Goal: Answer question/provide support: Share knowledge or assist other users

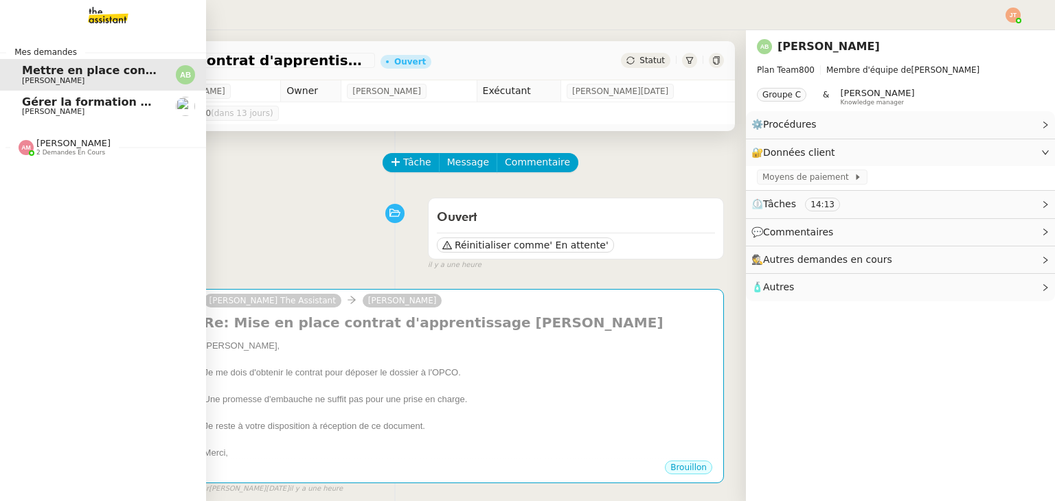
click at [34, 107] on span "Gérer la formation OPCO" at bounding box center [98, 101] width 153 height 13
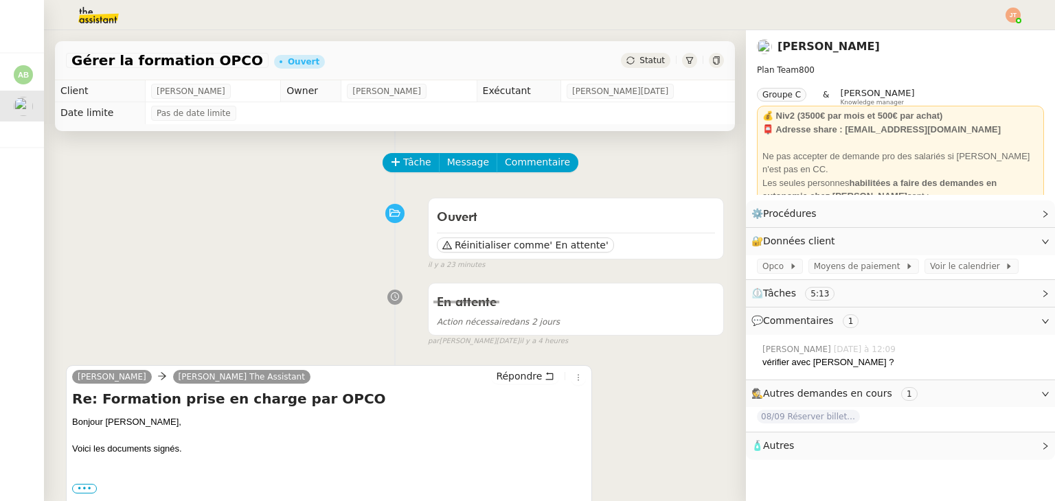
click at [107, 23] on img at bounding box center [87, 15] width 106 height 30
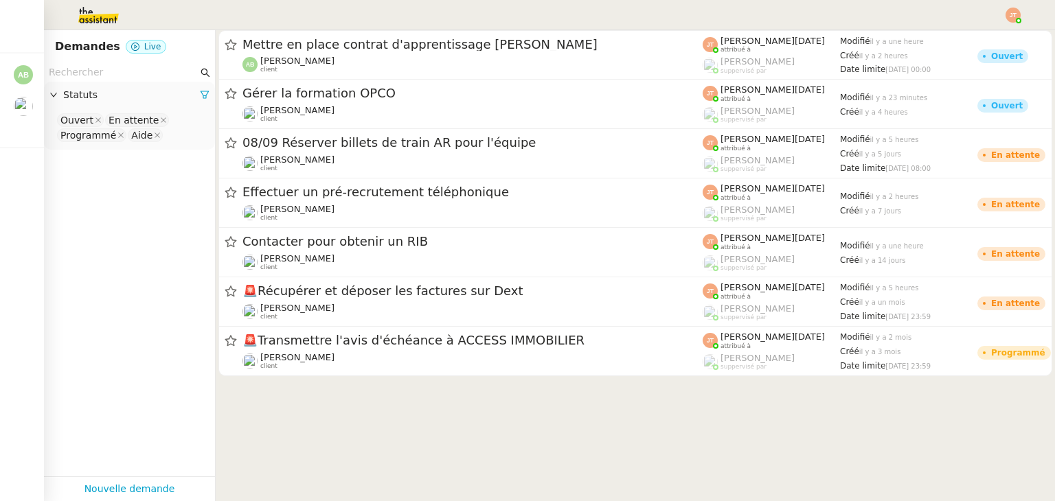
click at [115, 75] on input "text" at bounding box center [123, 73] width 149 height 16
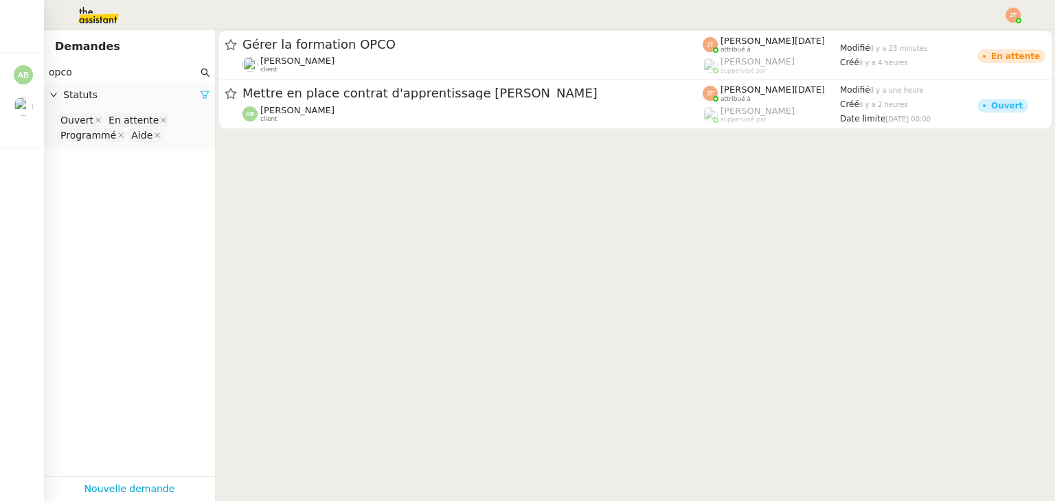
type input "opco"
click at [200, 100] on icon at bounding box center [205, 95] width 10 height 10
click at [126, 89] on span "Statuts" at bounding box center [136, 95] width 146 height 16
click at [124, 100] on span "Statuts" at bounding box center [136, 95] width 146 height 16
click at [107, 103] on div "Statuts" at bounding box center [129, 95] width 171 height 27
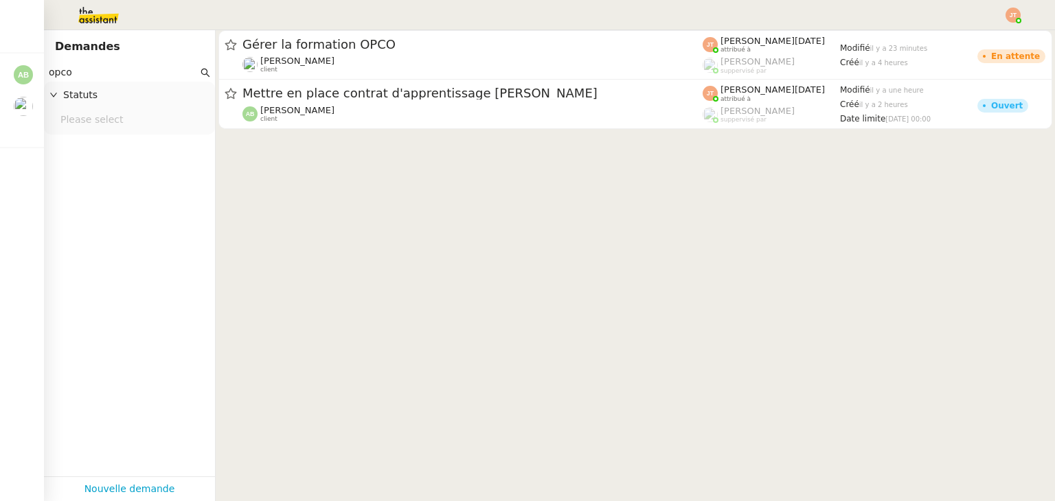
click at [102, 130] on div "Please select" at bounding box center [129, 121] width 171 height 25
click at [109, 122] on nz-select-top-control "Please select" at bounding box center [129, 120] width 149 height 17
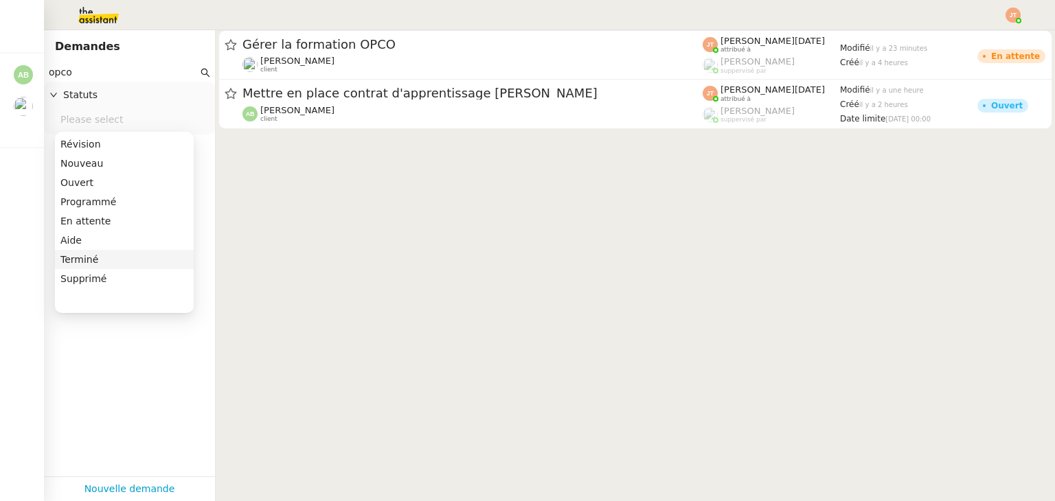
click at [88, 262] on div "Terminé" at bounding box center [124, 259] width 128 height 12
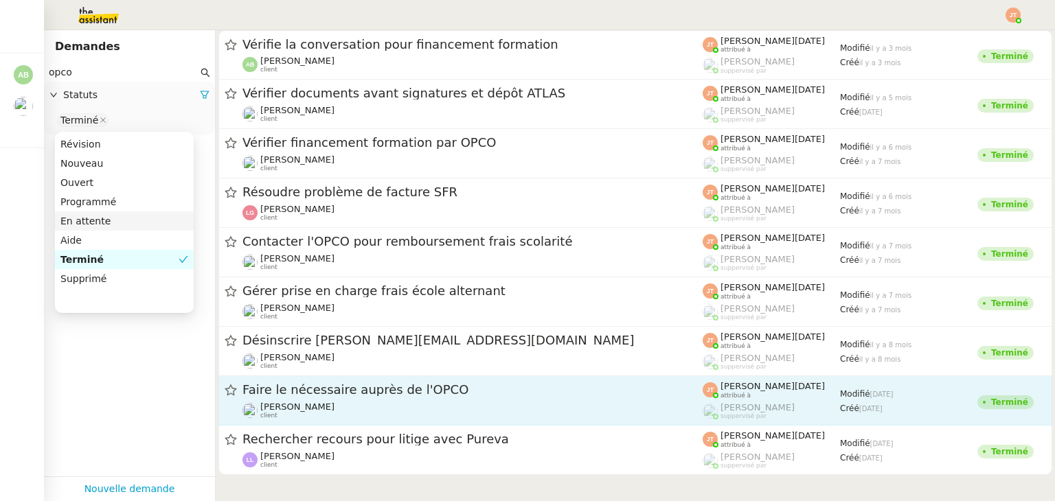
click at [377, 398] on div "Faire le nécessaire auprès de l'OPCO" at bounding box center [472, 390] width 460 height 17
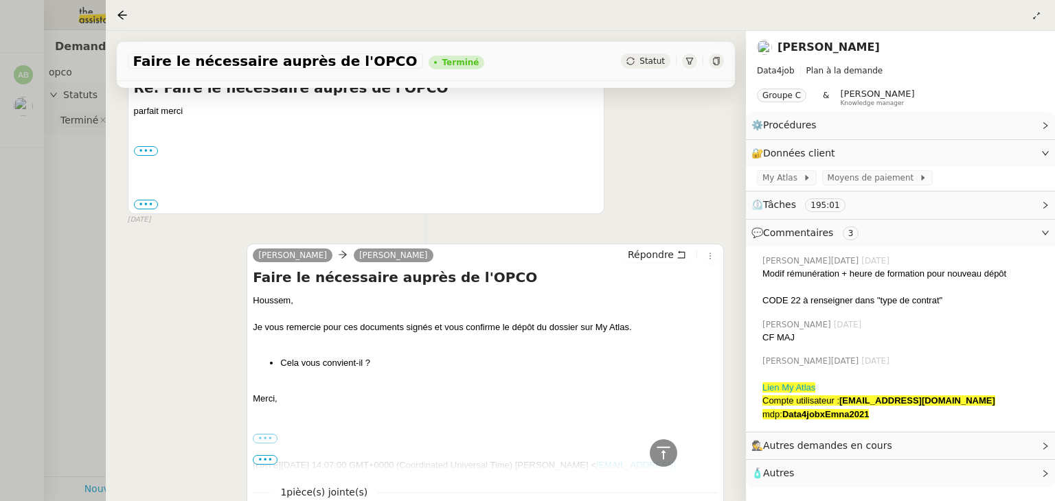
scroll to position [206, 0]
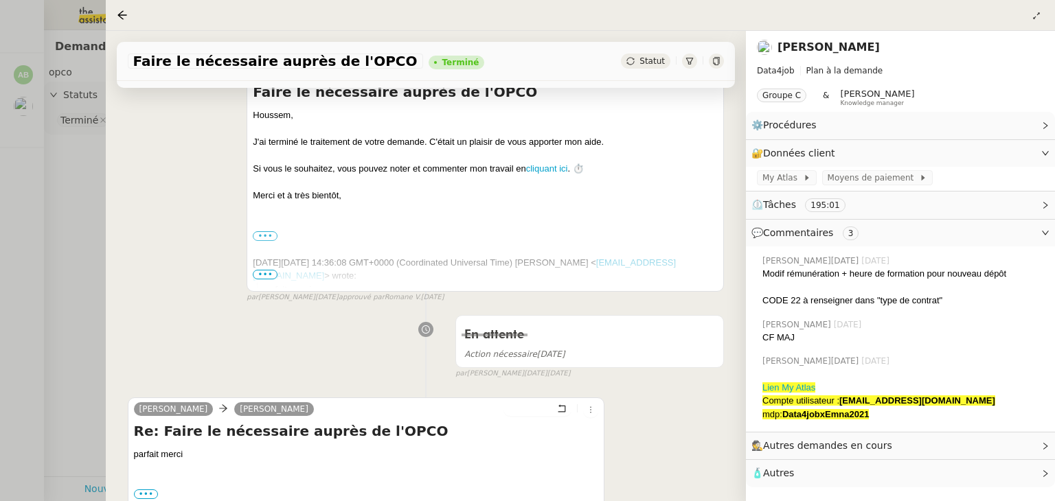
click at [87, 249] on div at bounding box center [527, 250] width 1055 height 501
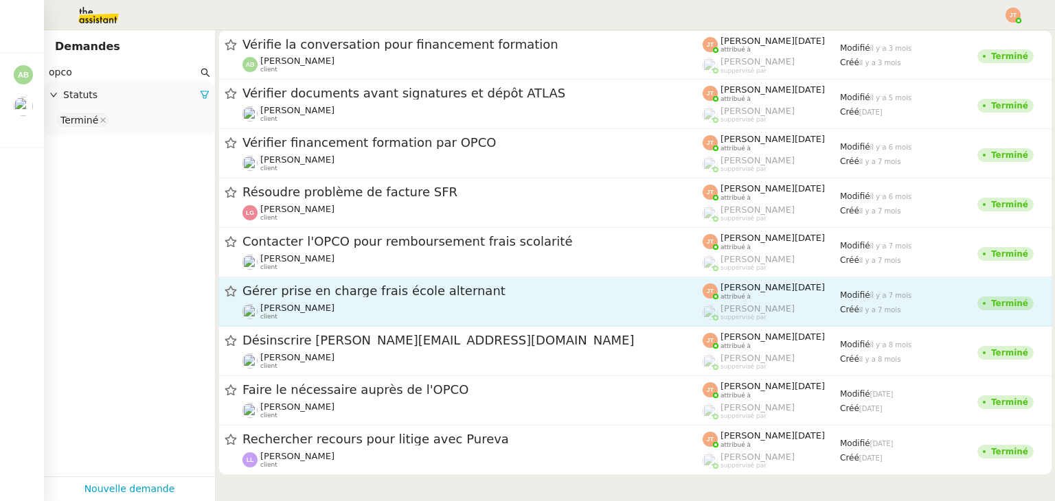
click at [331, 296] on span "Gérer prise en charge frais école alternant" at bounding box center [472, 291] width 460 height 12
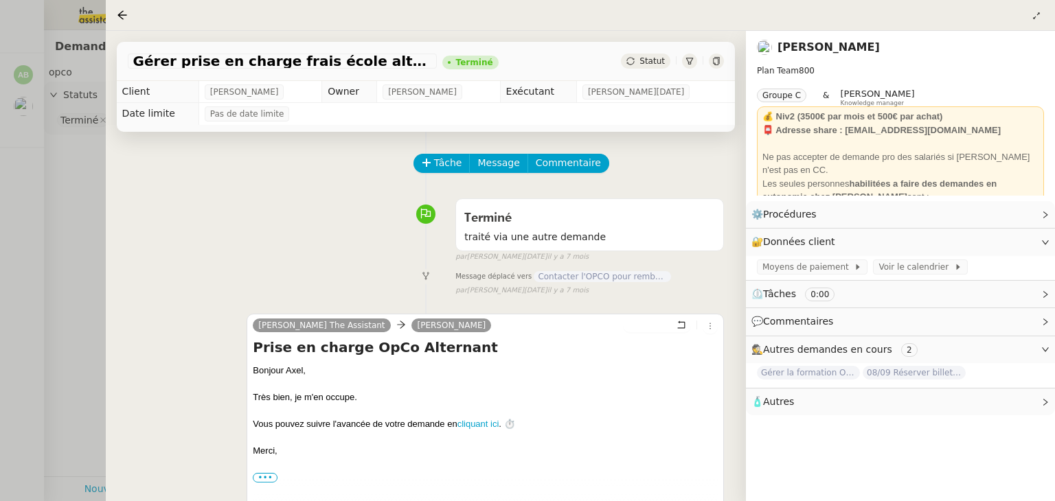
click at [84, 235] on div at bounding box center [527, 250] width 1055 height 501
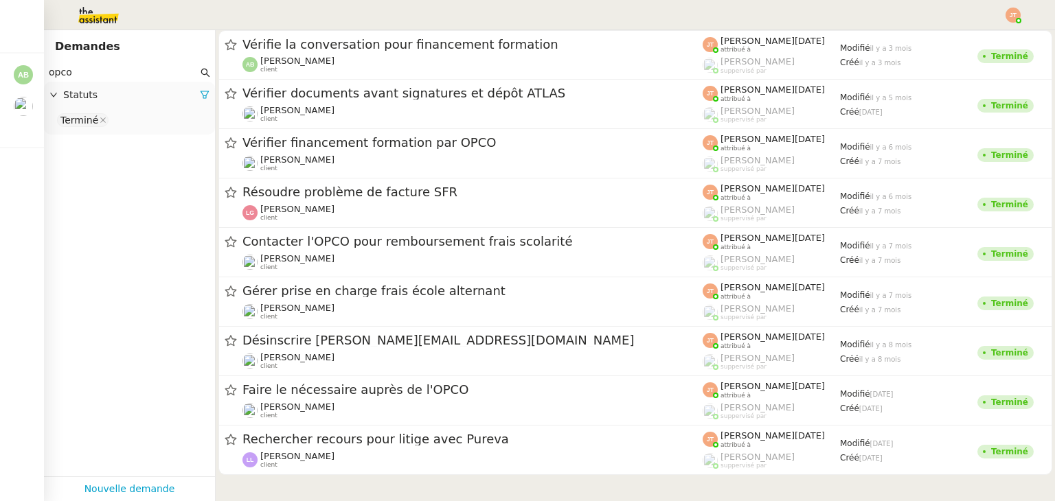
click at [155, 206] on app-tickets-filter "opco Statuts Terminé" at bounding box center [129, 270] width 171 height 414
drag, startPoint x: 155, startPoint y: 206, endPoint x: 118, endPoint y: 196, distance: 37.8
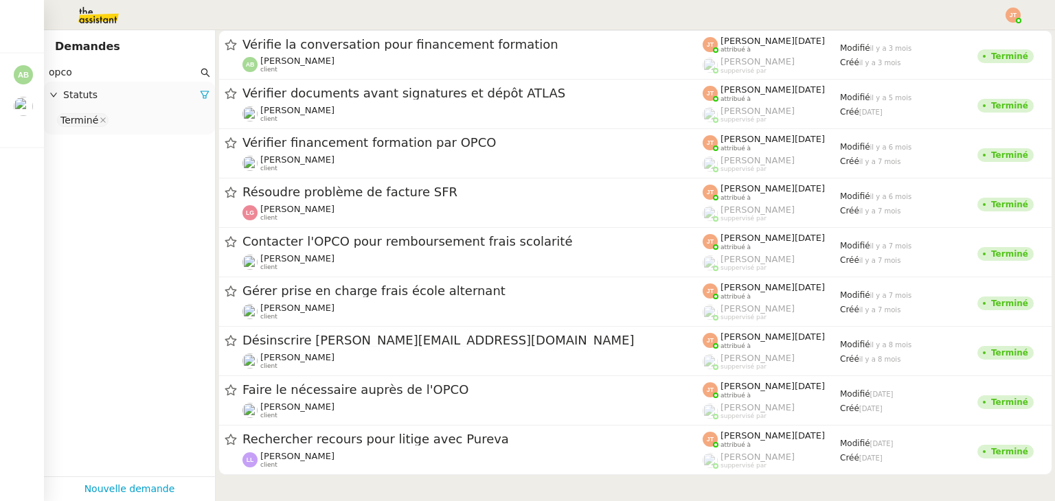
drag, startPoint x: 118, startPoint y: 196, endPoint x: 96, endPoint y: 191, distance: 22.5
click at [96, 191] on app-tickets-filter "opco Statuts Terminé" at bounding box center [129, 270] width 171 height 414
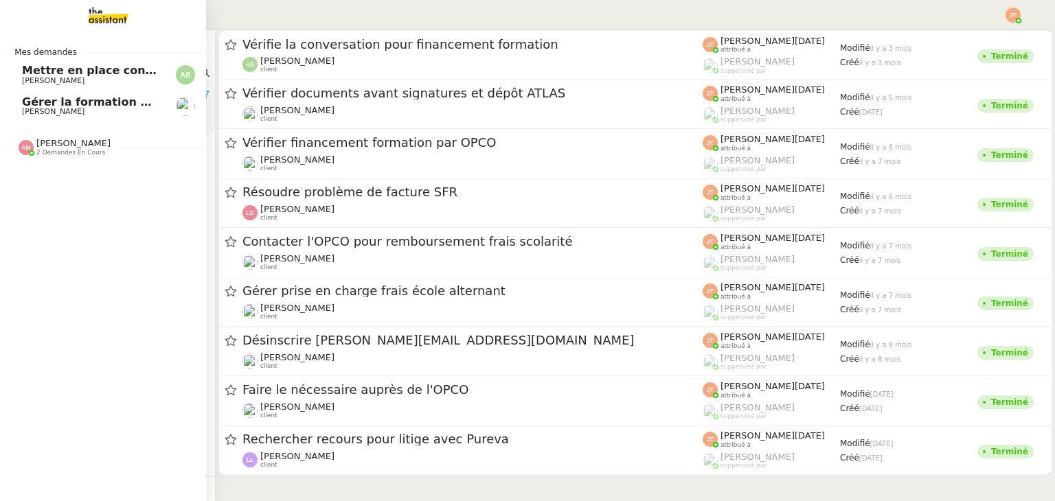
click at [100, 109] on span "[PERSON_NAME]" at bounding box center [91, 112] width 139 height 8
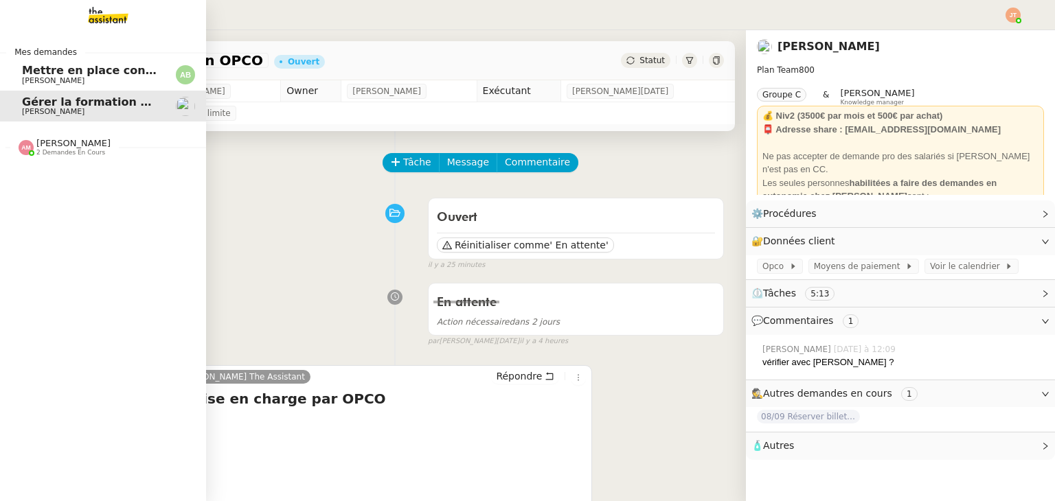
click at [66, 78] on span "[PERSON_NAME]" at bounding box center [53, 80] width 63 height 9
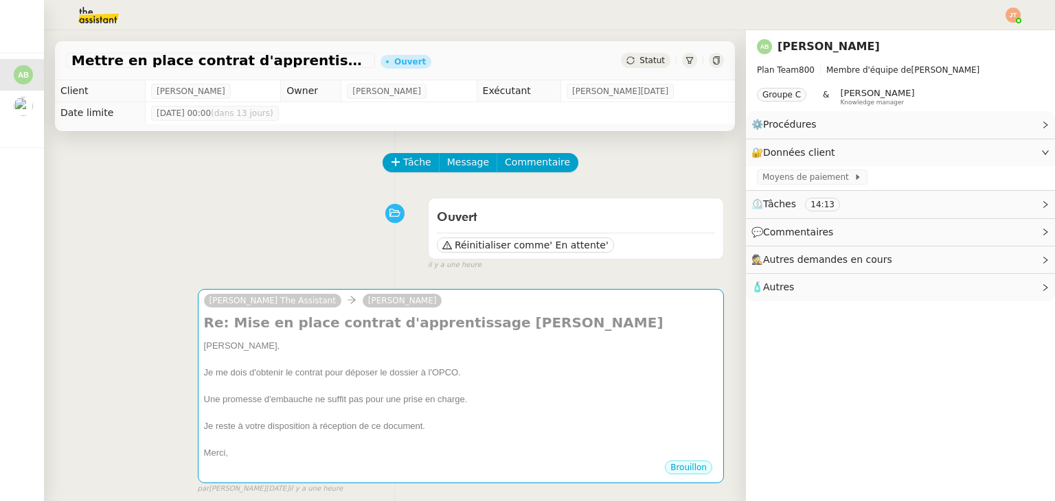
click at [143, 240] on div "Ouvert Réinitialiser comme ' En attente' false il y a une heure" at bounding box center [395, 232] width 658 height 80
click at [201, 219] on div "Ouvert Réinitialiser comme ' En attente' false il y a une heure" at bounding box center [395, 232] width 658 height 80
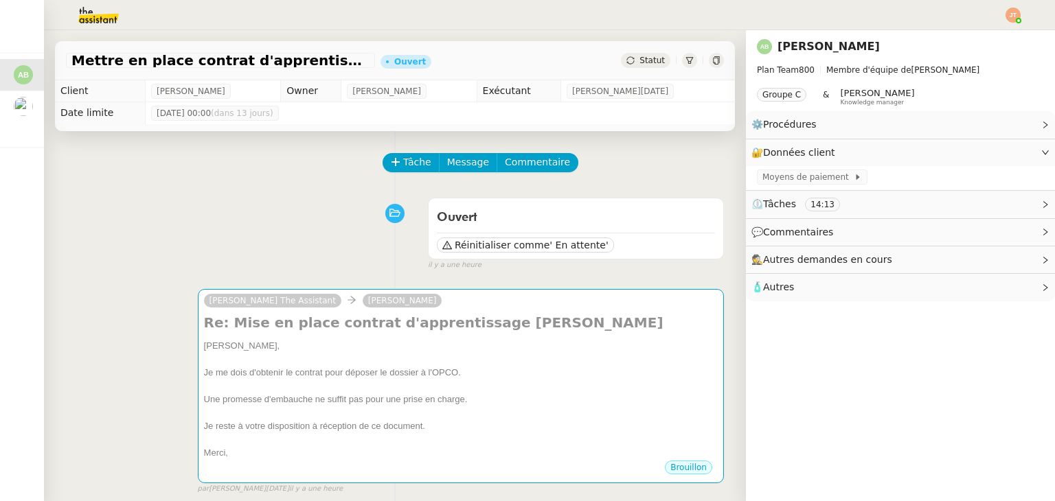
click at [458, 198] on div "Ouvert Réinitialiser comme ' En attente' false il y a une heure" at bounding box center [395, 232] width 658 height 80
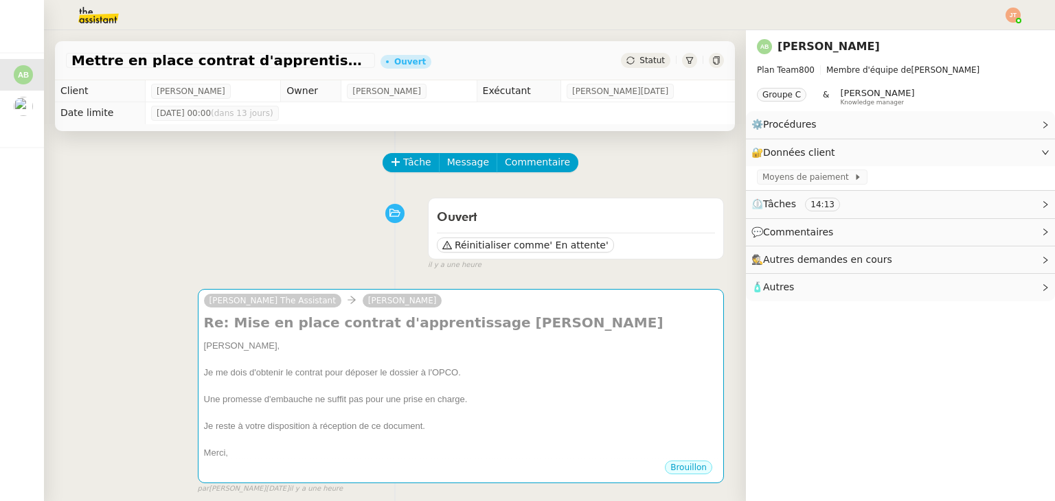
click at [460, 185] on div "Tâche Message Commentaire" at bounding box center [554, 169] width 340 height 33
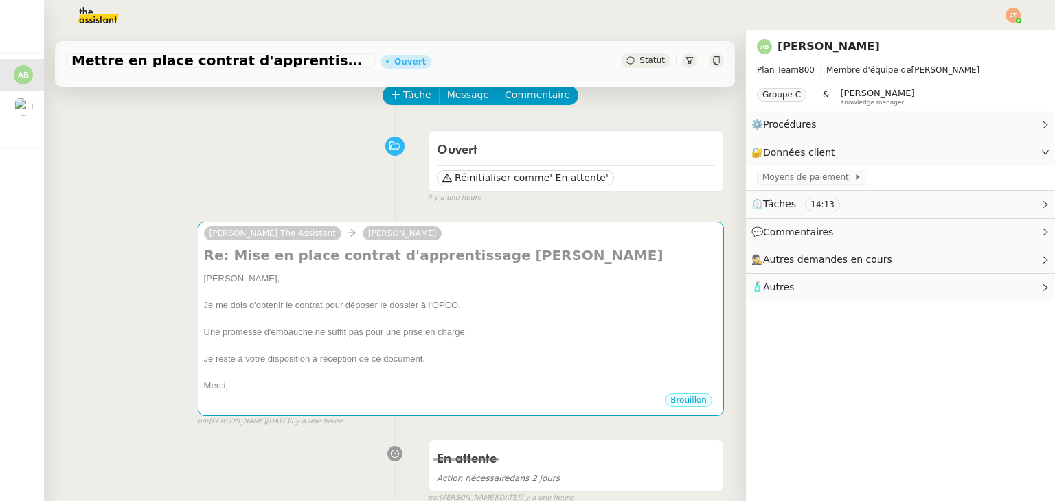
scroll to position [69, 0]
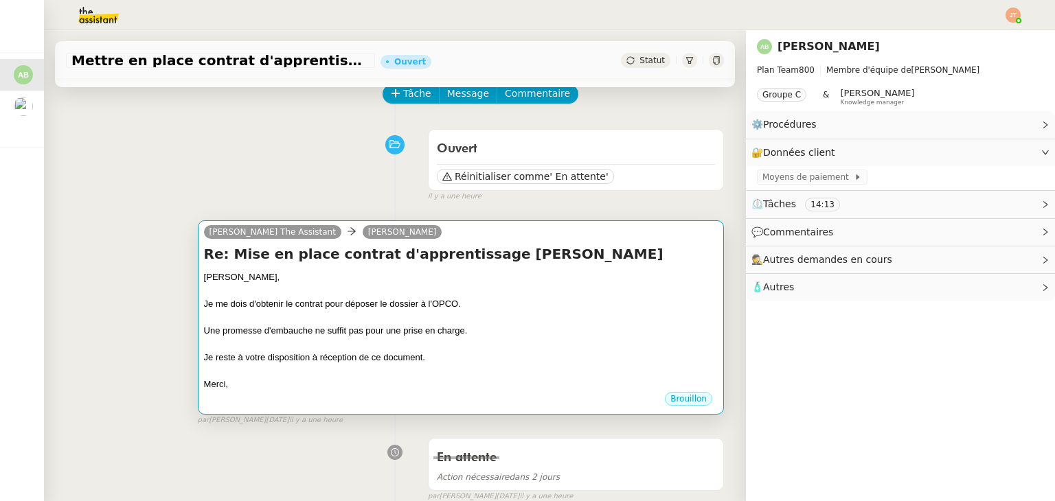
click at [324, 305] on div "Je me dois d'obtenir le contrat pour déposer le dossier à l'OPCO." at bounding box center [461, 304] width 514 height 14
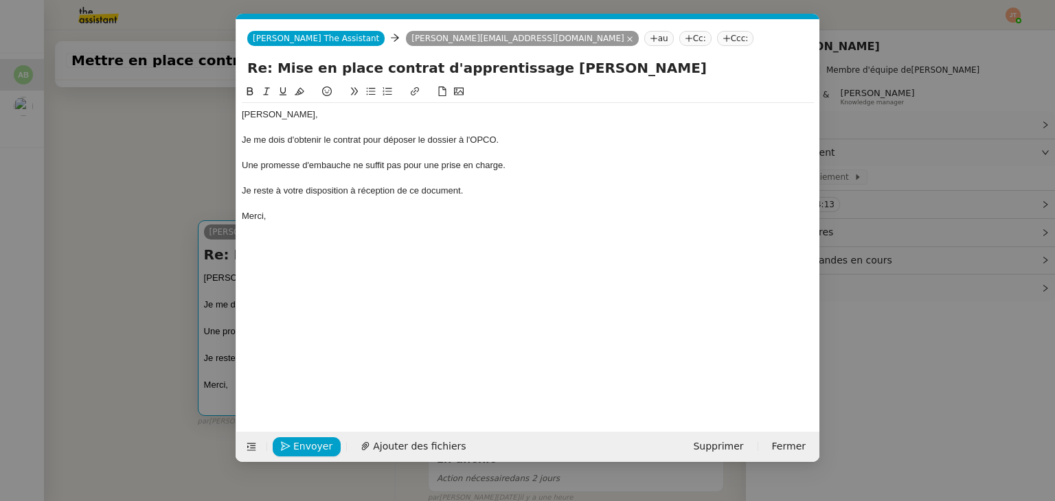
scroll to position [0, 29]
click at [171, 187] on nz-modal-container "Service TA - VOYAGE - PROPOSITION GLOBALE A utiliser dans le cadre de propositi…" at bounding box center [527, 250] width 1055 height 501
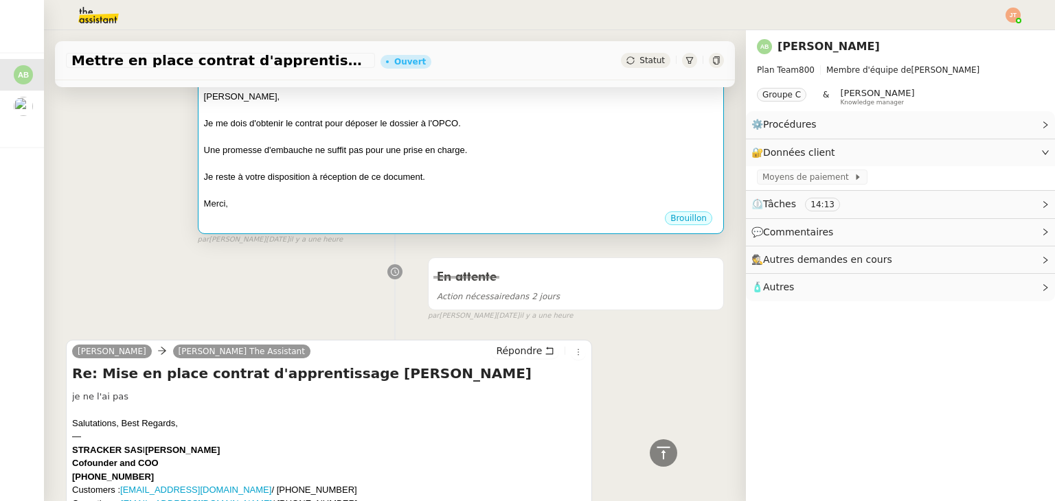
scroll to position [0, 0]
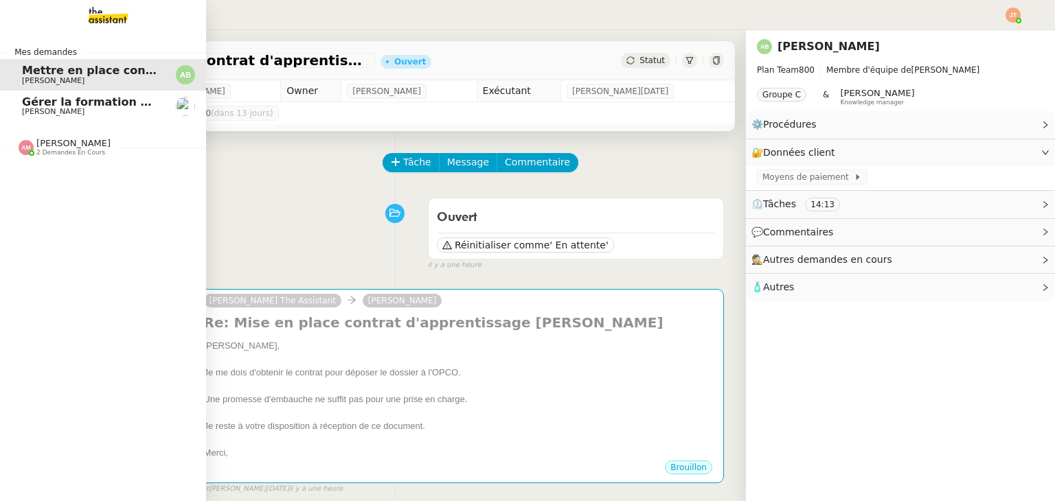
click at [68, 159] on div "[PERSON_NAME] 2 demandes en cours" at bounding box center [103, 142] width 206 height 40
click at [60, 115] on span "[PERSON_NAME]" at bounding box center [53, 111] width 63 height 9
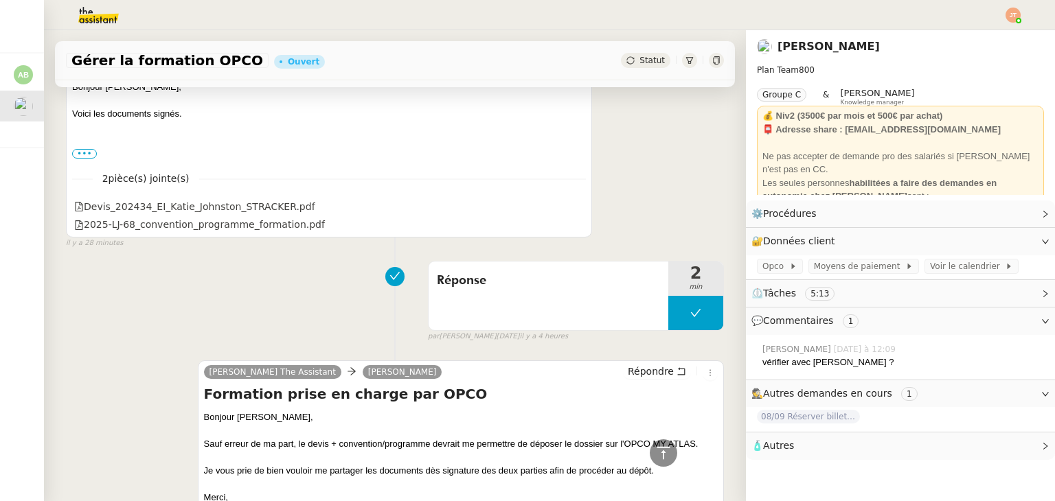
scroll to position [25, 0]
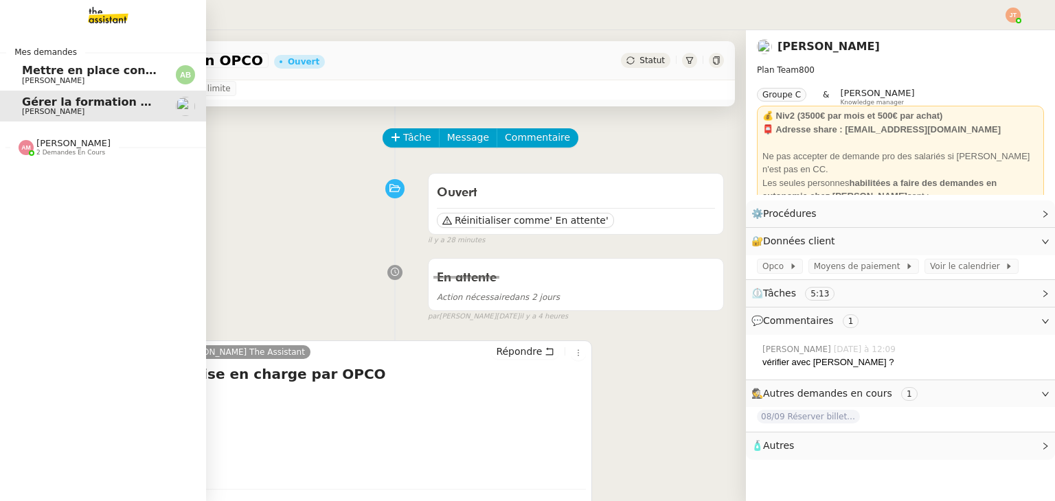
click at [57, 77] on span "[PERSON_NAME]" at bounding box center [53, 80] width 63 height 9
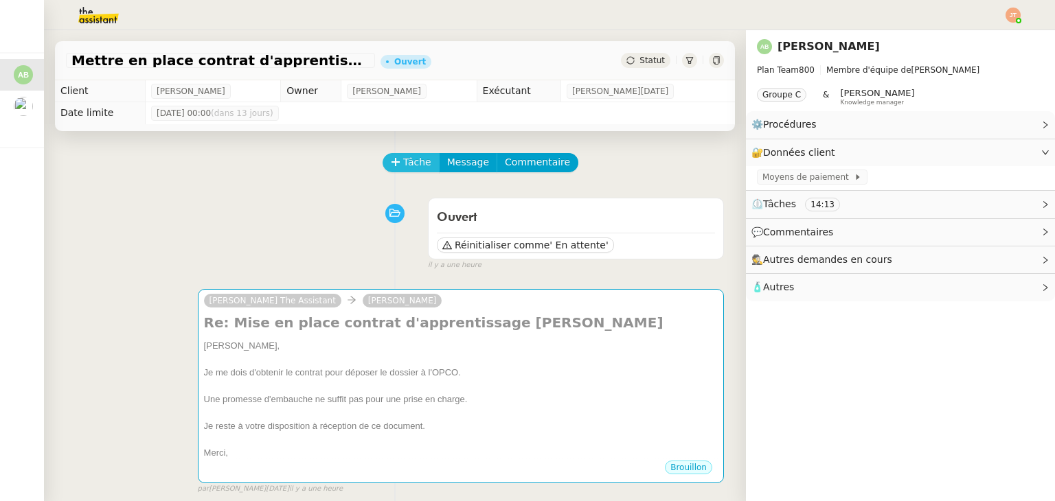
click at [403, 168] on span "Tâche" at bounding box center [417, 163] width 28 height 16
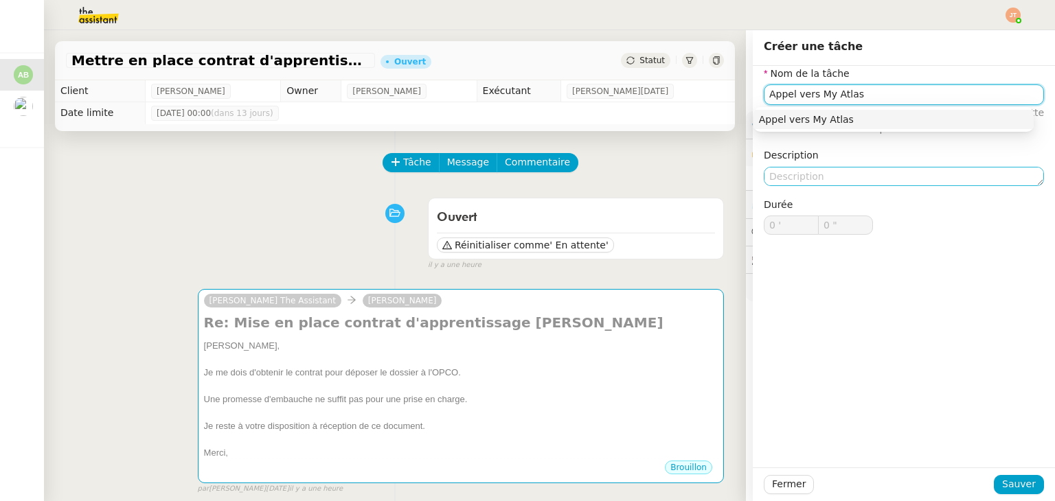
type input "Appel vers My Atlas"
click at [789, 176] on textarea at bounding box center [904, 176] width 280 height 19
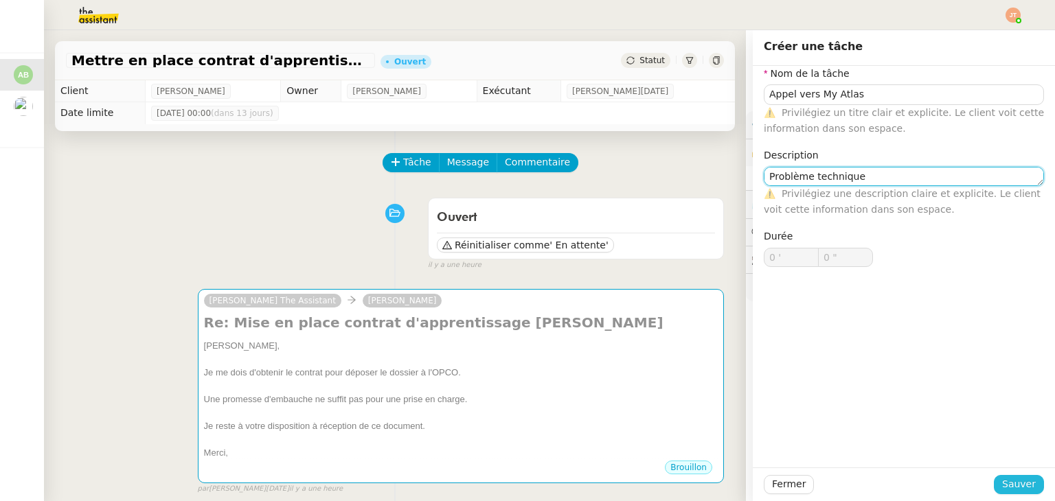
type textarea "Problème technique"
click at [1016, 488] on span "Sauver" at bounding box center [1019, 485] width 34 height 16
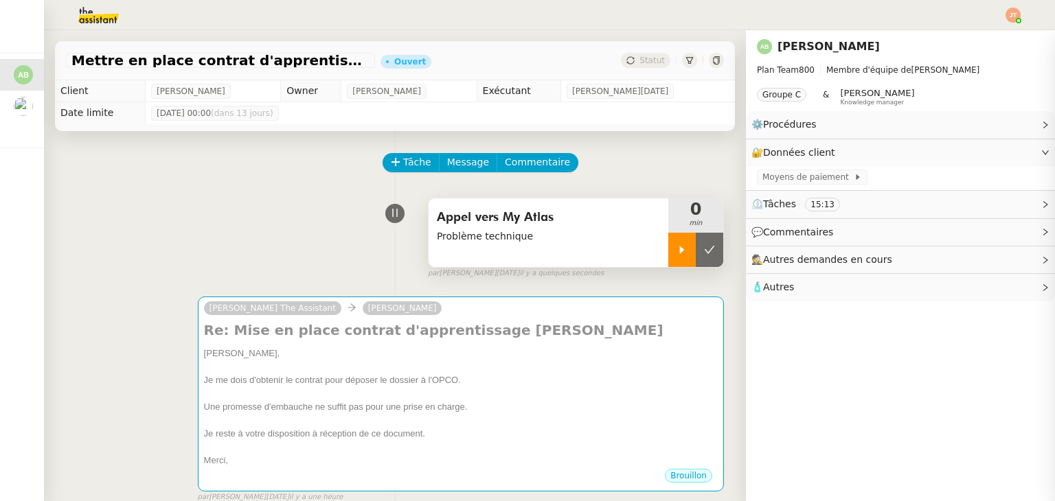
click at [668, 259] on div at bounding box center [681, 250] width 27 height 34
click at [149, 210] on div "Appel vers My Atlas Problème technique 2 min false par [PERSON_NAME][DATE] il y…" at bounding box center [395, 236] width 658 height 88
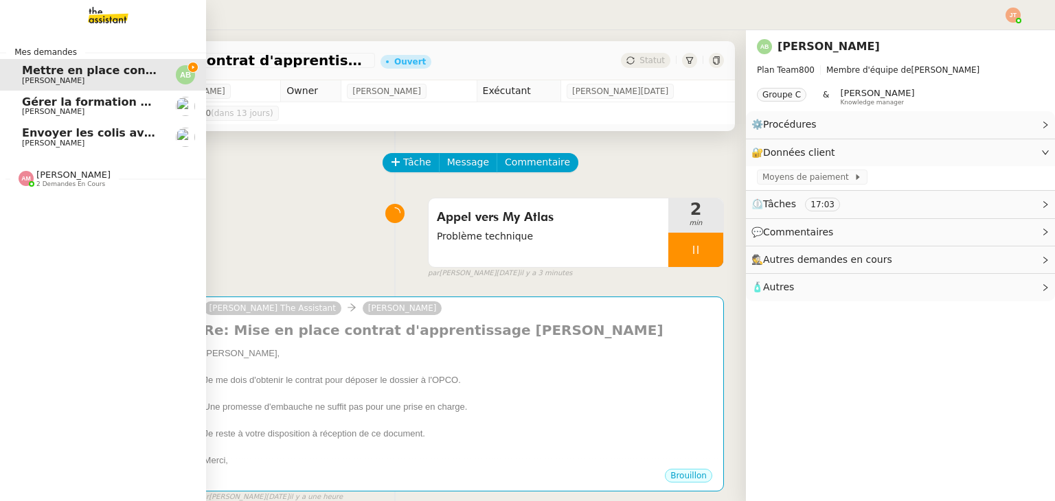
click at [71, 135] on span "Envoyer les colis avec étiquettes" at bounding box center [124, 132] width 204 height 13
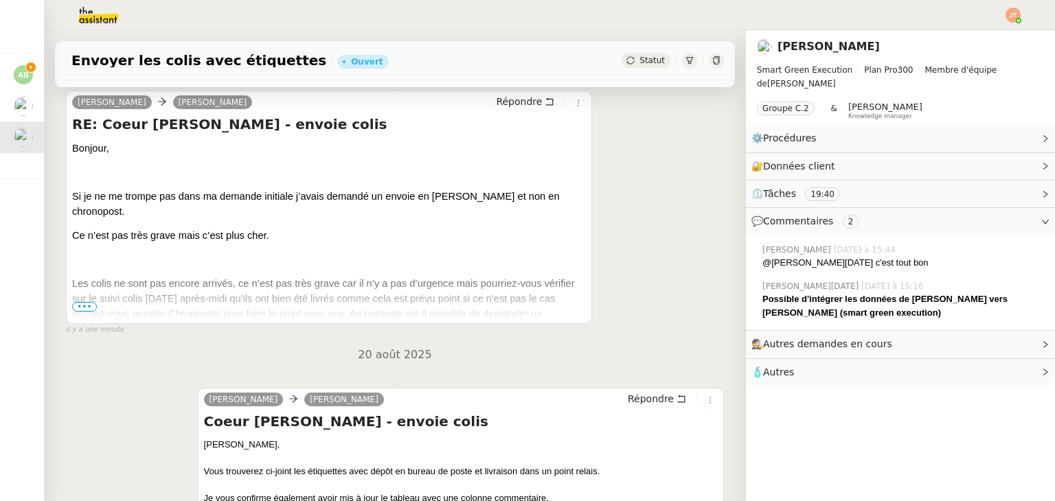
scroll to position [275, 0]
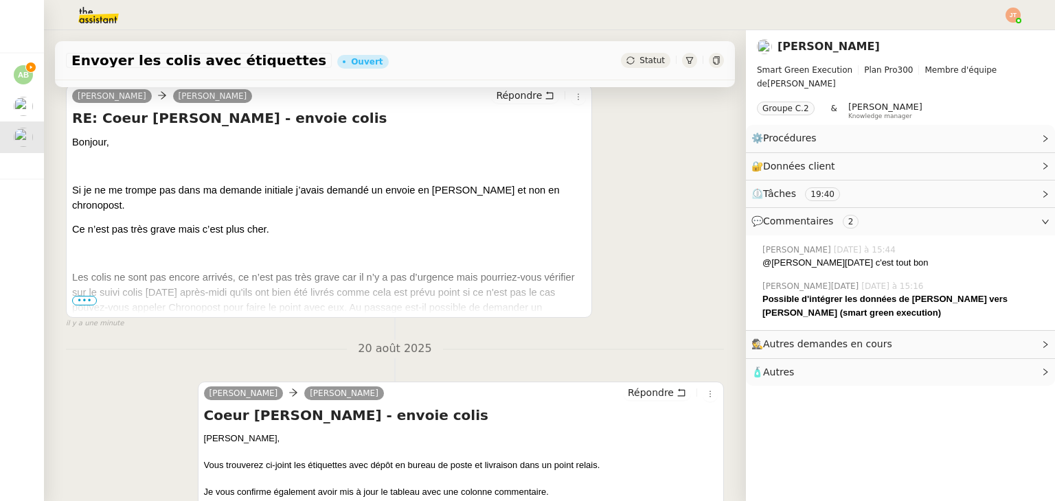
click at [85, 303] on span "•••" at bounding box center [84, 301] width 25 height 10
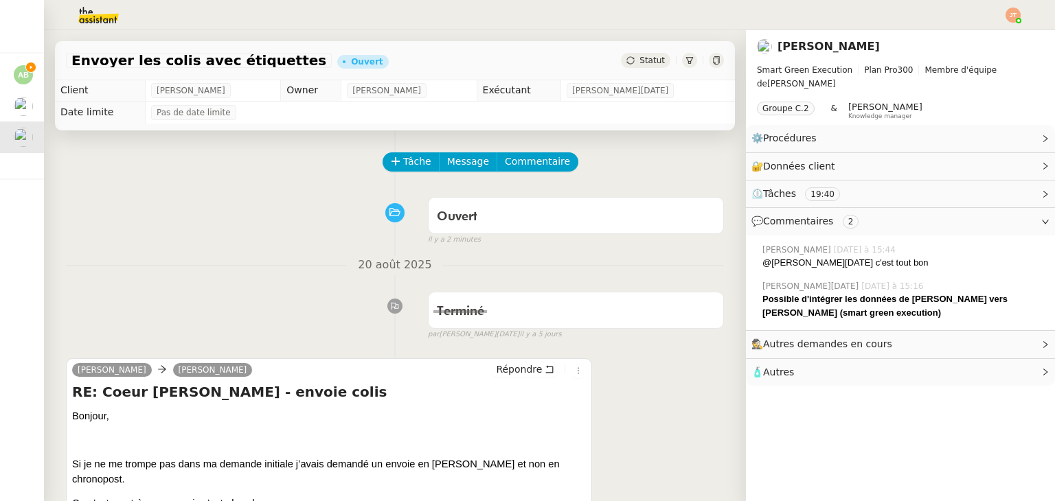
scroll to position [0, 0]
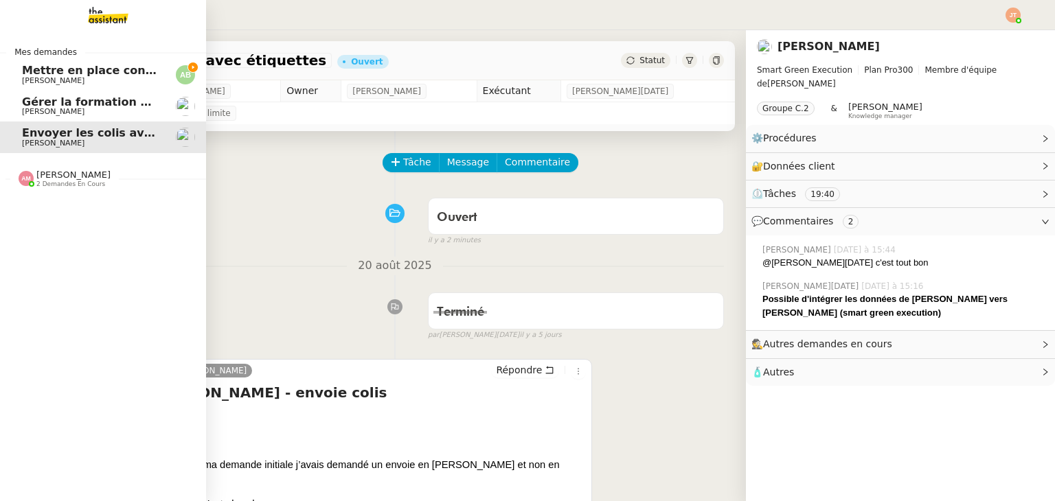
click at [78, 86] on link "Mettre en place contrat d'apprentissage [PERSON_NAME] [PERSON_NAME]" at bounding box center [103, 75] width 206 height 32
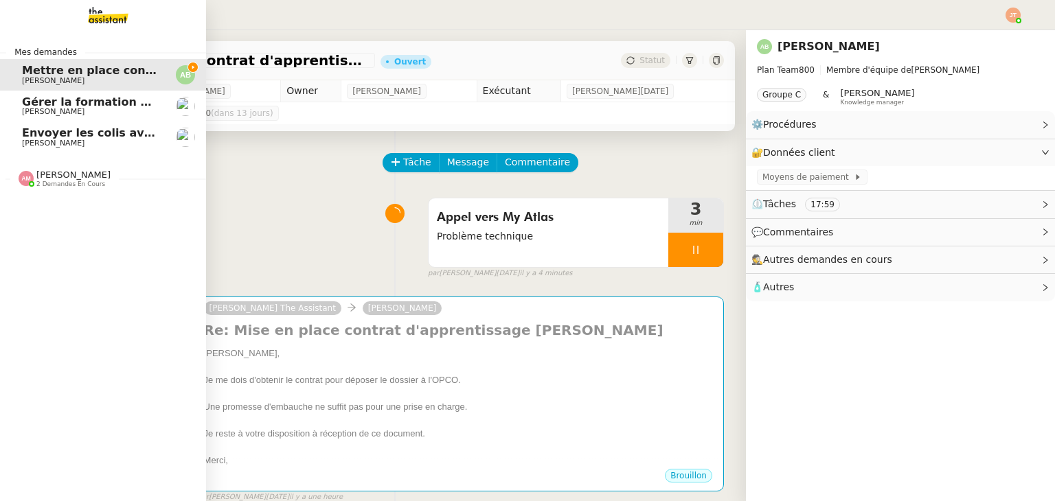
click at [63, 190] on div "[PERSON_NAME] 2 demandes en cours" at bounding box center [103, 173] width 206 height 40
click at [52, 151] on link "Envoyer les colis avec étiquettes [PERSON_NAME]" at bounding box center [103, 138] width 206 height 32
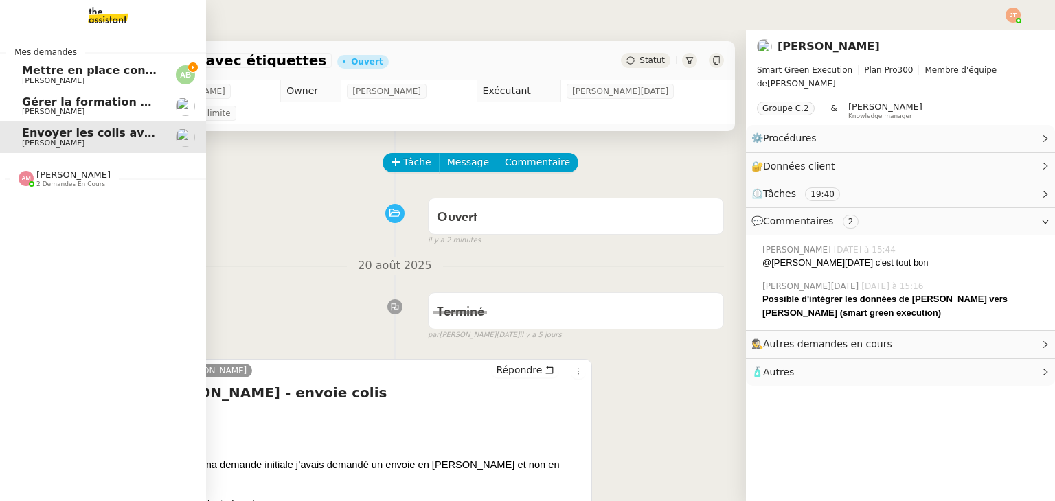
click at [60, 95] on link "Gérer la formation OPCO [PERSON_NAME]" at bounding box center [103, 107] width 206 height 32
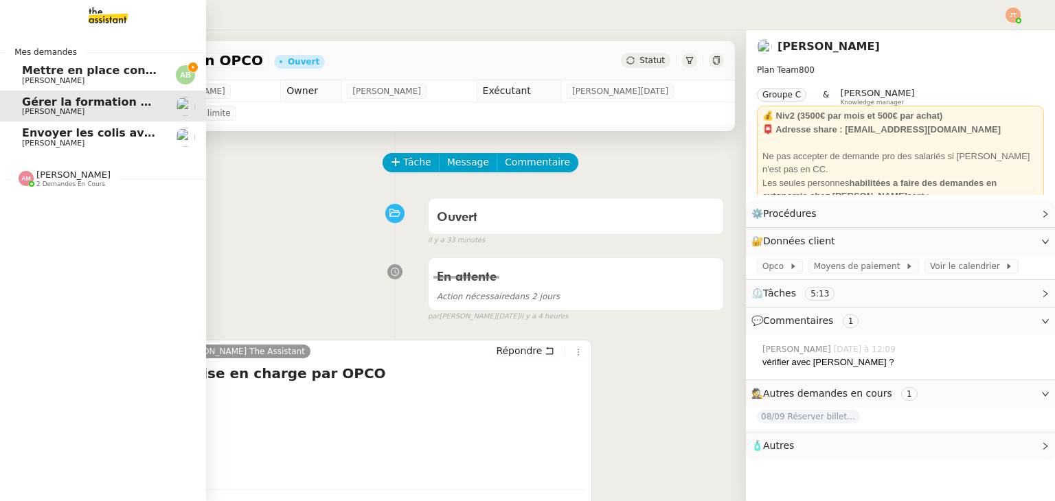
click at [72, 86] on link "Mettre en place contrat d'apprentissage [PERSON_NAME] [PERSON_NAME]" at bounding box center [103, 75] width 206 height 32
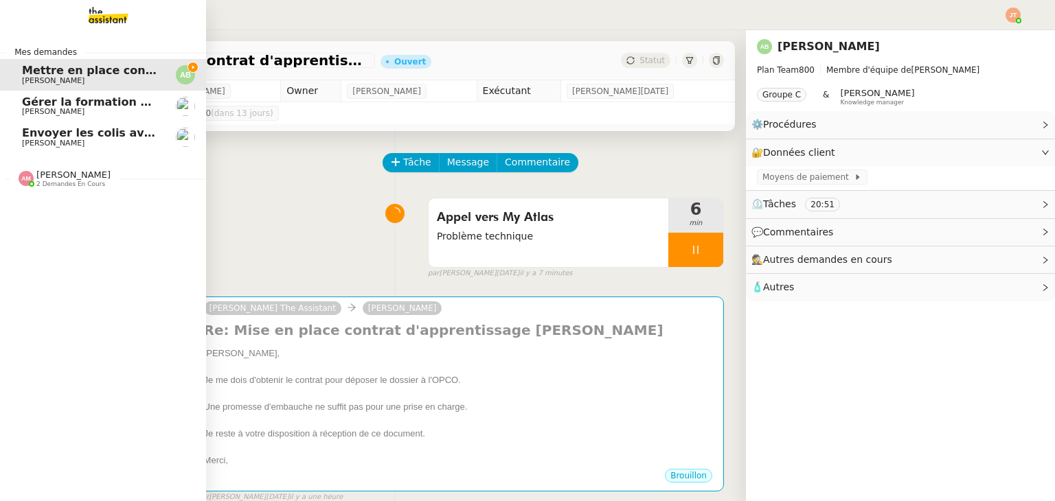
click at [74, 106] on span "Gérer la formation OPCO" at bounding box center [98, 101] width 153 height 13
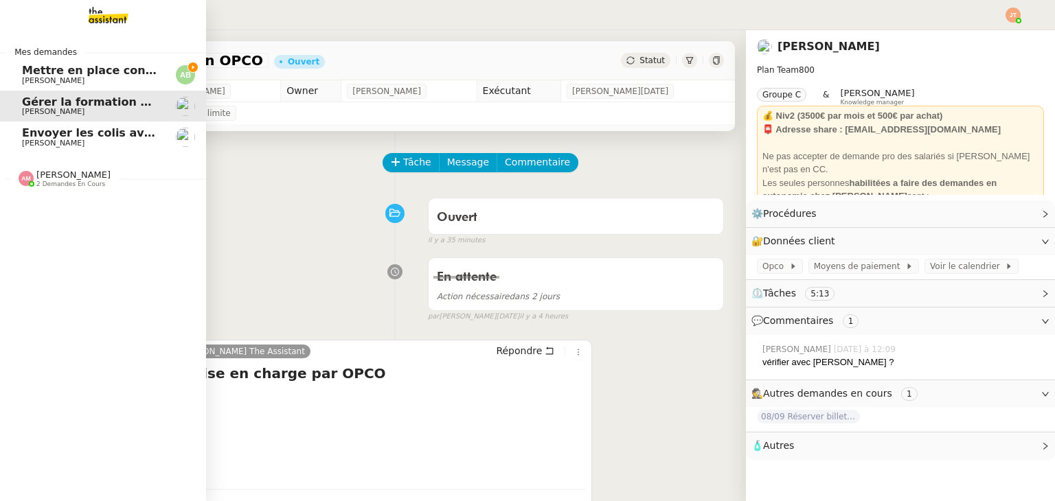
click at [82, 86] on link "Mettre en place contrat d'apprentissage [PERSON_NAME] [PERSON_NAME]" at bounding box center [103, 75] width 206 height 32
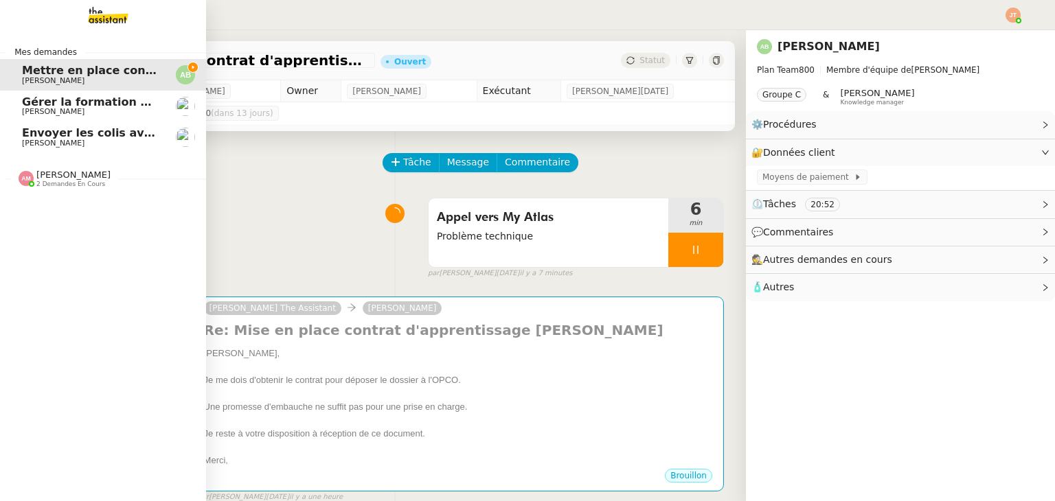
click at [88, 111] on span "[PERSON_NAME]" at bounding box center [91, 112] width 139 height 8
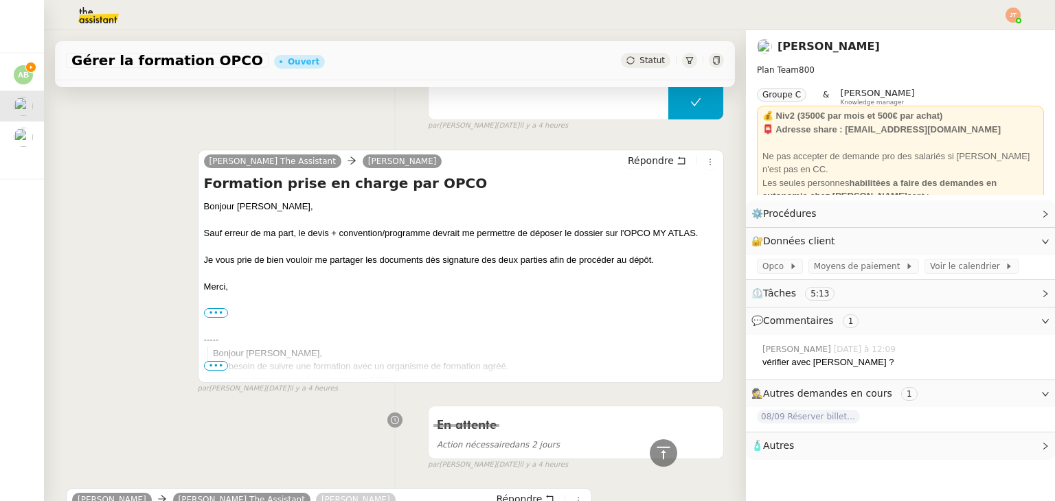
scroll to position [319, 0]
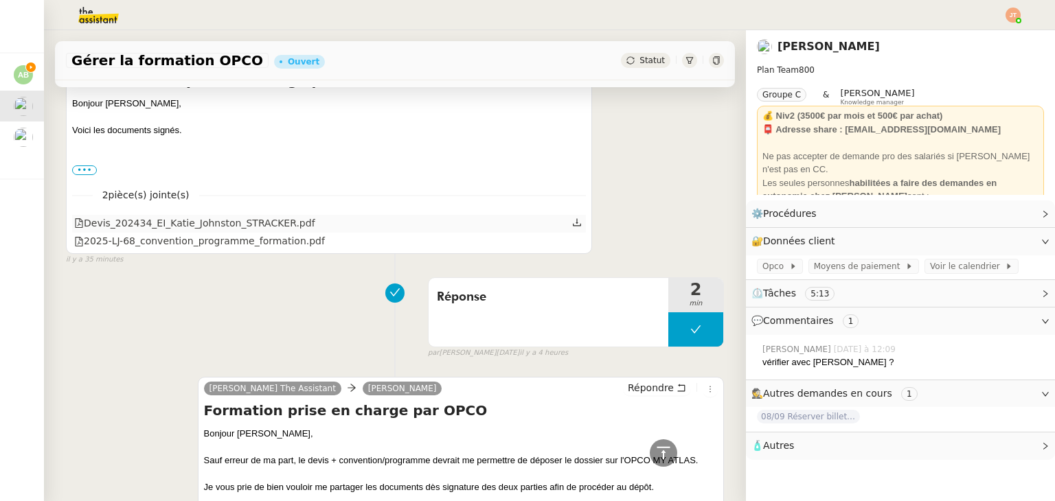
click at [574, 226] on icon at bounding box center [578, 222] width 8 height 8
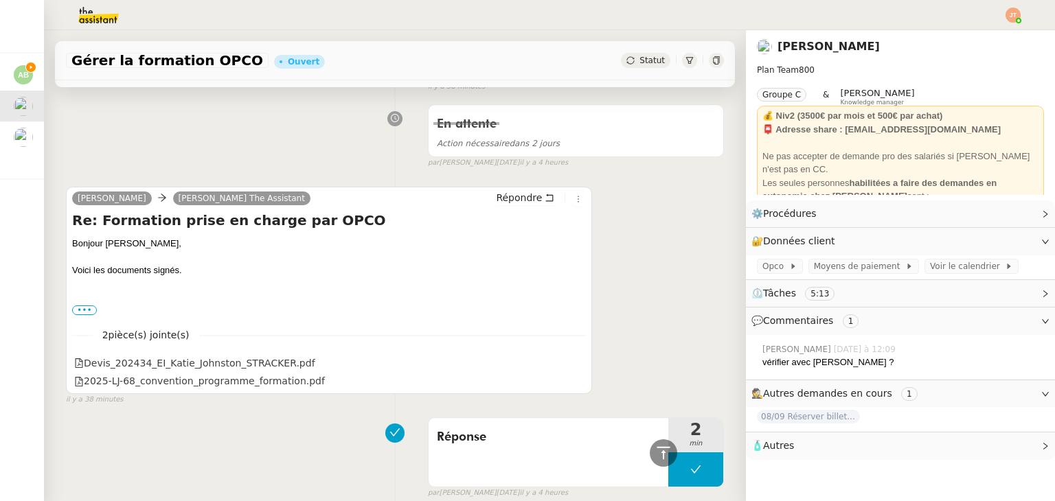
scroll to position [69, 0]
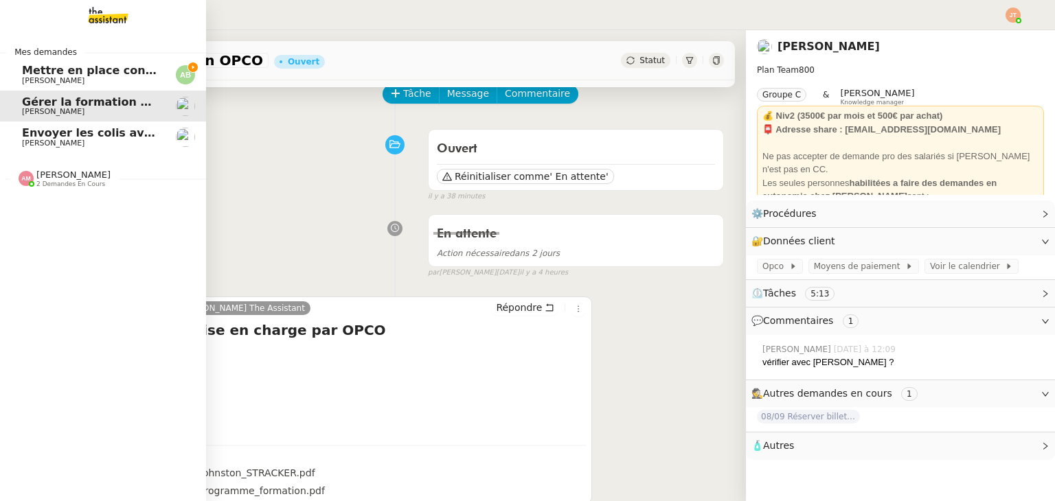
click at [57, 72] on span "Mettre en place contrat d'apprentissage [PERSON_NAME]" at bounding box center [200, 70] width 357 height 13
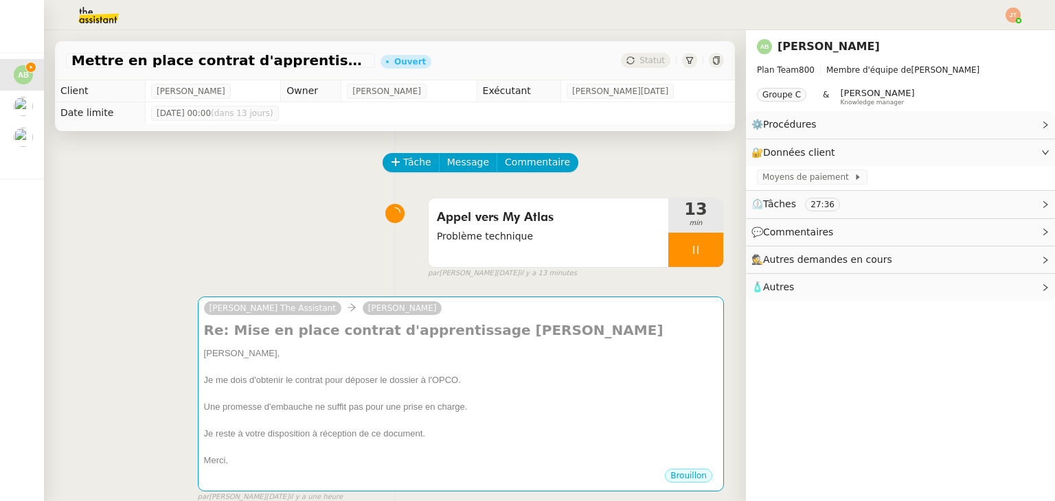
click at [280, 229] on div "Appel vers My Atlas Problème technique 13 min false par [PERSON_NAME][DATE] il …" at bounding box center [395, 236] width 658 height 88
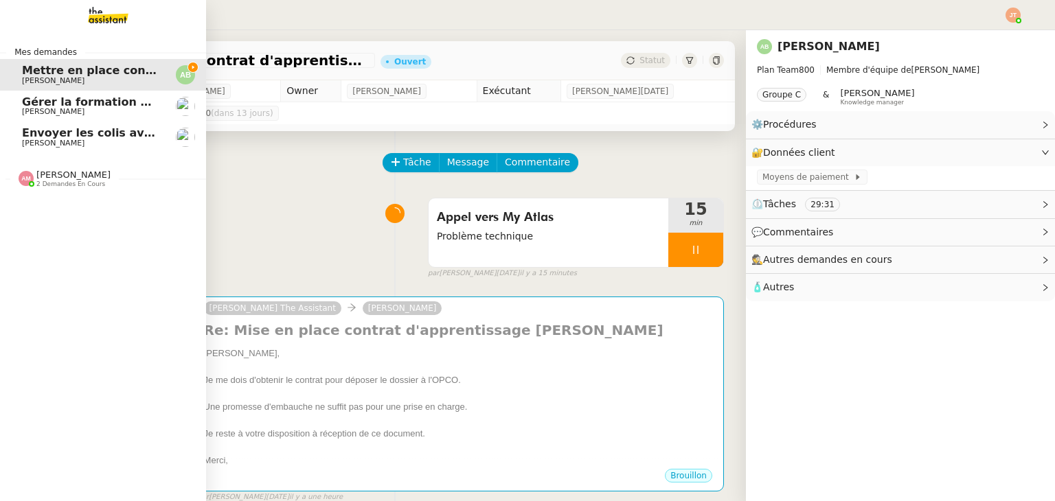
click at [62, 116] on span "[PERSON_NAME]" at bounding box center [53, 111] width 63 height 9
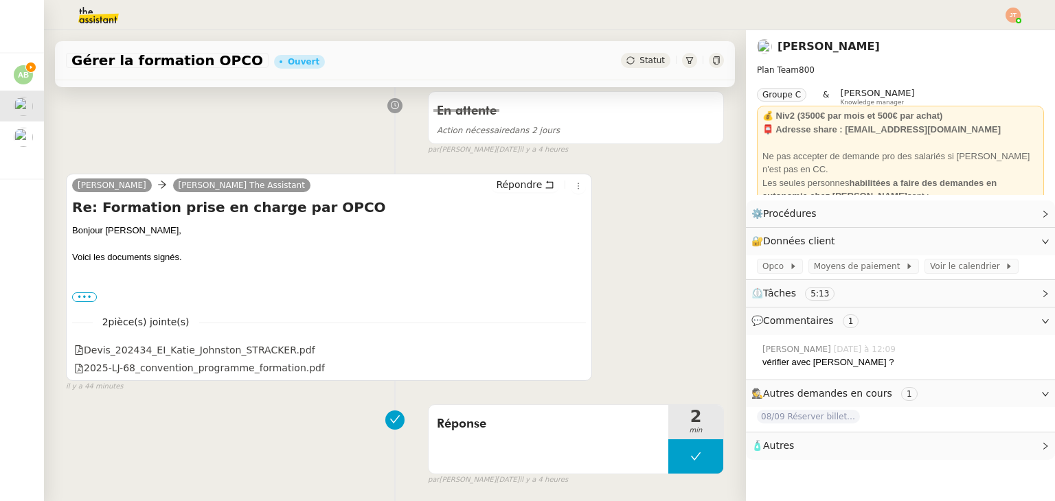
scroll to position [206, 0]
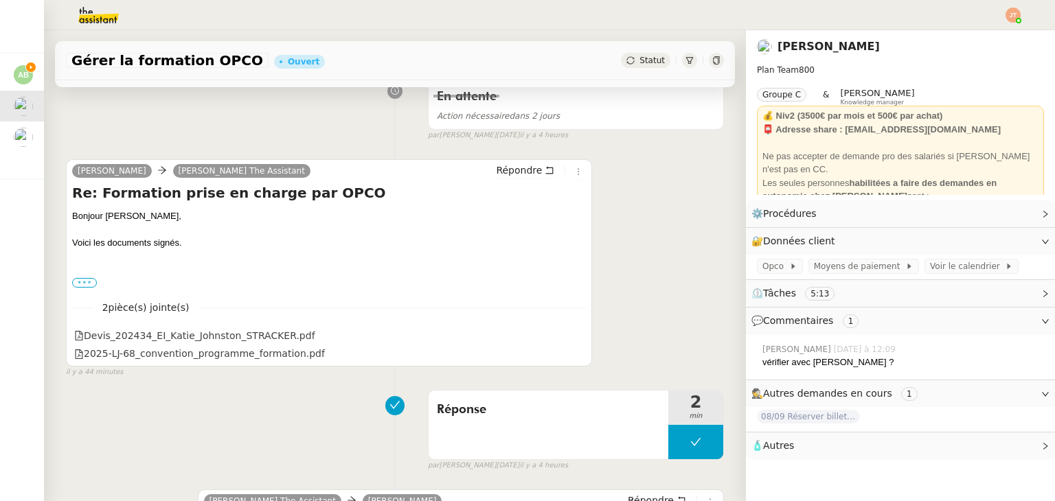
click at [85, 287] on label "•••" at bounding box center [84, 283] width 25 height 10
click at [0, 0] on input "•••" at bounding box center [0, 0] width 0 height 0
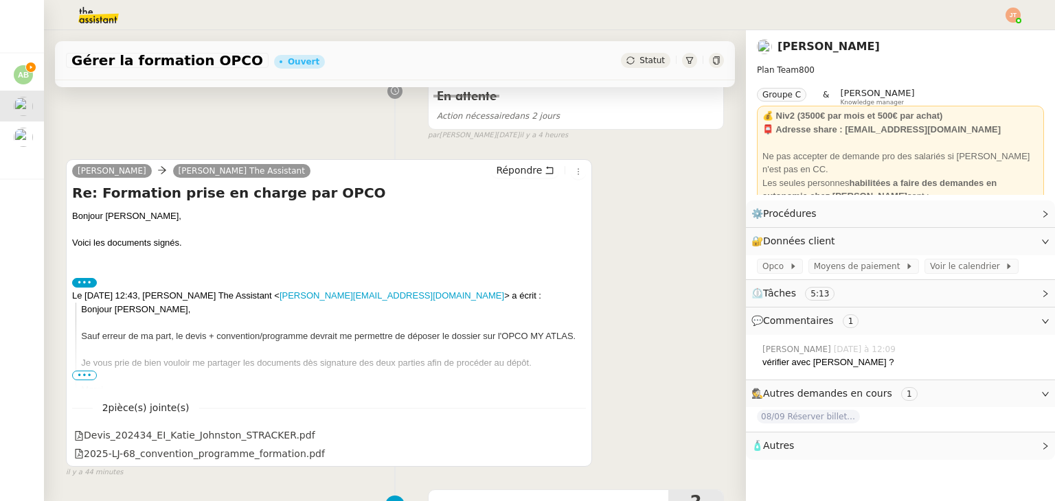
click at [85, 287] on label "•••" at bounding box center [84, 283] width 25 height 10
click at [0, 0] on input "•••" at bounding box center [0, 0] width 0 height 0
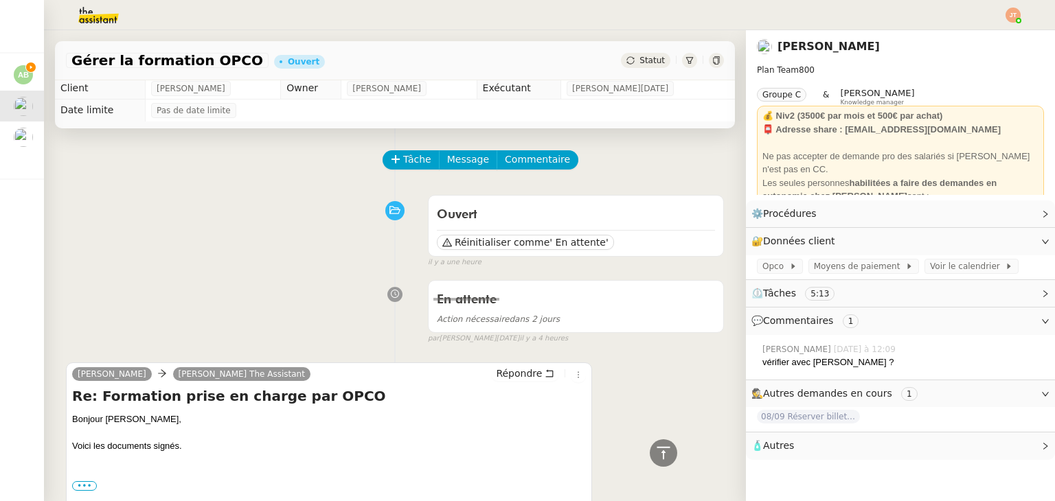
scroll to position [0, 0]
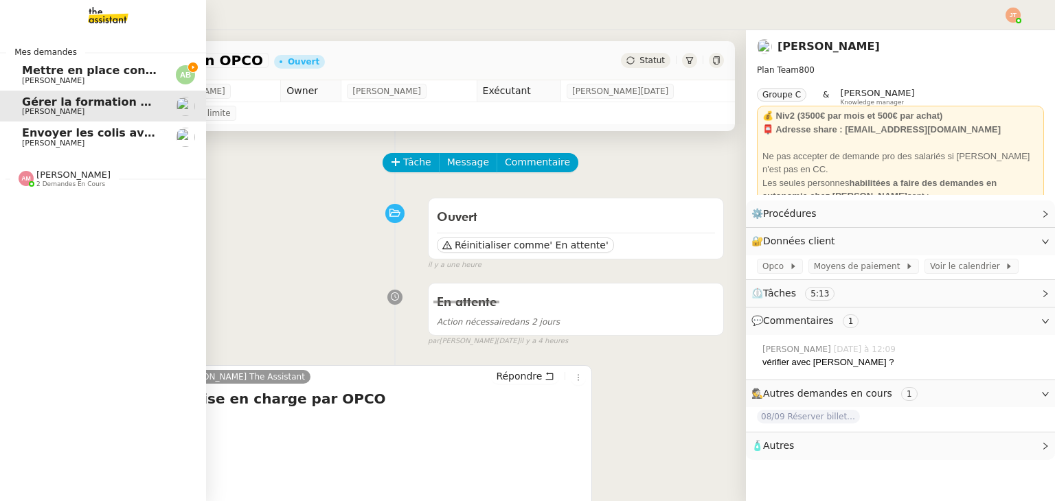
click at [91, 189] on div "[PERSON_NAME] 2 demandes en cours" at bounding box center [103, 173] width 206 height 40
click at [86, 179] on span "[PERSON_NAME]" at bounding box center [73, 175] width 74 height 10
click at [87, 148] on link "Envoyer les colis avec étiquettes [PERSON_NAME]" at bounding box center [103, 138] width 206 height 32
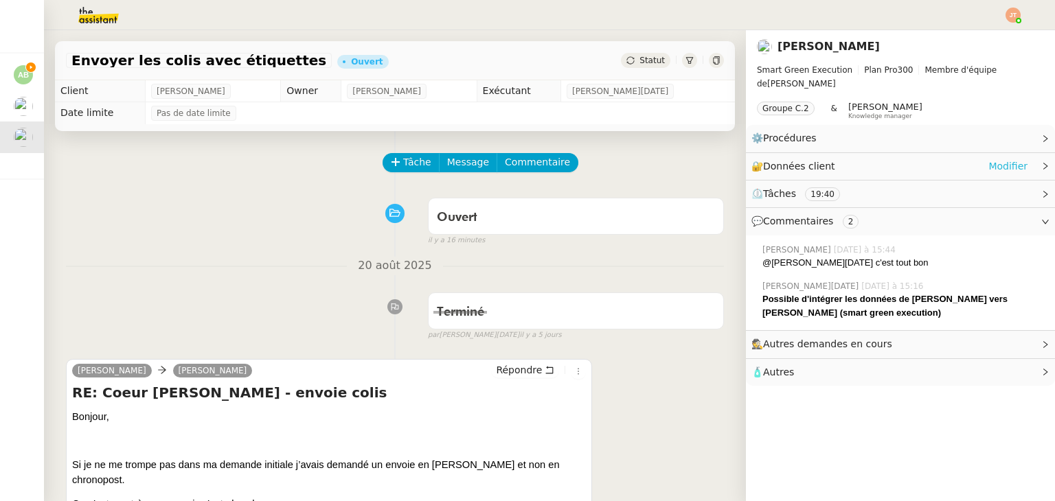
click at [1005, 170] on link "Modifier" at bounding box center [1007, 167] width 39 height 16
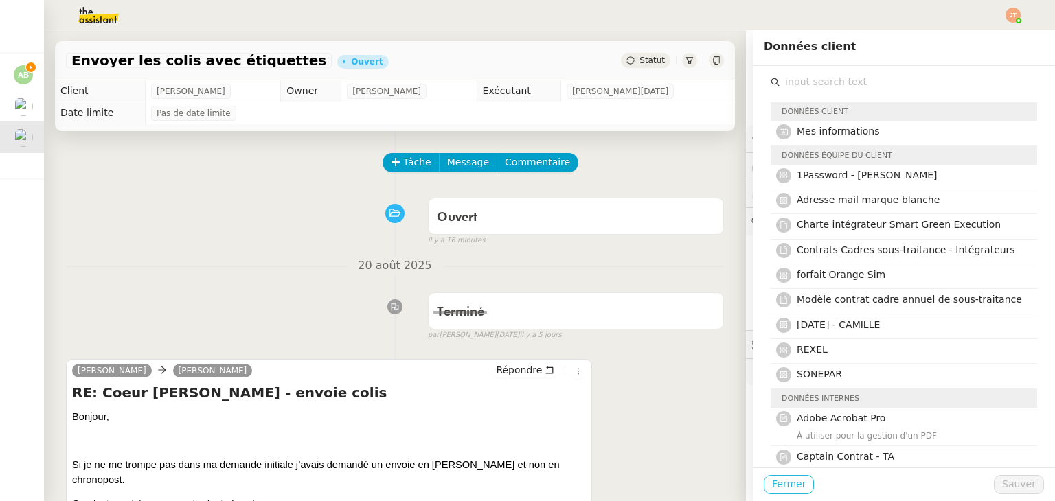
click at [775, 490] on span "Fermer" at bounding box center [789, 485] width 34 height 16
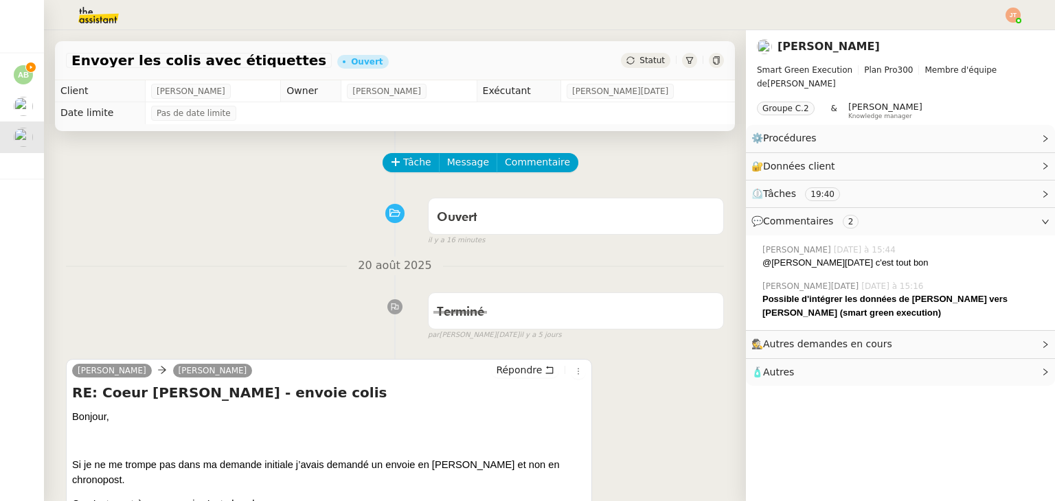
click at [104, 21] on img at bounding box center [87, 15] width 106 height 30
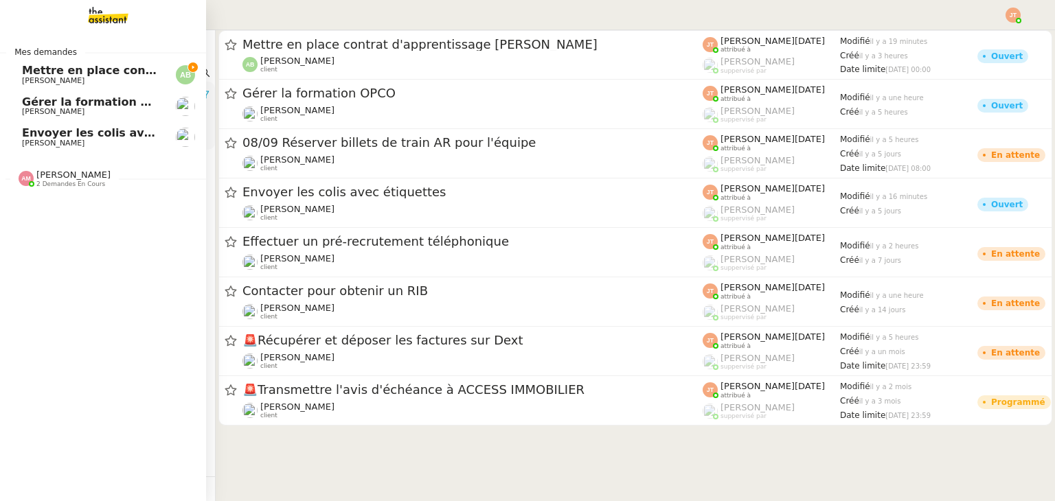
click at [84, 146] on span "[PERSON_NAME]" at bounding box center [53, 143] width 63 height 9
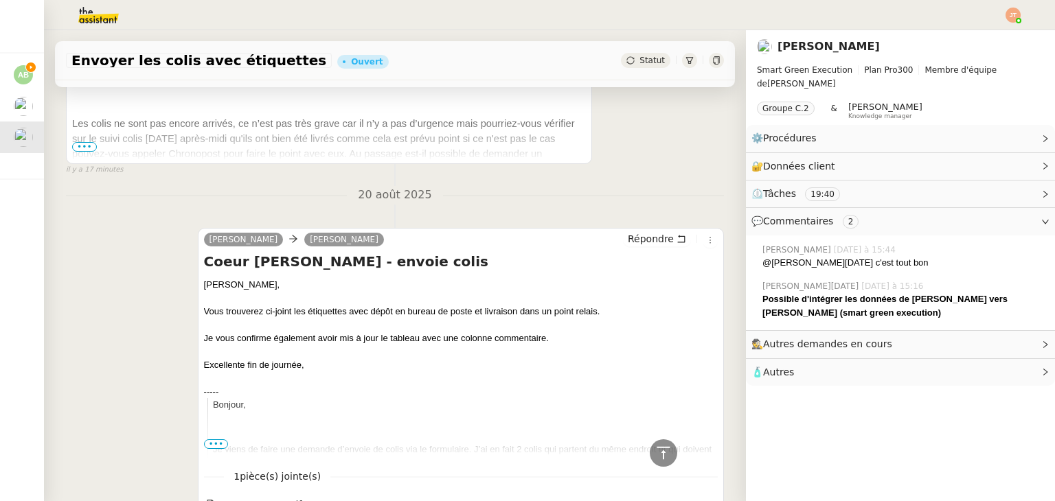
scroll to position [429, 0]
click at [89, 26] on img at bounding box center [87, 15] width 106 height 30
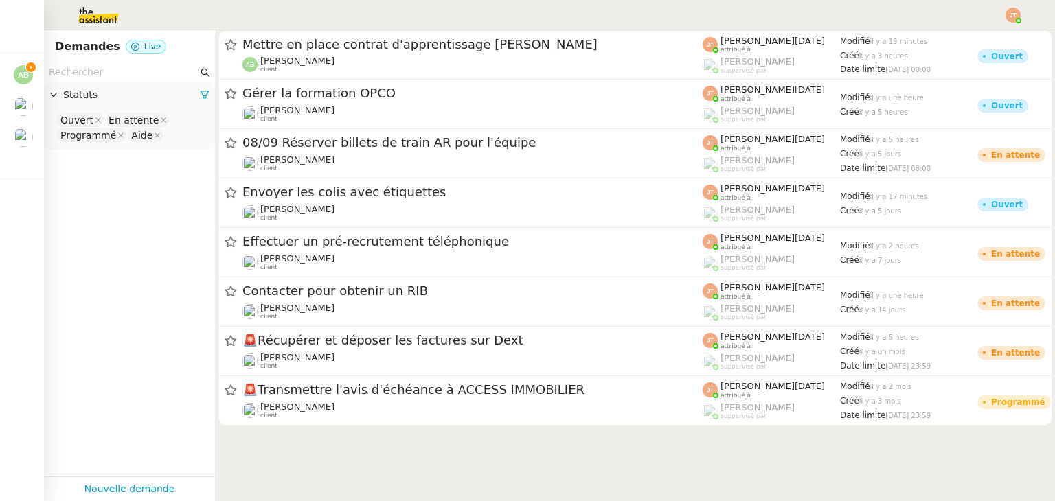
click at [107, 65] on input "text" at bounding box center [123, 73] width 149 height 16
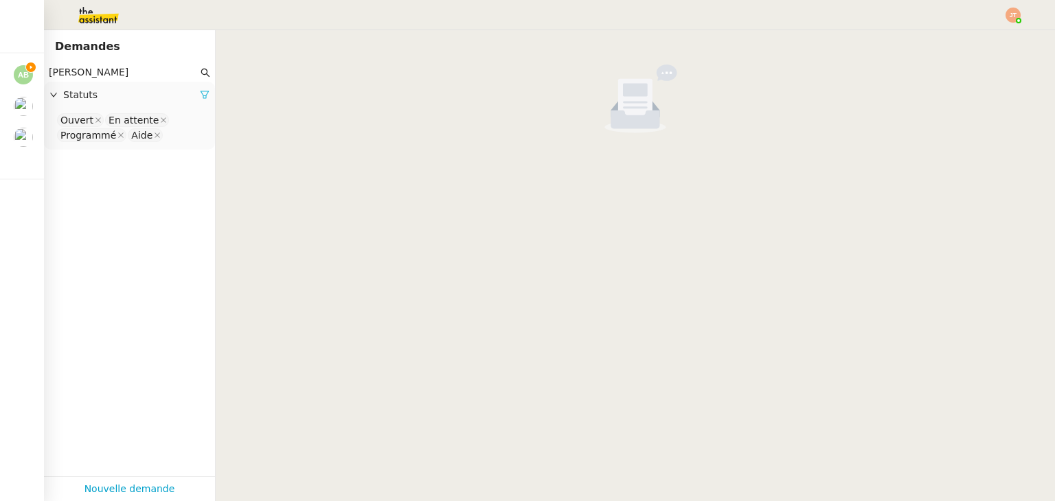
type input "[PERSON_NAME]"
click at [200, 100] on icon at bounding box center [205, 95] width 10 height 10
click at [168, 107] on div "Statuts" at bounding box center [129, 95] width 171 height 27
click at [120, 125] on nz-select-top-control "Please select" at bounding box center [129, 120] width 149 height 17
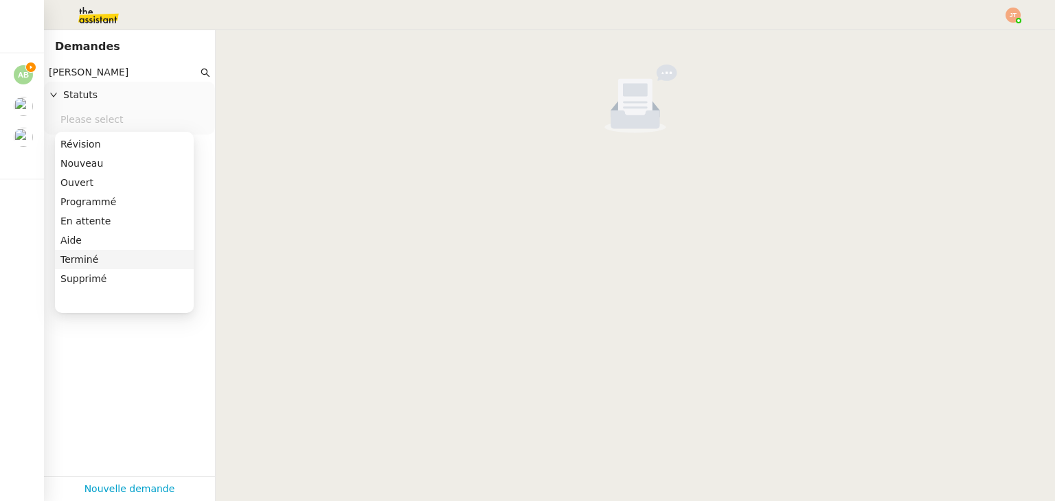
click at [97, 264] on div "Terminé" at bounding box center [124, 259] width 128 height 12
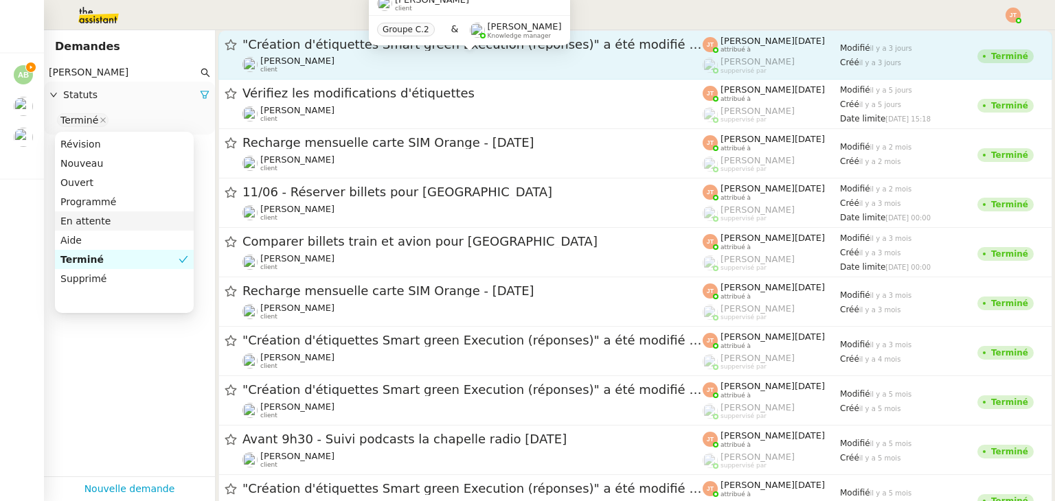
click at [382, 56] on div "[PERSON_NAME] Souder client" at bounding box center [472, 65] width 460 height 18
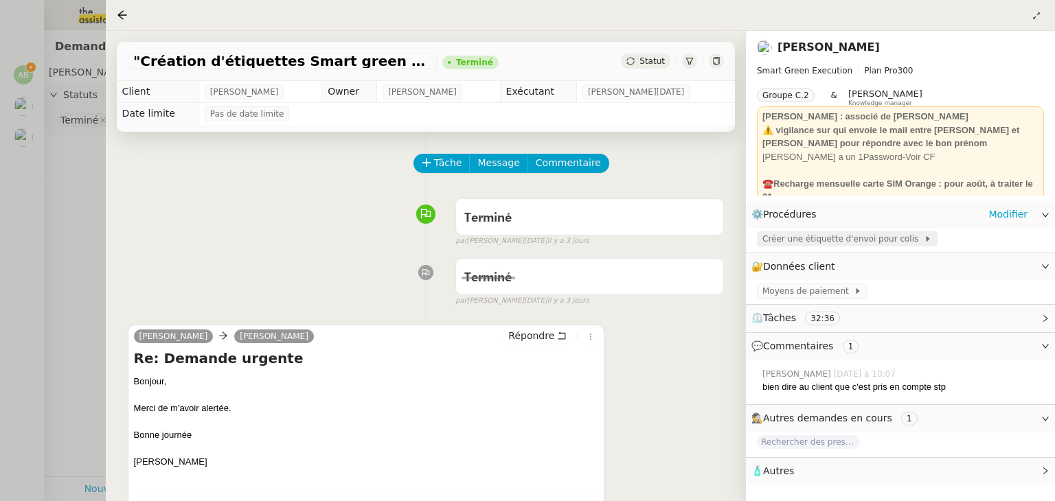
click at [879, 245] on span "Créer une étiquette d'envoi pour colis" at bounding box center [842, 239] width 161 height 14
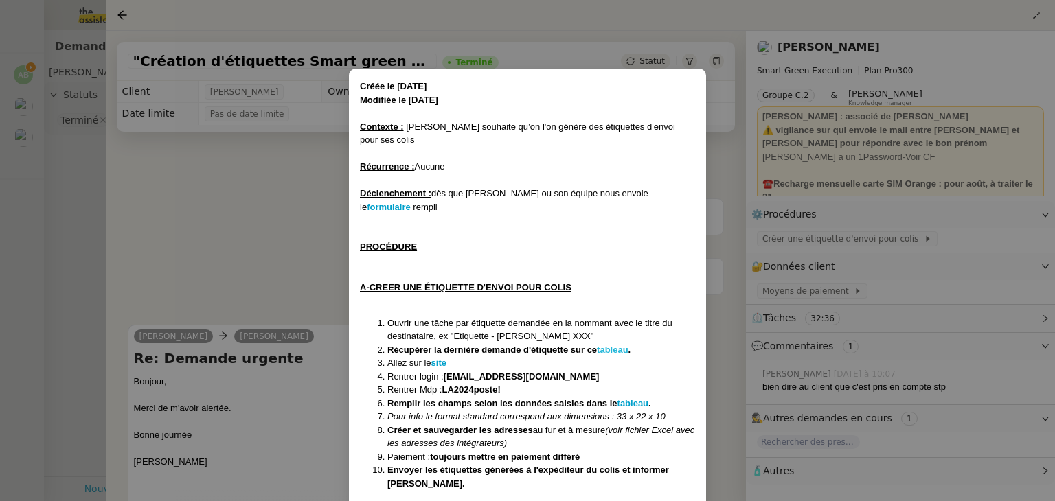
click at [615, 345] on strong "tableau" at bounding box center [613, 350] width 32 height 10
click at [169, 163] on nz-modal-container "Créée le [DATE] Modifiée le [DATE] Contexte : [PERSON_NAME] souhaite qu’on l'on…" at bounding box center [527, 250] width 1055 height 501
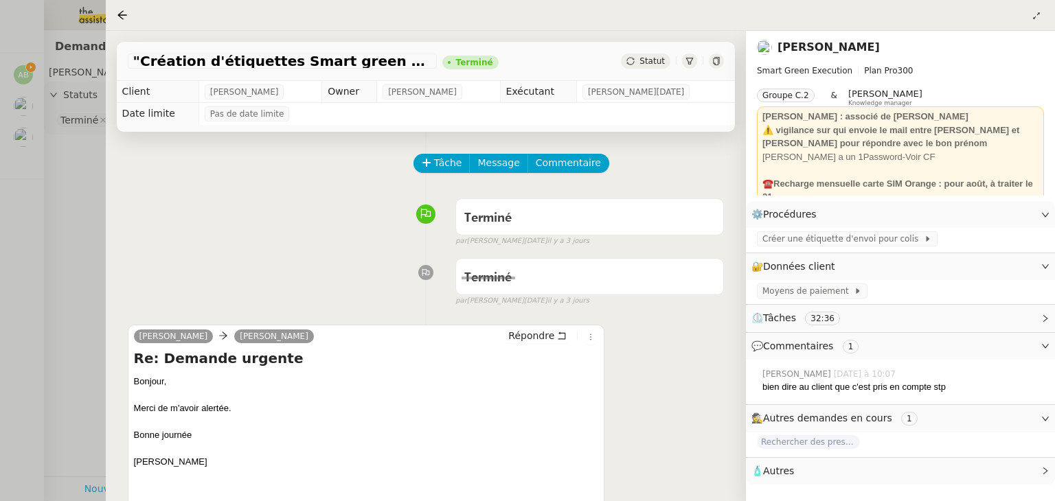
click at [90, 168] on div at bounding box center [527, 250] width 1055 height 501
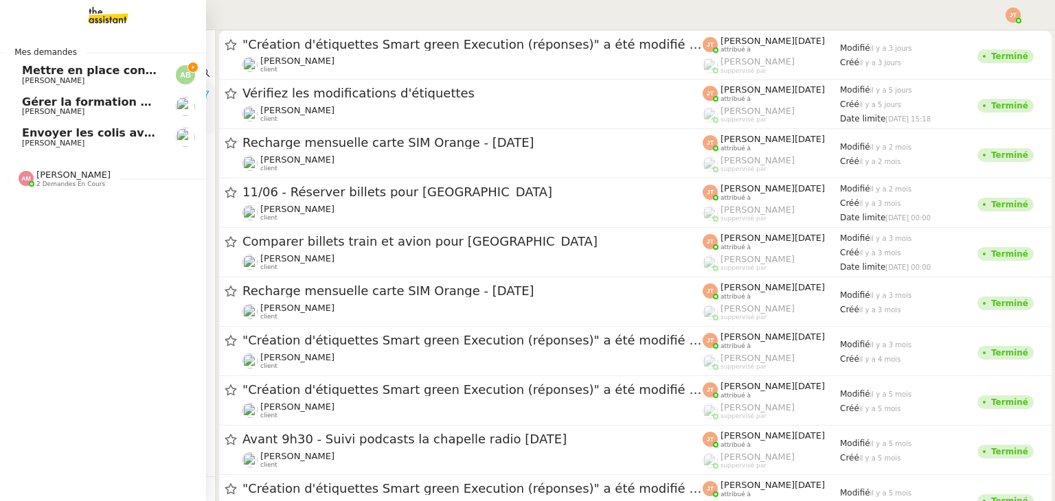
click at [74, 81] on span "[PERSON_NAME]" at bounding box center [53, 80] width 63 height 9
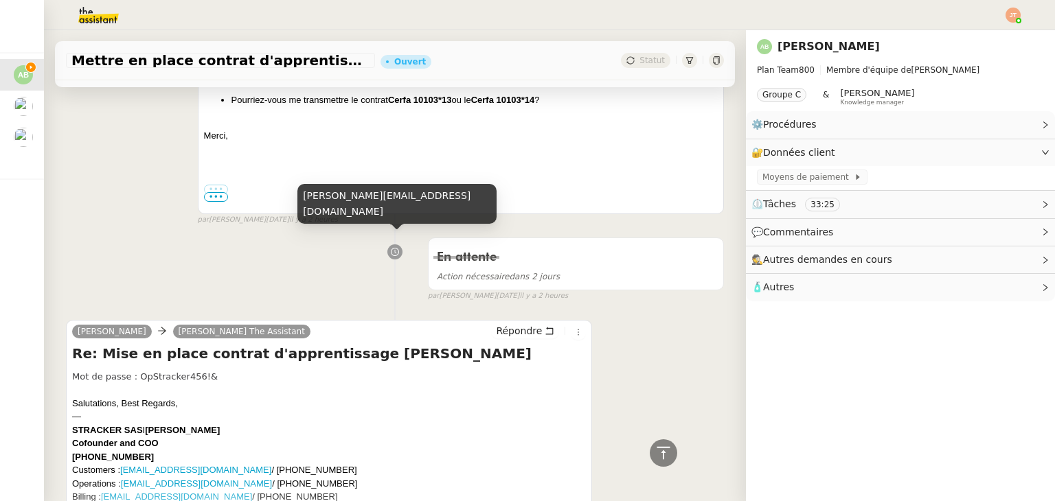
scroll to position [824, 0]
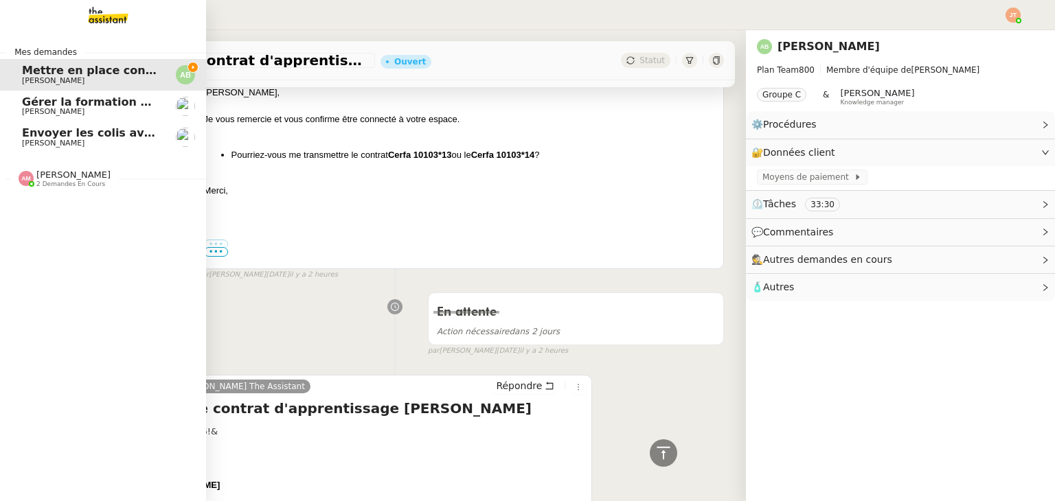
click at [66, 131] on span "Envoyer les colis avec étiquettes" at bounding box center [124, 132] width 204 height 13
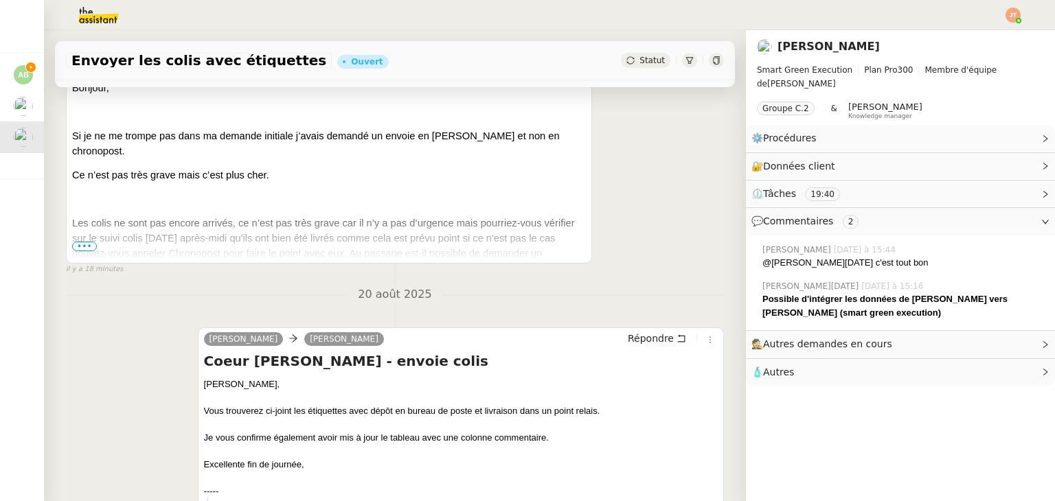
scroll to position [343, 0]
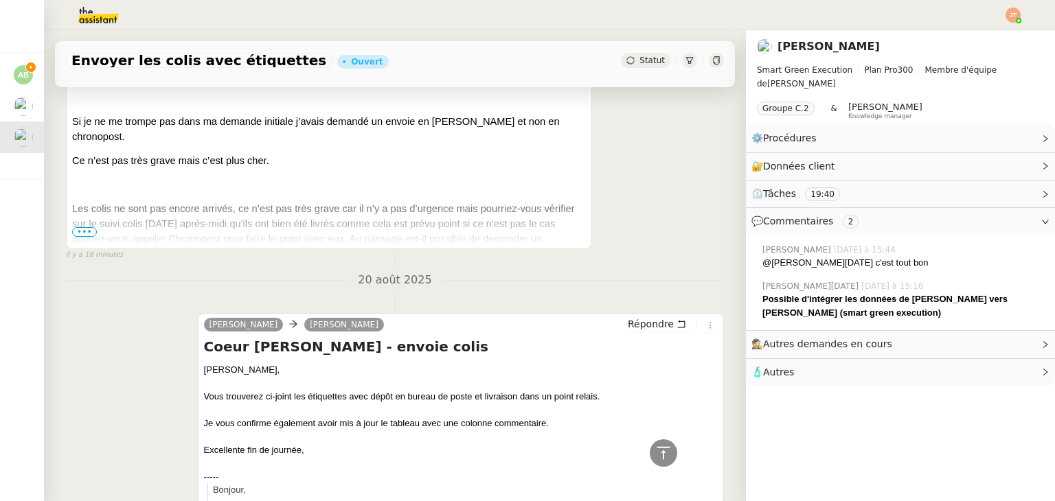
click at [89, 237] on span "•••" at bounding box center [84, 232] width 25 height 10
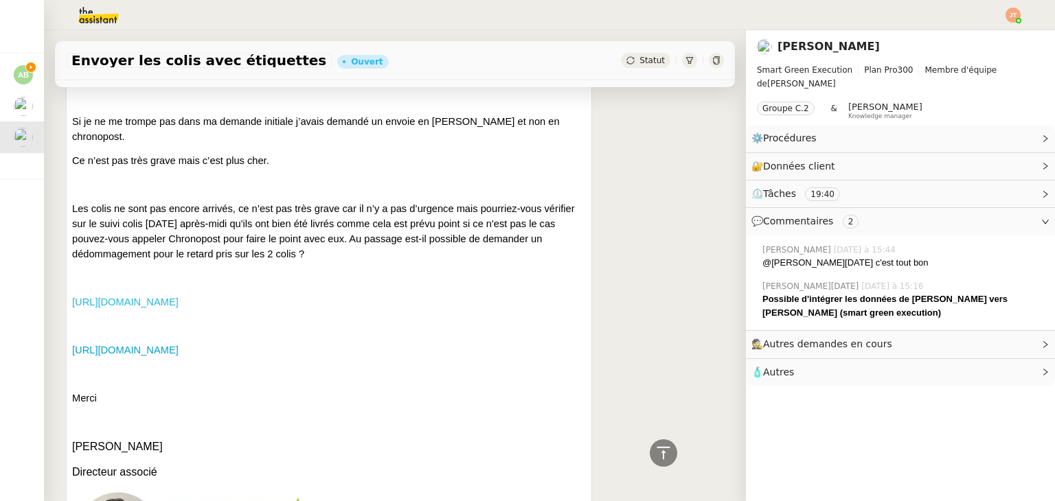
click at [179, 297] on link "[URL][DOMAIN_NAME]" at bounding box center [125, 302] width 106 height 11
click at [179, 345] on link "[URL][DOMAIN_NAME]" at bounding box center [125, 350] width 106 height 11
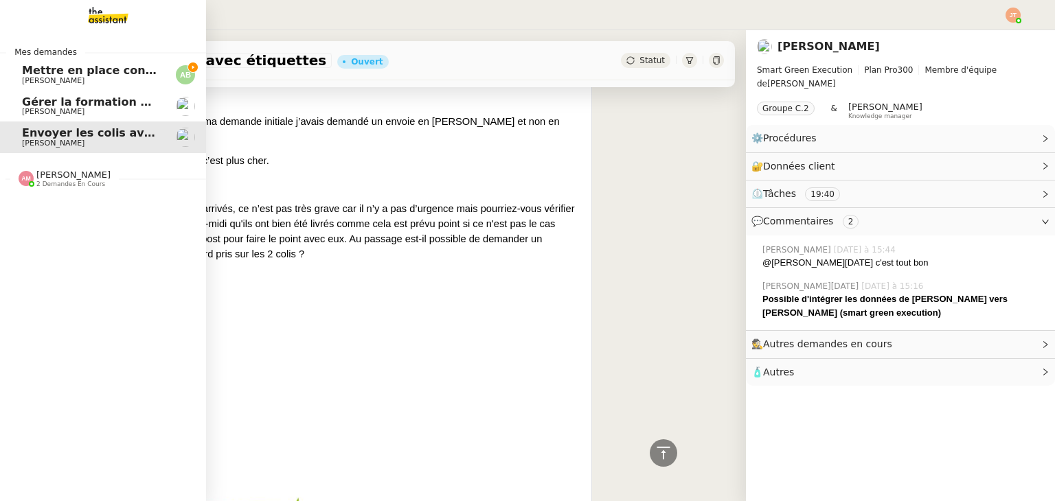
click at [70, 79] on span "[PERSON_NAME]" at bounding box center [53, 80] width 63 height 9
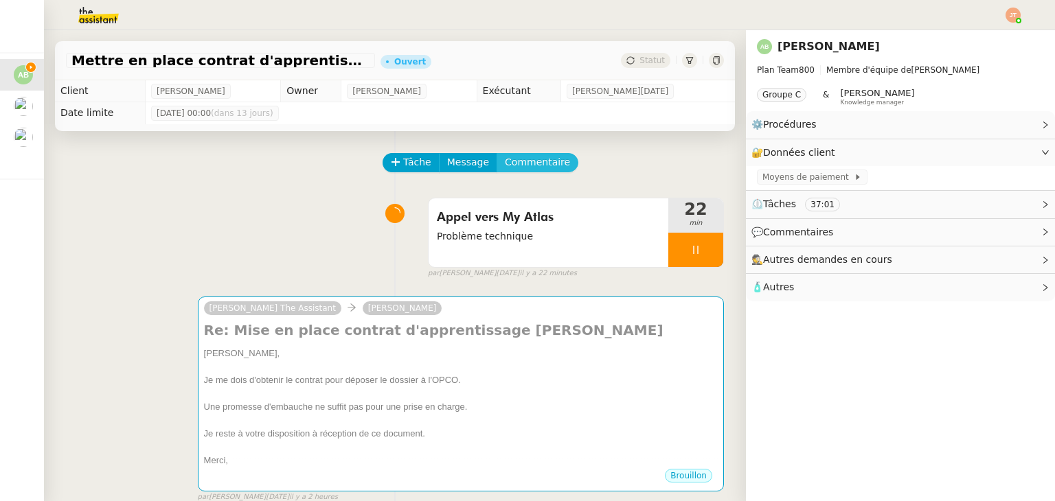
click at [508, 166] on span "Commentaire" at bounding box center [537, 163] width 65 height 16
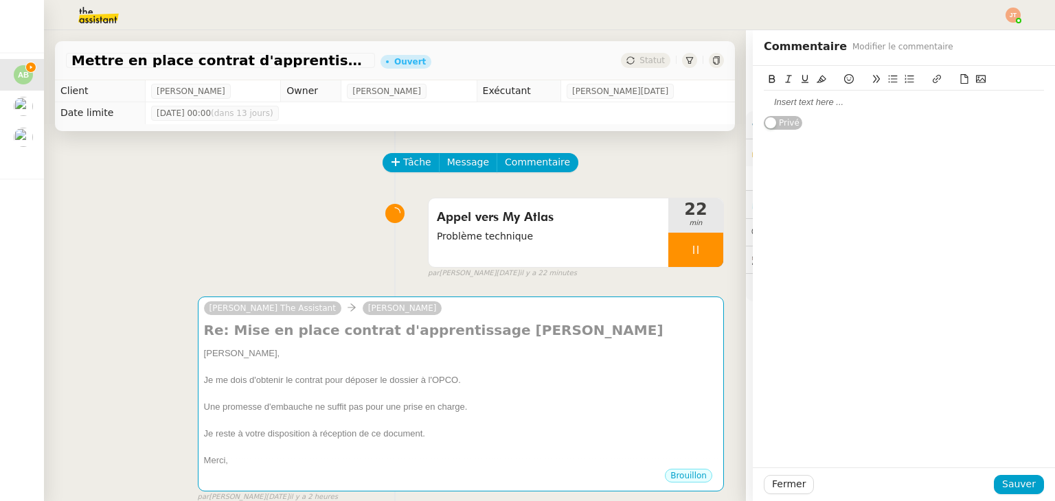
click at [791, 110] on div at bounding box center [904, 102] width 280 height 23
click at [1013, 488] on span "Sauver" at bounding box center [1019, 485] width 34 height 16
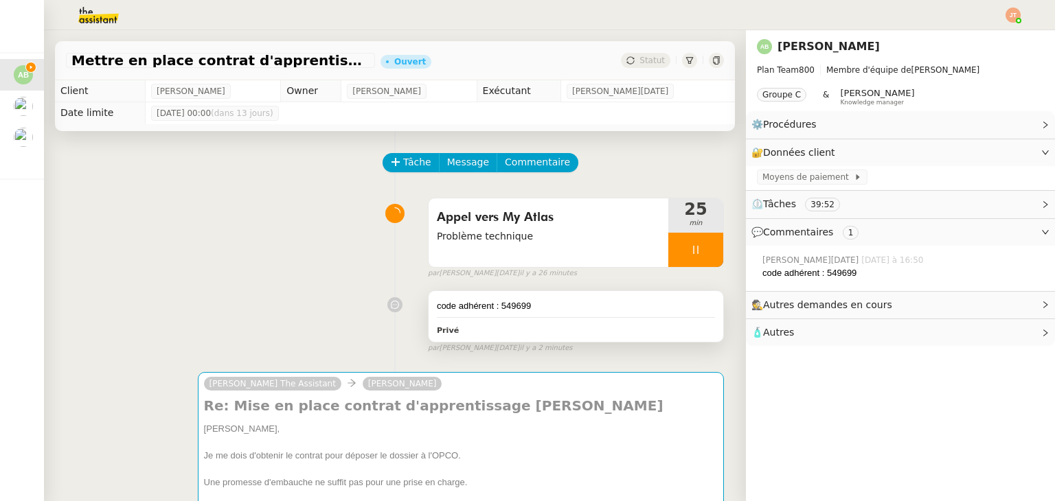
click at [517, 313] on div "code adhérent : 549699" at bounding box center [576, 306] width 278 height 14
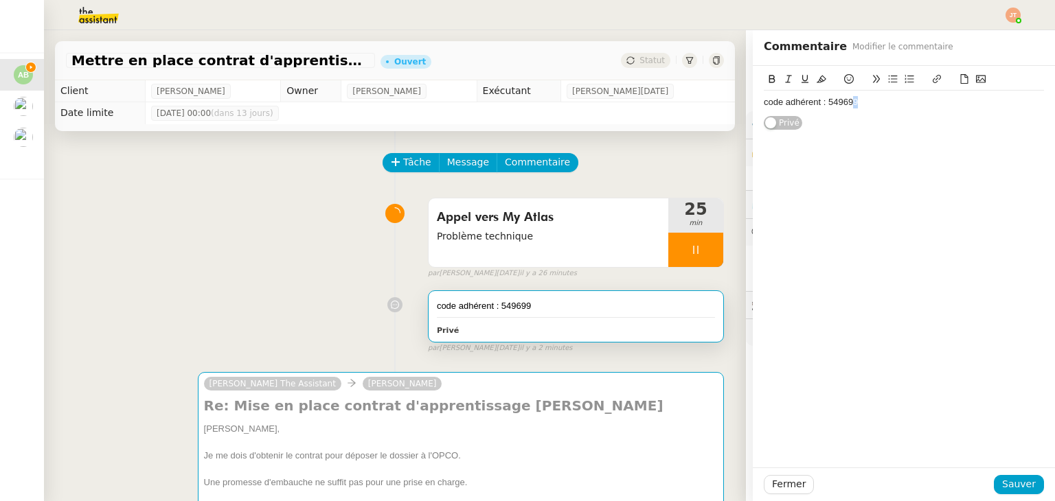
drag, startPoint x: 862, startPoint y: 108, endPoint x: 841, endPoint y: 107, distance: 20.6
click at [841, 107] on div "code adhérent : 549699" at bounding box center [904, 102] width 280 height 12
click at [852, 105] on div "code adhérent : 549699" at bounding box center [904, 102] width 280 height 12
drag, startPoint x: 819, startPoint y: 105, endPoint x: 850, endPoint y: 106, distance: 30.9
click at [850, 106] on div "code adhérent : 549699" at bounding box center [904, 102] width 280 height 12
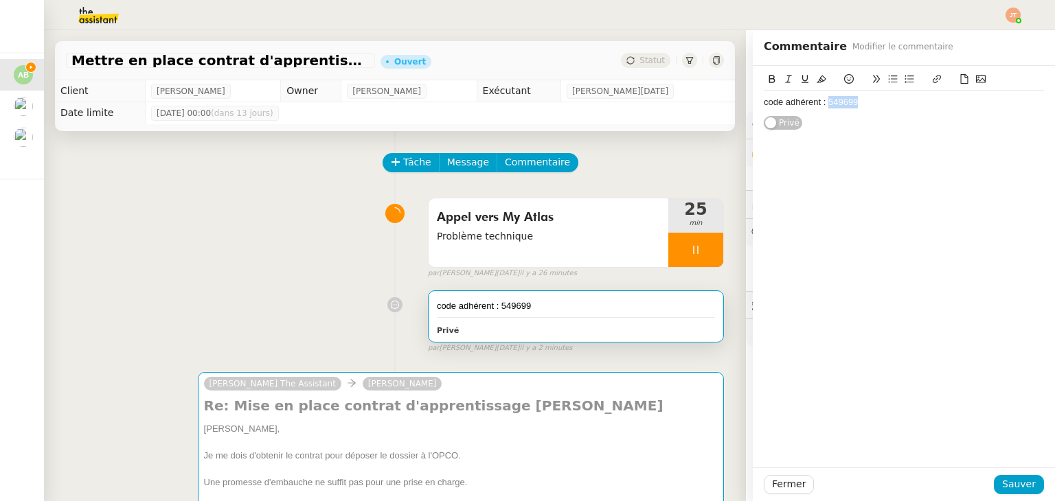
click at [871, 103] on div "code adhérent : 549699" at bounding box center [904, 102] width 280 height 12
click at [1008, 487] on span "Sauver" at bounding box center [1019, 485] width 34 height 16
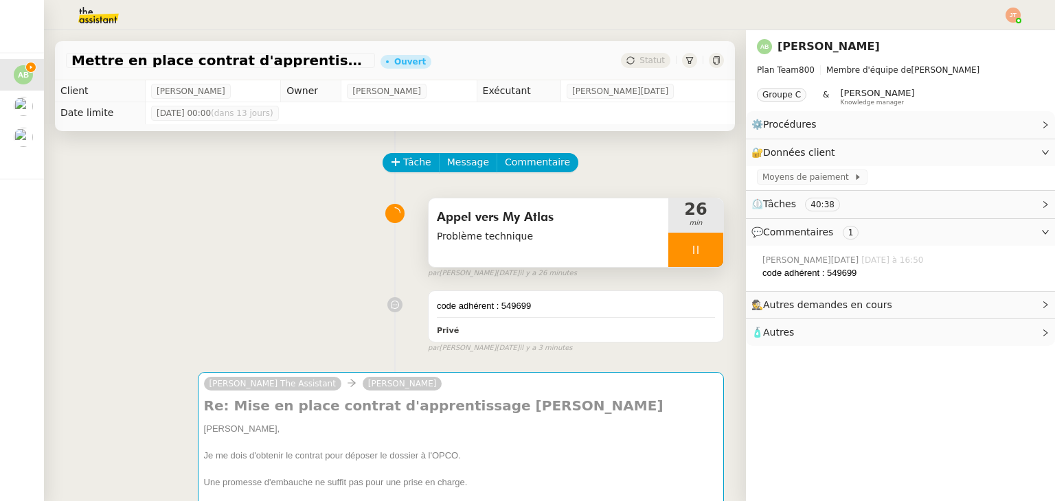
click at [486, 235] on span "Problème technique" at bounding box center [548, 237] width 223 height 16
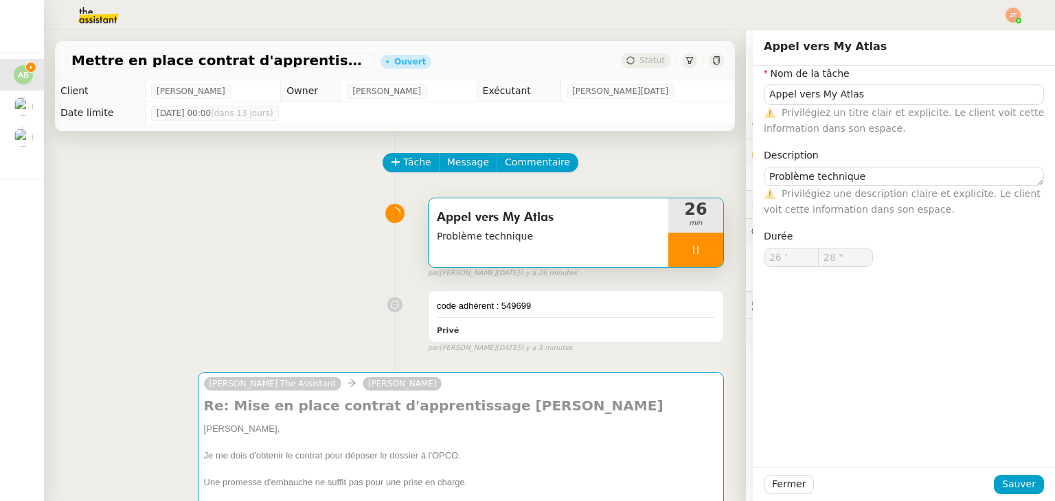
click at [773, 497] on div "Fermer Sauver" at bounding box center [904, 485] width 302 height 34
type input "29 ""
click at [774, 491] on span "Fermer" at bounding box center [789, 485] width 34 height 16
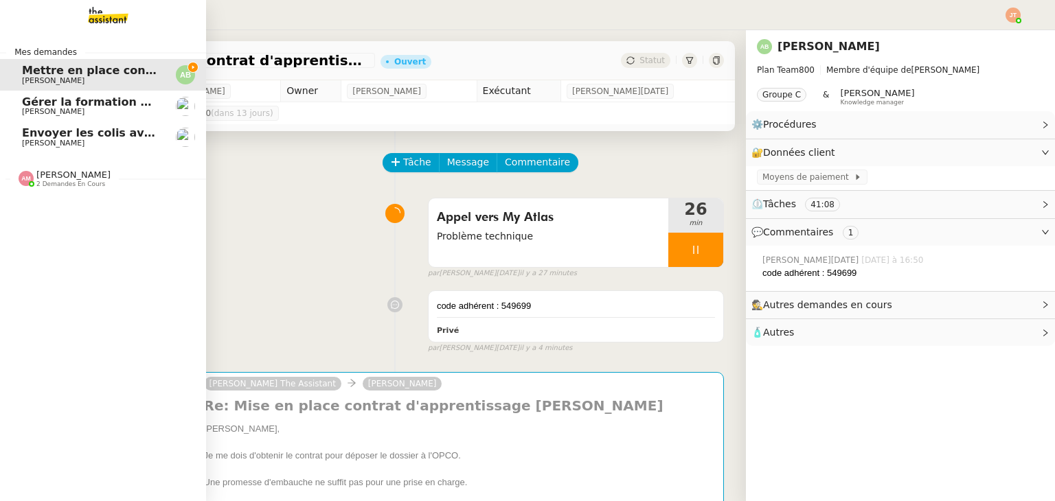
click at [115, 113] on span "[PERSON_NAME]" at bounding box center [91, 112] width 139 height 8
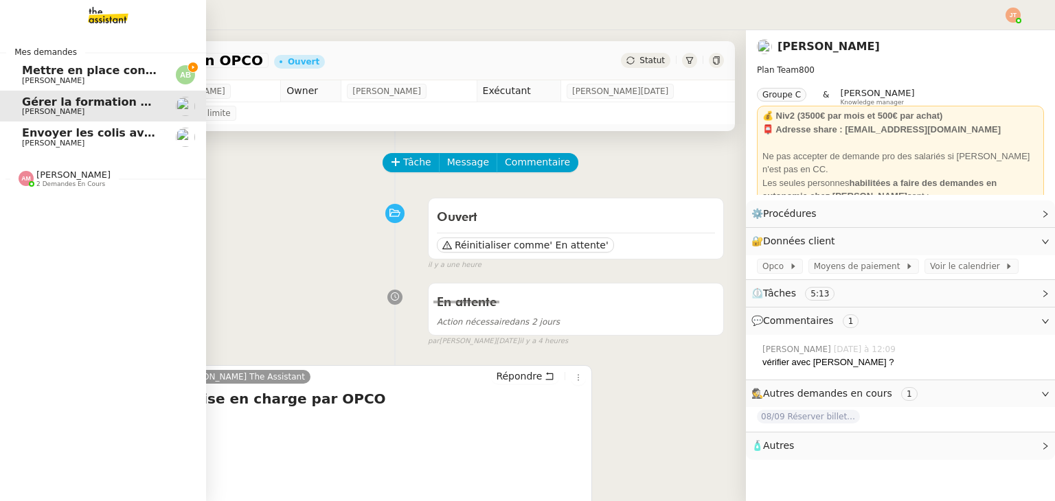
click at [33, 82] on span "[PERSON_NAME]" at bounding box center [53, 80] width 63 height 9
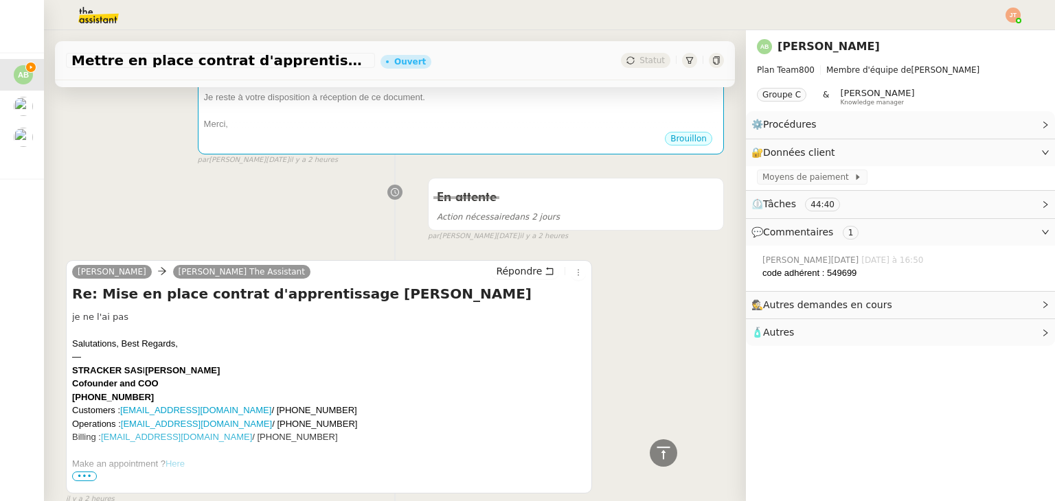
scroll to position [756, 0]
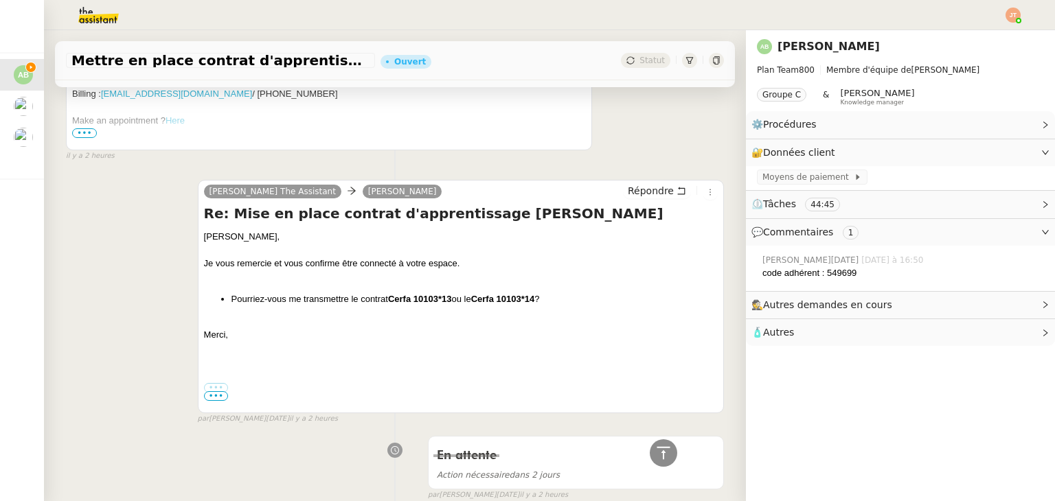
drag, startPoint x: 541, startPoint y: 304, endPoint x: 387, endPoint y: 307, distance: 153.9
click at [387, 306] on li "Pourriez-vous me transmettre le contrat Cerfa 10103*13 ou le Cerfa 10103*14 ?" at bounding box center [474, 300] width 486 height 14
copy li "Cerfa 10103*13 ou le Cerfa 10103*14"
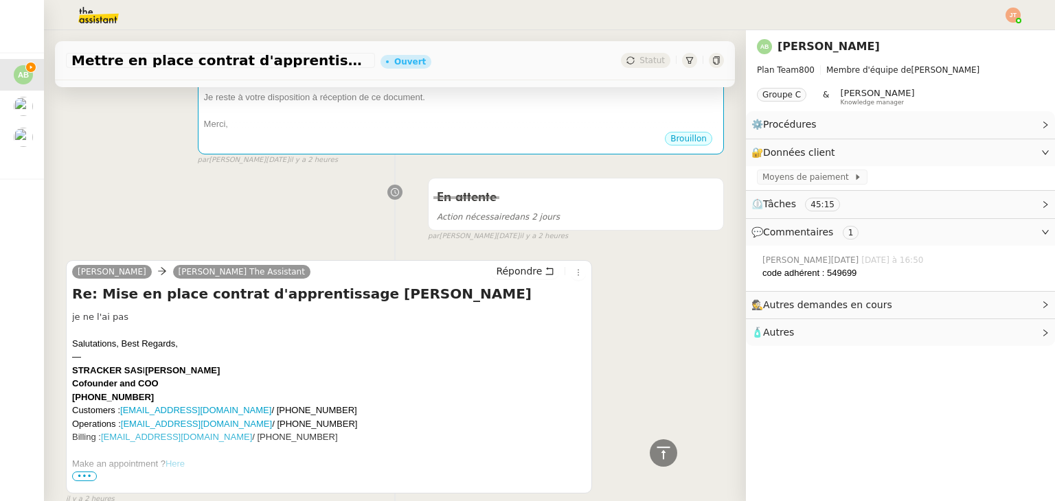
scroll to position [0, 0]
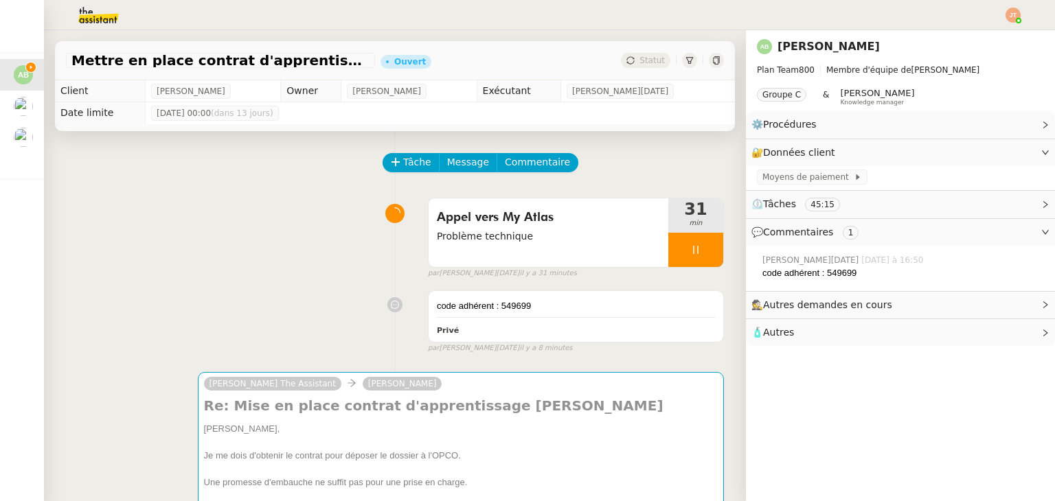
click at [293, 245] on div "Appel vers My Atlas Problème technique 31 min false par [PERSON_NAME][DATE] il …" at bounding box center [395, 236] width 658 height 88
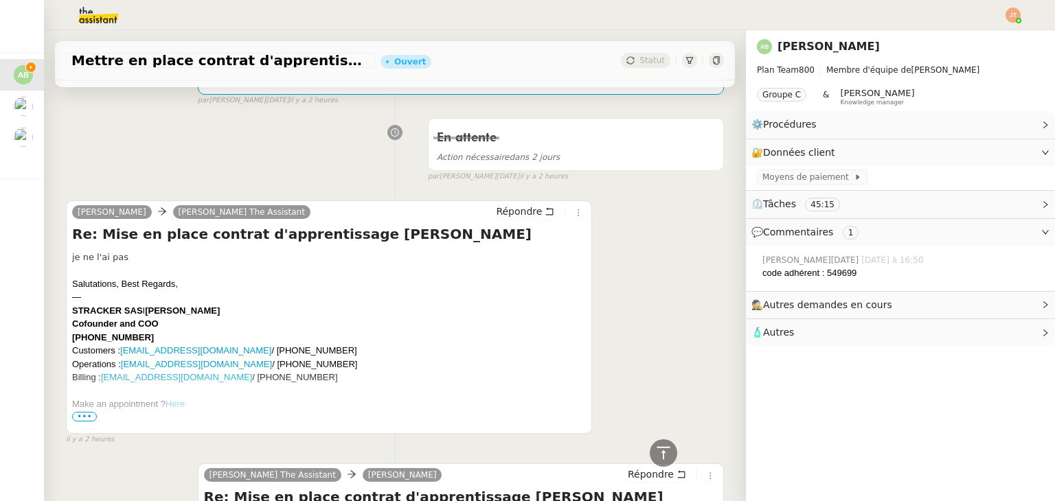
scroll to position [481, 0]
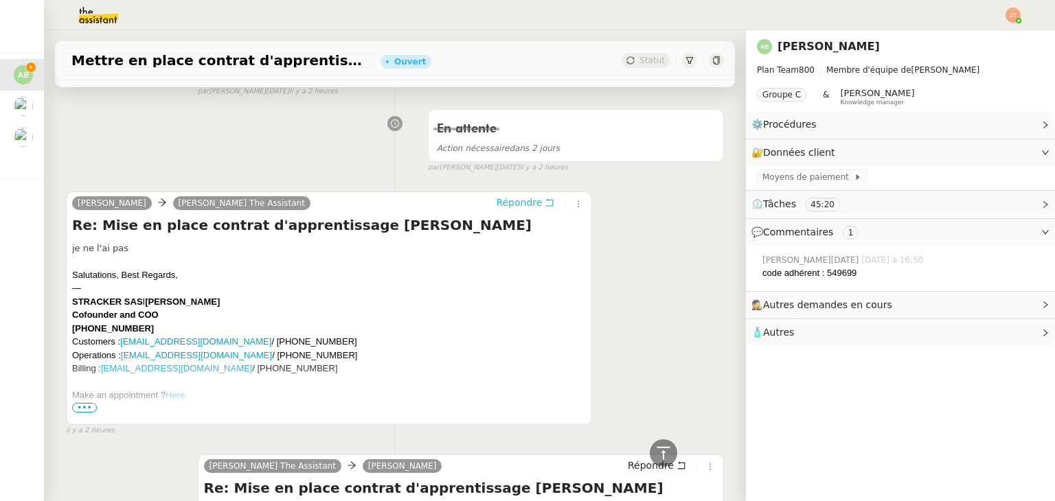
click at [497, 210] on span "Répondre" at bounding box center [519, 203] width 46 height 14
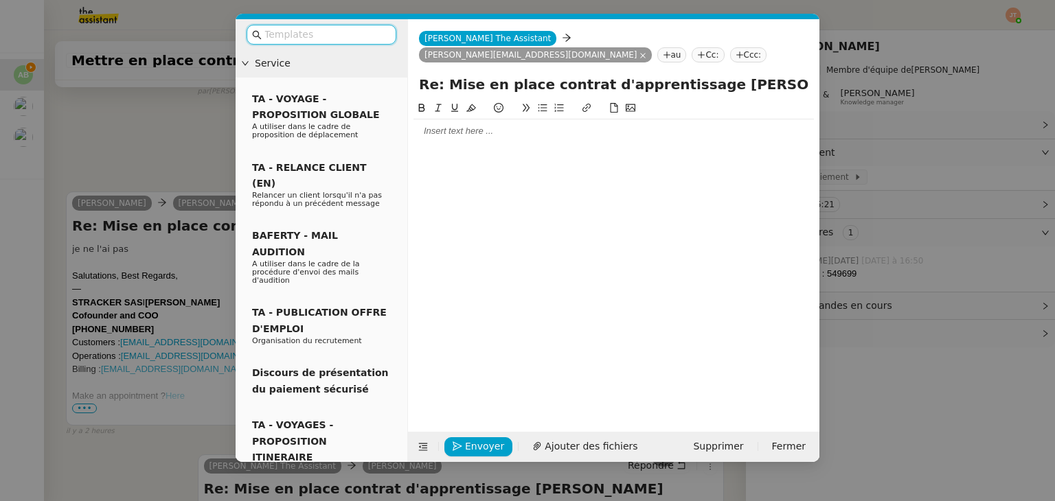
click at [176, 163] on nz-modal-container "Service TA - VOYAGE - PROPOSITION GLOBALE A utiliser dans le cadre de propositi…" at bounding box center [527, 250] width 1055 height 501
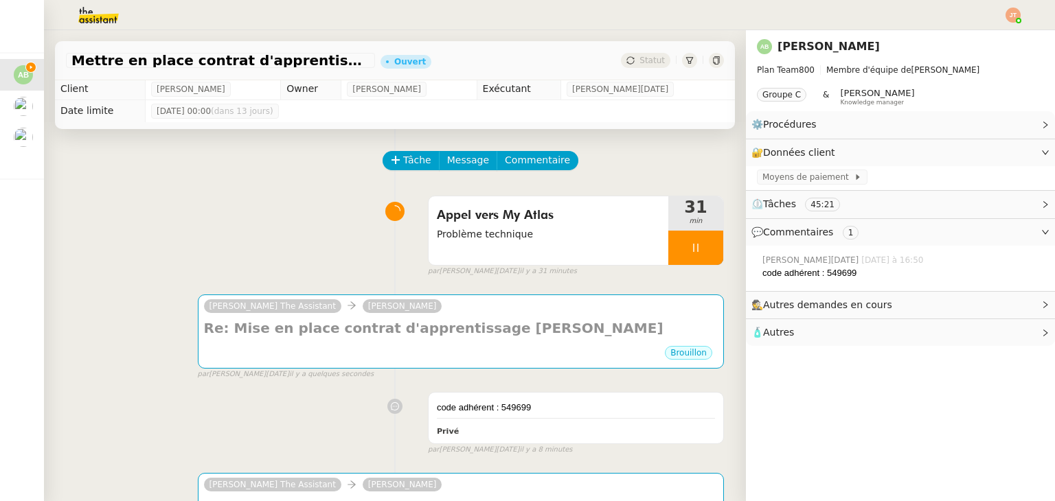
scroll to position [0, 0]
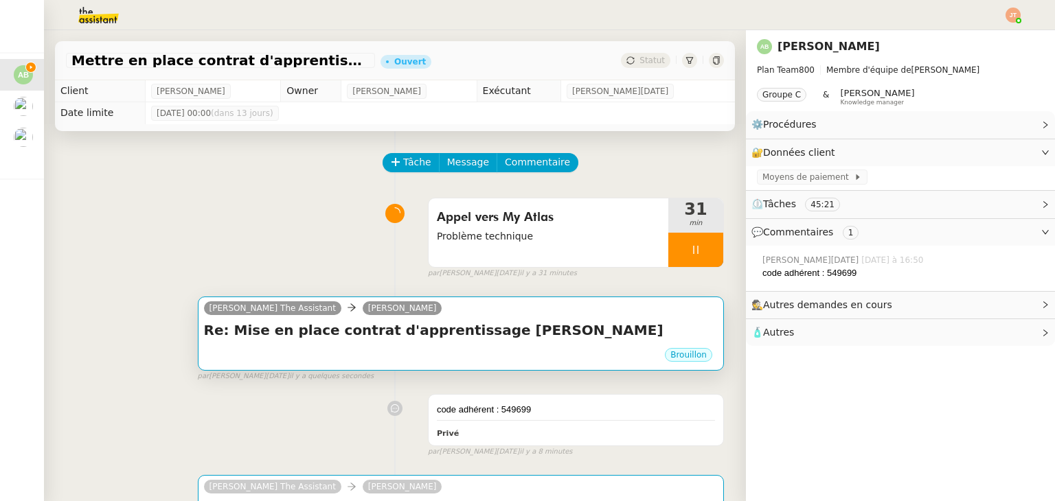
click at [477, 337] on h4 "Re: Mise en place contrat d'apprentissage [PERSON_NAME]" at bounding box center [461, 330] width 514 height 19
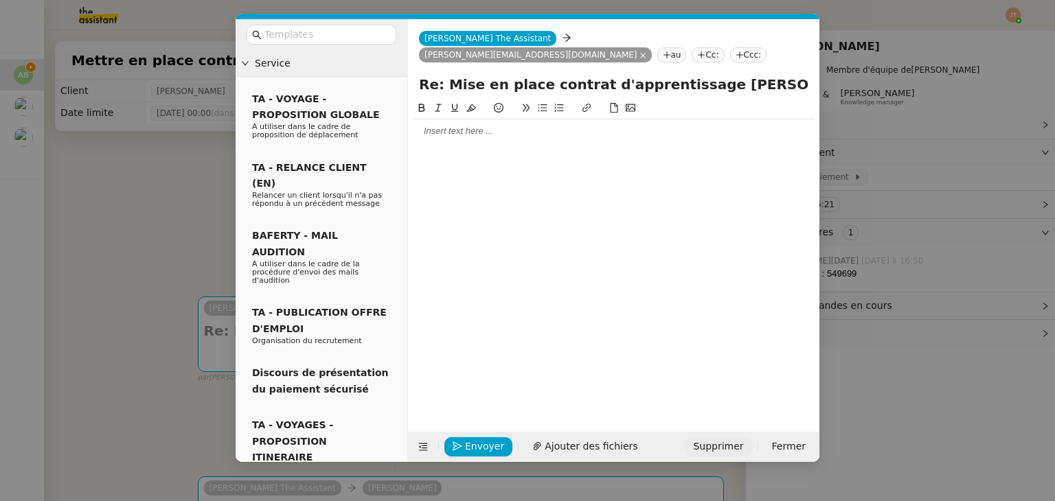
click at [732, 449] on span "Supprimer" at bounding box center [718, 447] width 50 height 16
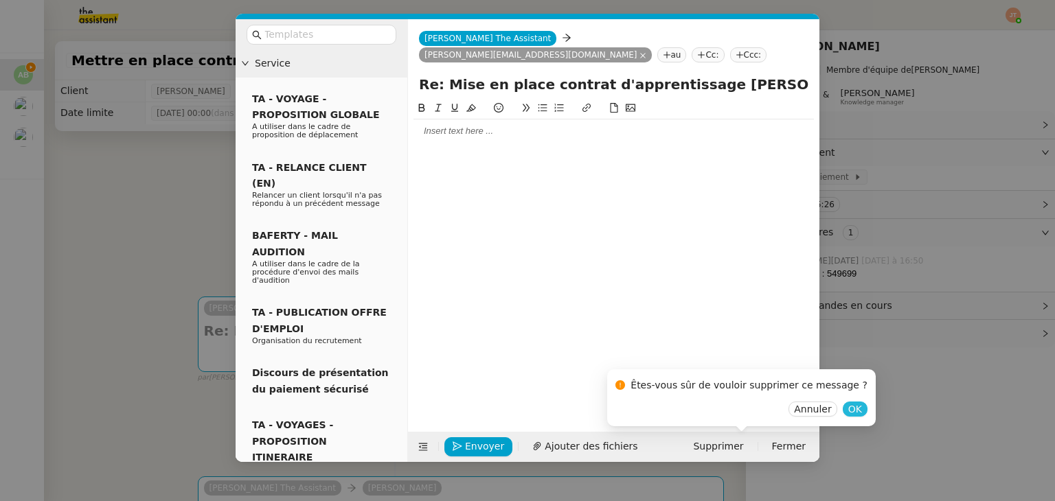
click at [848, 415] on span "OK" at bounding box center [855, 410] width 14 height 14
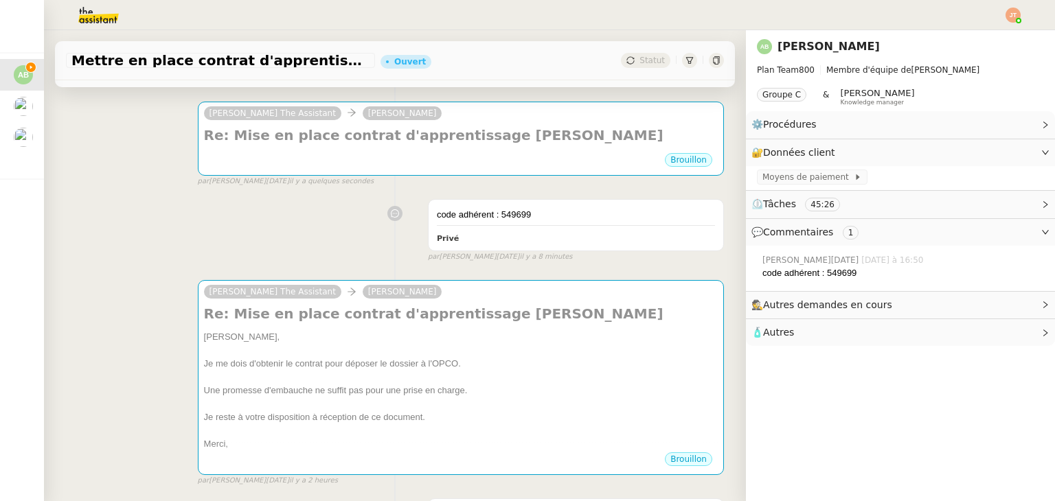
scroll to position [206, 0]
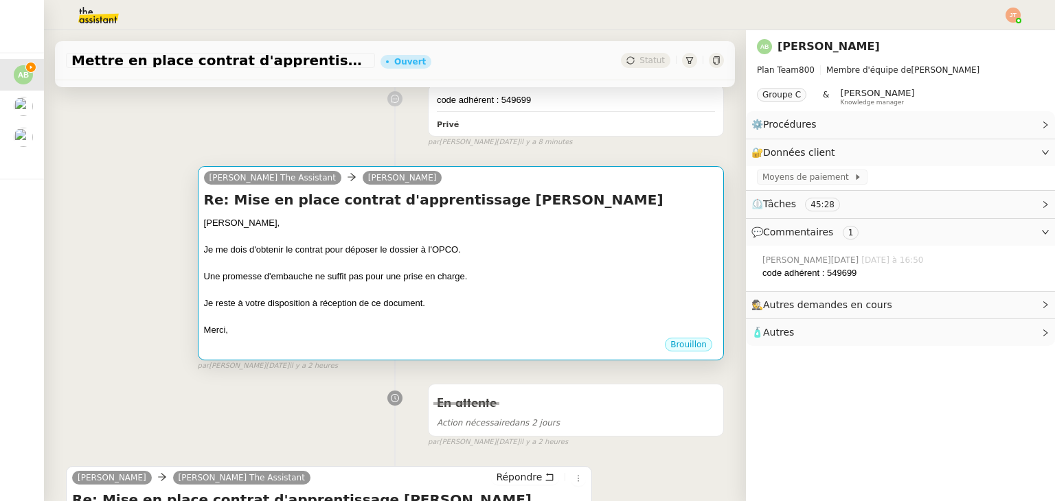
click at [339, 310] on div "Je reste à votre disposition à réception de ce document." at bounding box center [461, 304] width 514 height 14
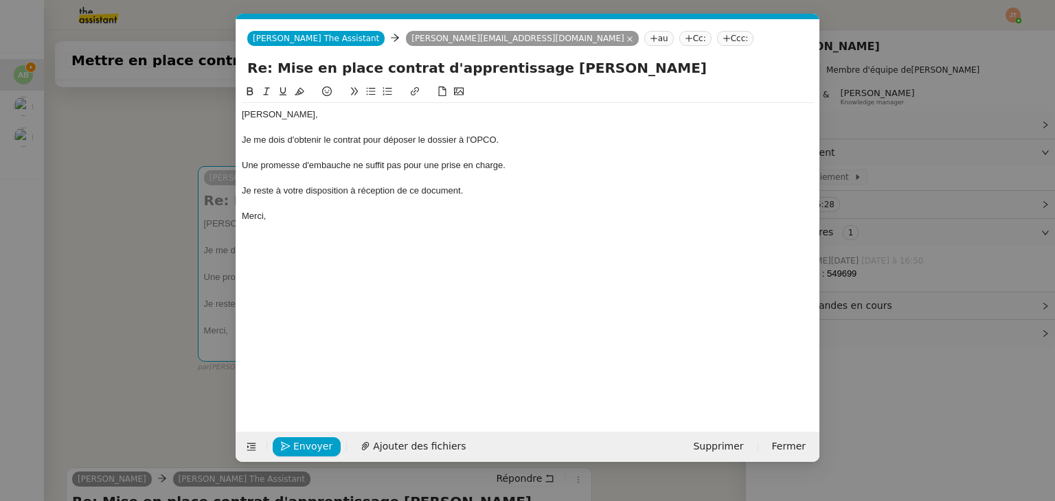
scroll to position [0, 29]
click at [515, 177] on div at bounding box center [528, 178] width 572 height 12
click at [515, 171] on div "Une promesse d'embauche ne suffit pas pour une prise en charge." at bounding box center [528, 165] width 572 height 12
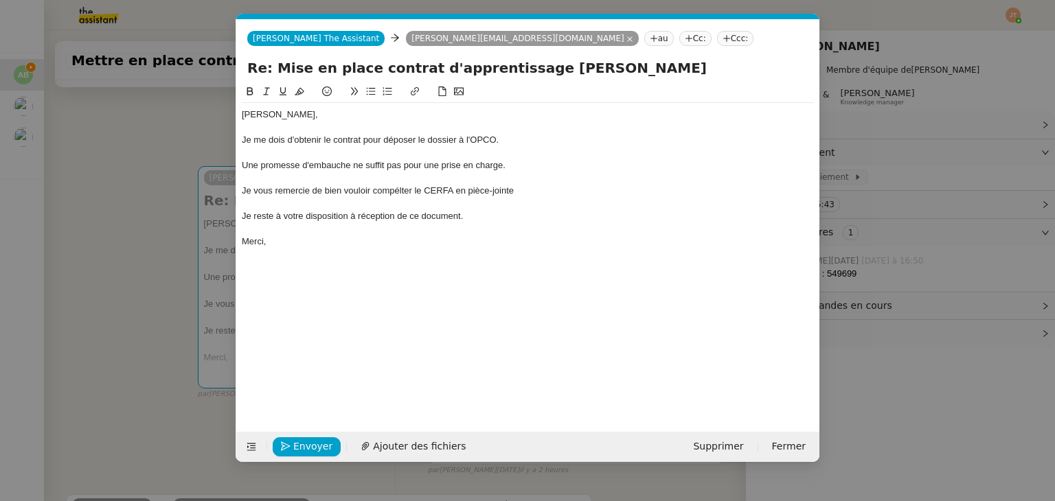
click at [401, 193] on div "Je vous remercie de bien vouloir compélter le CERFA en pièce-jointe" at bounding box center [528, 191] width 572 height 12
click at [0, 0] on lt-span "comp lé ter" at bounding box center [0, 0] width 0 height 0
click at [541, 178] on div at bounding box center [528, 178] width 572 height 12
click at [526, 199] on div at bounding box center [528, 204] width 572 height 12
click at [525, 192] on div "Je vous remercie de bien vouloir compléter le CERFA en pièce-jointe" at bounding box center [528, 191] width 572 height 12
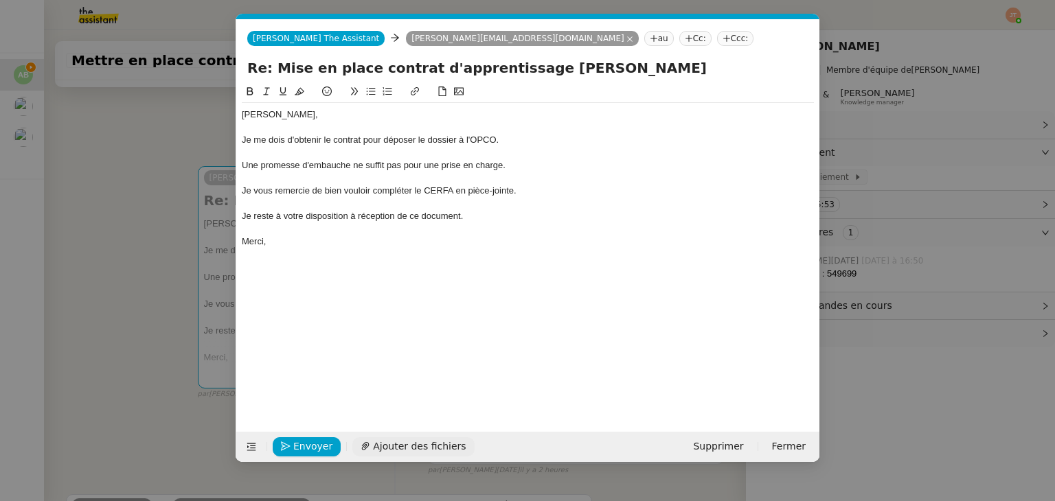
click at [416, 453] on span "Ajouter des fichiers" at bounding box center [419, 447] width 93 height 16
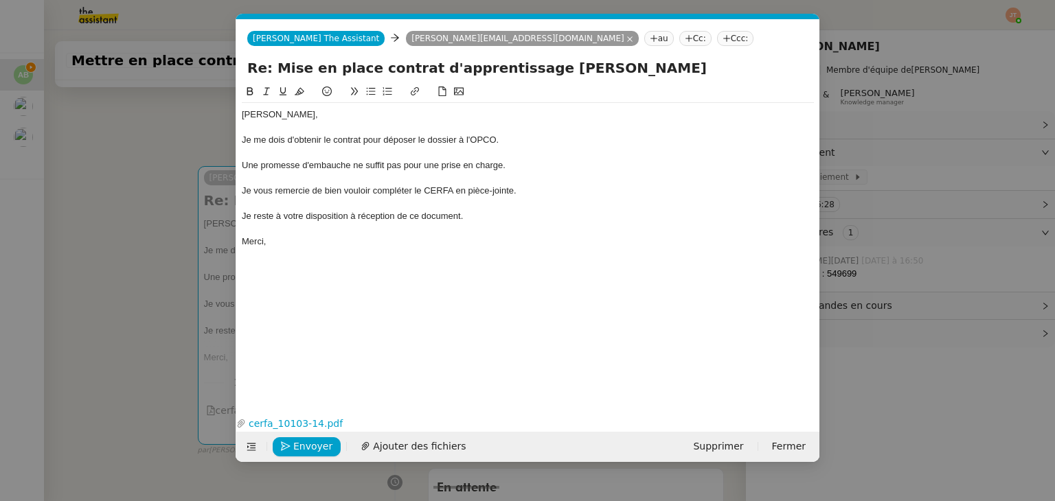
click at [525, 193] on div "Je vous remercie de bien vouloir compléter le CERFA en pièce-jointe." at bounding box center [528, 191] width 572 height 12
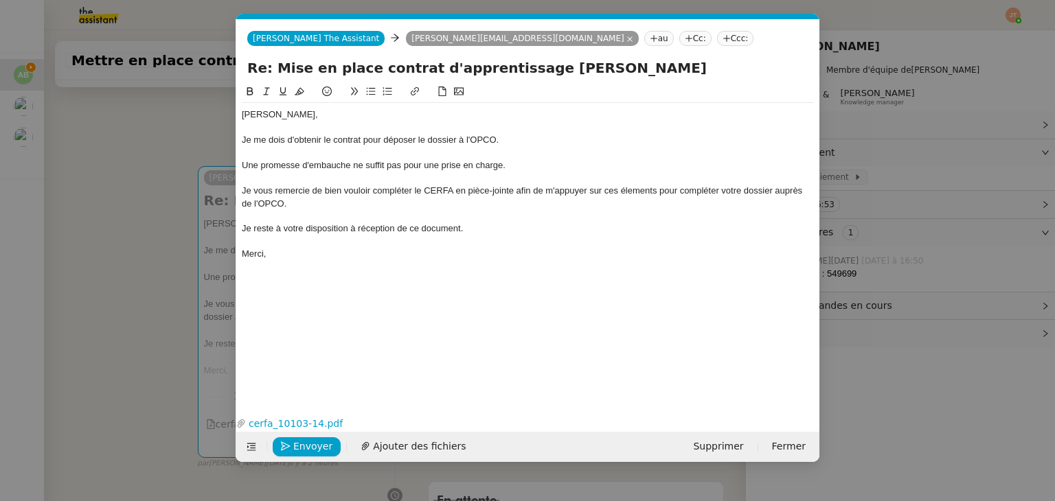
click at [335, 218] on div at bounding box center [528, 216] width 572 height 12
click at [628, 194] on div "Je vous remercie de bien vouloir compléter le CERFA en pièce-jointe afin de m'a…" at bounding box center [528, 197] width 572 height 25
click at [0, 0] on lt-span "bêlements" at bounding box center [0, 0] width 0 height 0
click at [310, 207] on div "Je vous remercie de bien vouloir compléter le CERFA en pièce-jointe afin de m'a…" at bounding box center [528, 197] width 572 height 25
click at [121, 233] on nz-modal-container "Service TA - VOYAGE - PROPOSITION GLOBALE A utiliser dans le cadre de propositi…" at bounding box center [527, 250] width 1055 height 501
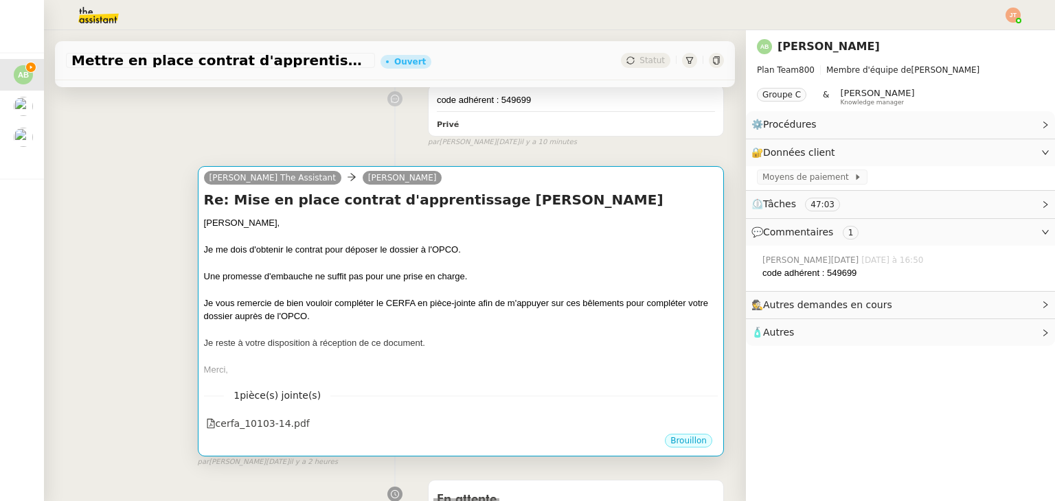
scroll to position [0, 0]
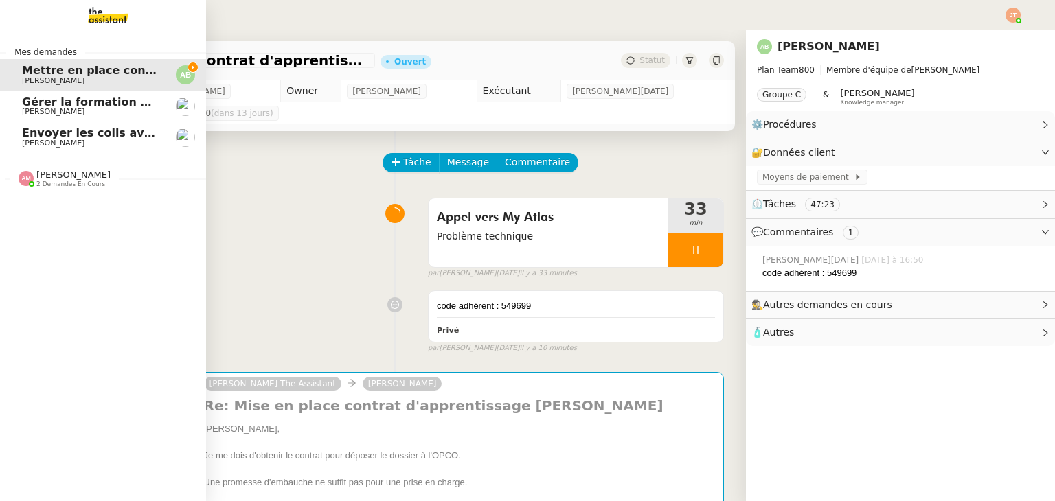
click at [126, 144] on span "[PERSON_NAME]" at bounding box center [91, 143] width 139 height 8
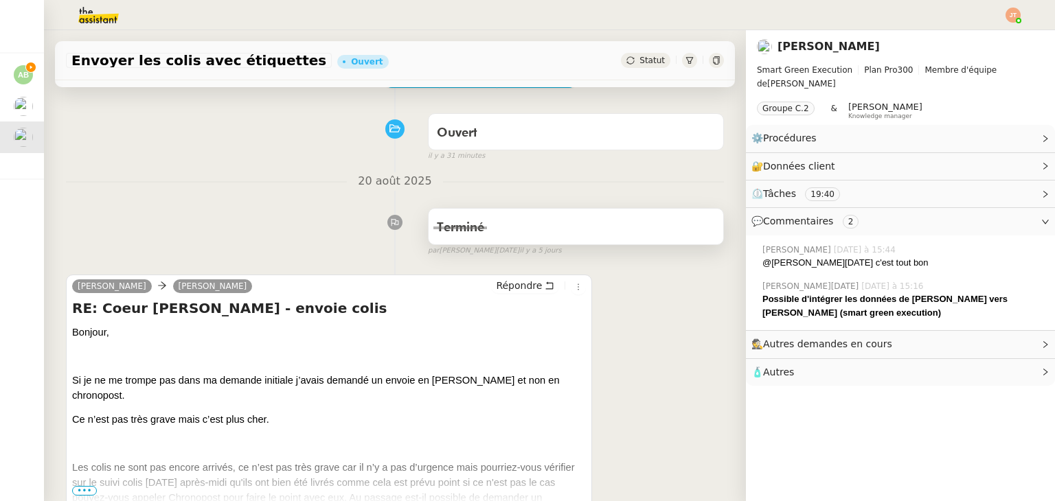
scroll to position [69, 0]
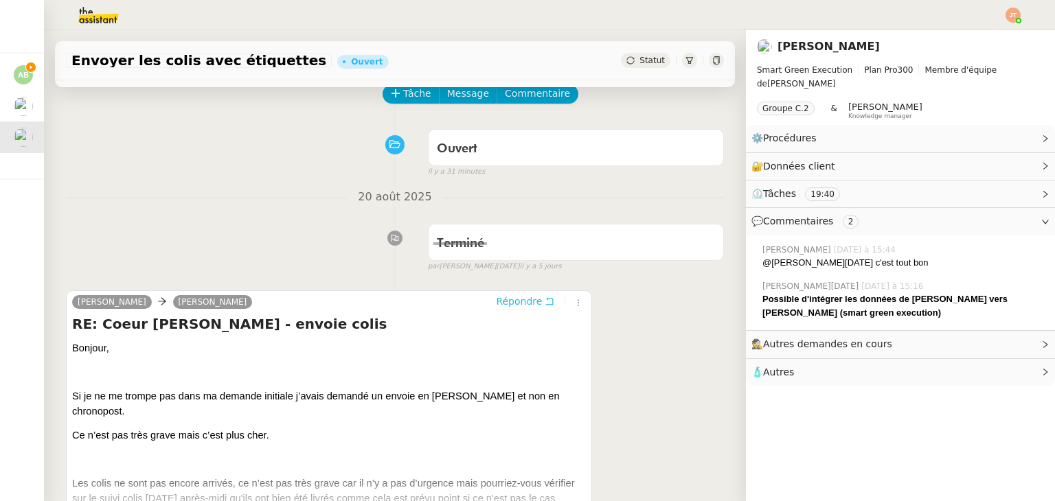
click at [515, 306] on span "Répondre" at bounding box center [519, 302] width 46 height 14
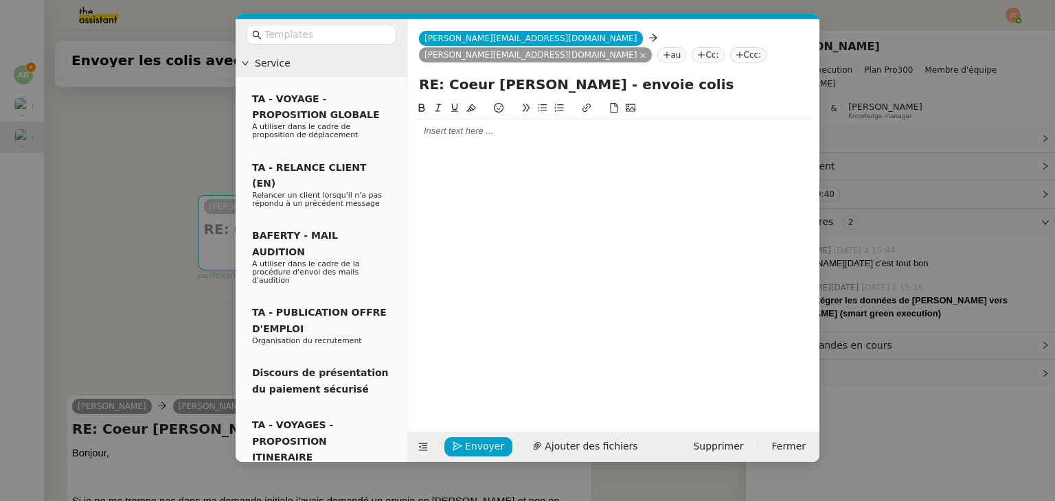
click at [449, 138] on div at bounding box center [614, 131] width 400 height 23
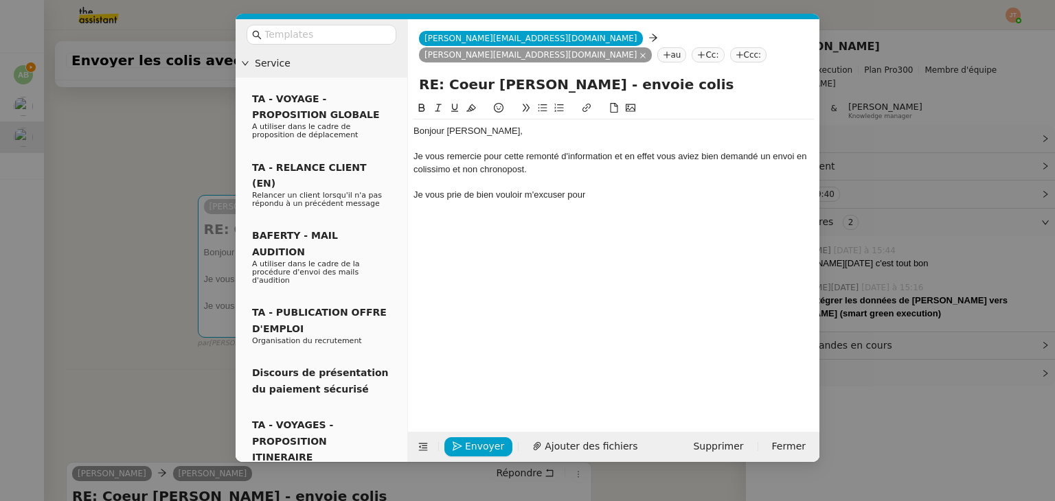
click at [551, 155] on div "Je vous remercie pour cette remonté d'information et en effet vous aviez bien d…" at bounding box center [614, 162] width 400 height 25
click at [0, 0] on lt-span "remonté e" at bounding box center [0, 0] width 0 height 0
click at [678, 155] on div "Je vous remercie pour cette remontée d'information et en effet vous aviez bien …" at bounding box center [614, 162] width 400 height 25
click at [0, 0] on lt-span ", vous" at bounding box center [0, 0] width 0 height 0
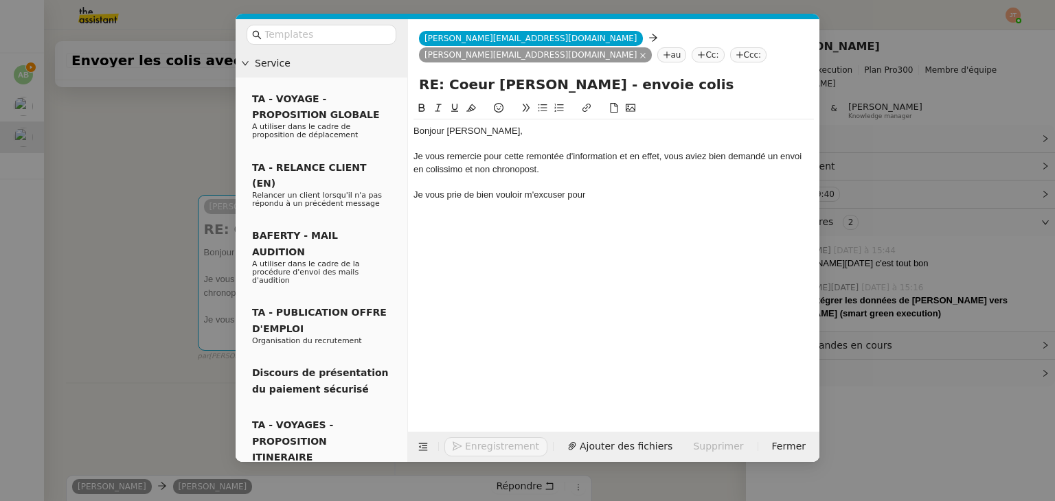
click at [453, 168] on div "Je vous remercie pour cette remontée d'information et en effet, vous aviez bien…" at bounding box center [614, 162] width 400 height 25
click at [0, 0] on lt-span "Colissimo" at bounding box center [0, 0] width 0 height 0
click at [515, 174] on div "Je vous remercie pour cette remontée d'information et en effet, vous aviez bien…" at bounding box center [614, 162] width 400 height 25
click at [0, 0] on lt-span "C hronopost" at bounding box center [0, 0] width 0 height 0
click at [615, 201] on div "Je vous prie de bien vouloir m'excuser pour" at bounding box center [614, 195] width 400 height 12
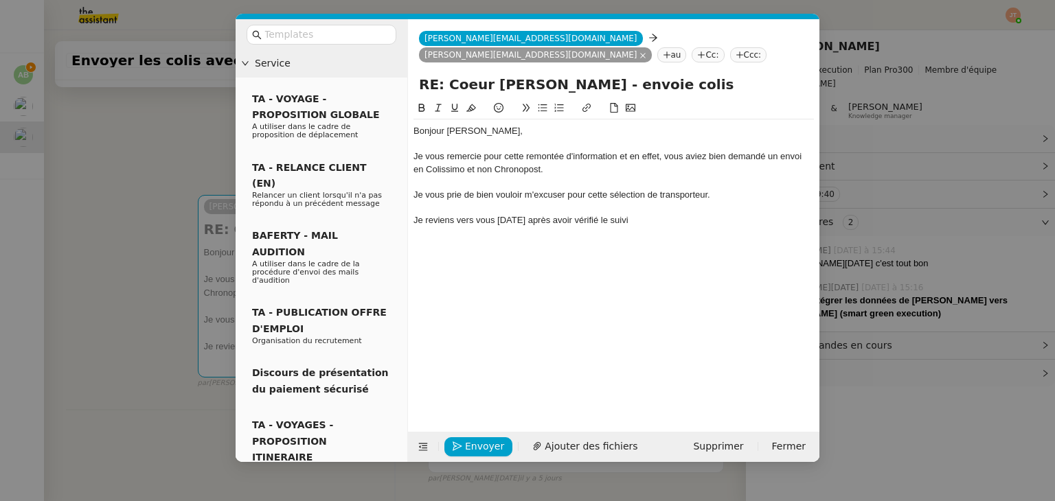
click at [79, 231] on nz-modal-container "Service TA - VOYAGE - PROPOSITION GLOBALE A utiliser dans le cadre de propositi…" at bounding box center [527, 250] width 1055 height 501
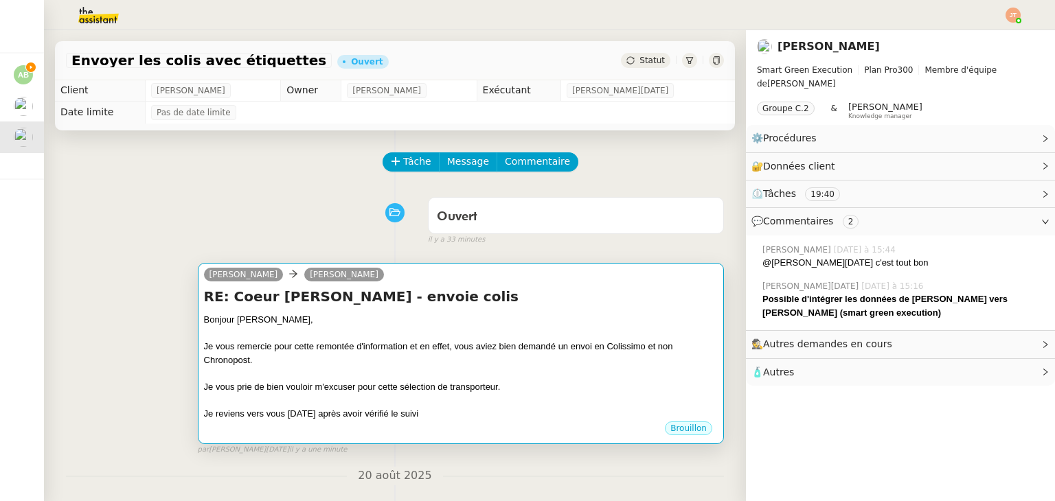
scroll to position [0, 0]
click at [423, 376] on div at bounding box center [461, 374] width 514 height 14
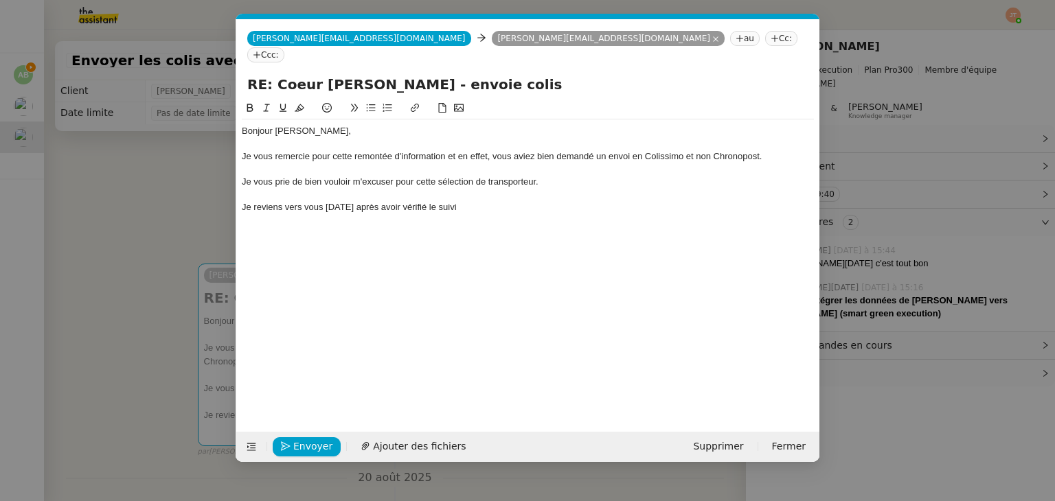
scroll to position [0, 29]
click at [486, 197] on div "Bonjour [PERSON_NAME], Je vous remercie pour cette remontée d'information et en…" at bounding box center [528, 170] width 572 height 100
click at [305, 233] on div "Bonjour [PERSON_NAME], Je vous remercie pour cette remontée d'information et en…" at bounding box center [528, 255] width 572 height 310
click at [182, 198] on nz-modal-container "Service TA - VOYAGE - PROPOSITION GLOBALE A utiliser dans le cadre de propositi…" at bounding box center [527, 250] width 1055 height 501
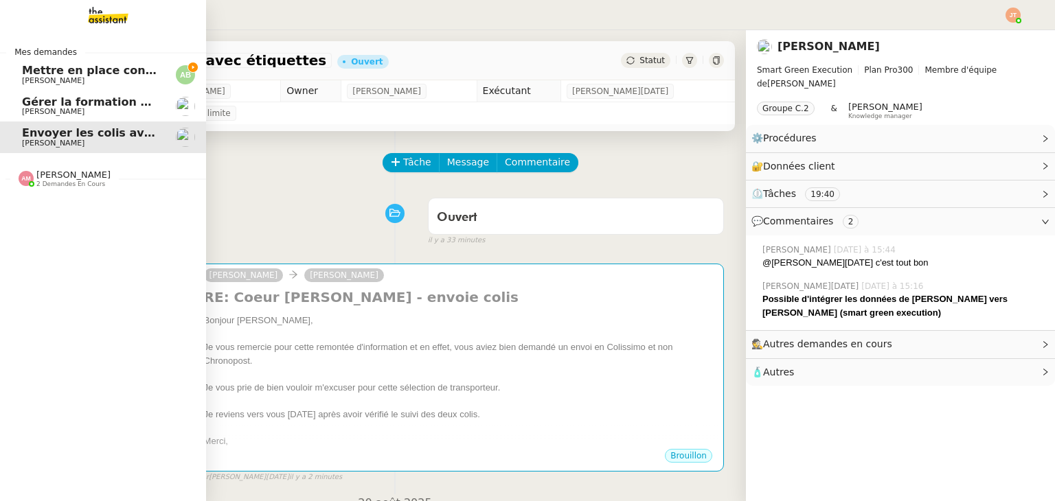
click at [106, 67] on span "Mettre en place contrat d'apprentissage [PERSON_NAME]" at bounding box center [200, 70] width 357 height 13
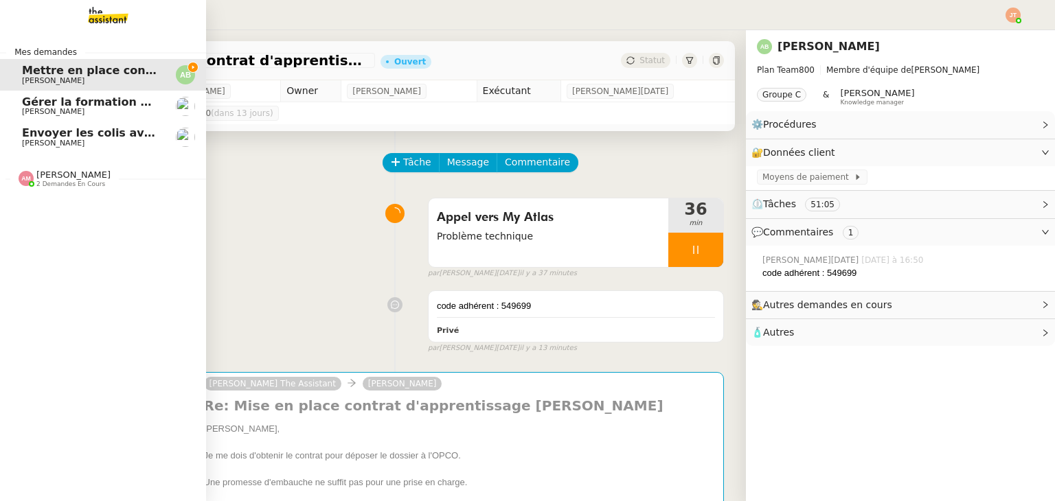
click at [69, 144] on span "[PERSON_NAME]" at bounding box center [53, 143] width 63 height 9
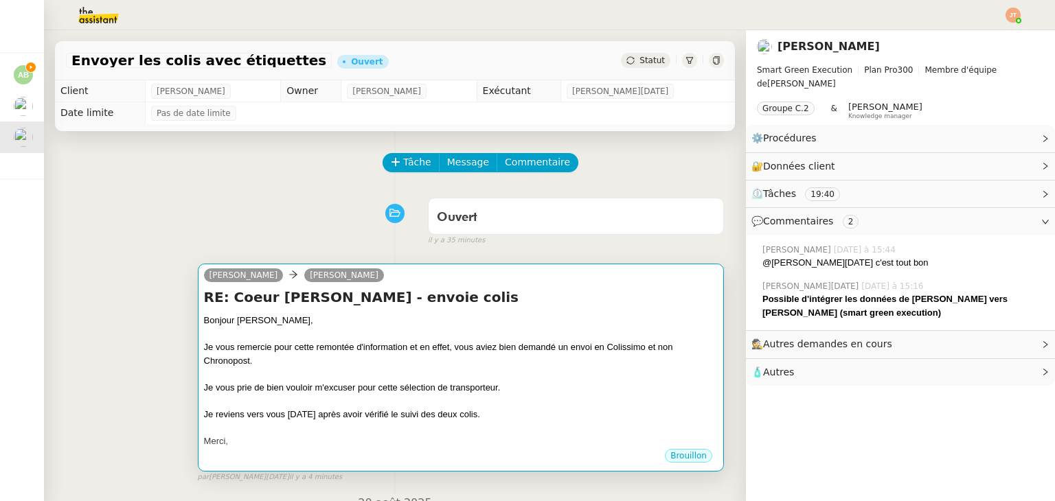
click at [503, 357] on div "Je vous remercie pour cette remontée d'information et en effet, vous aviez bien…" at bounding box center [461, 354] width 514 height 27
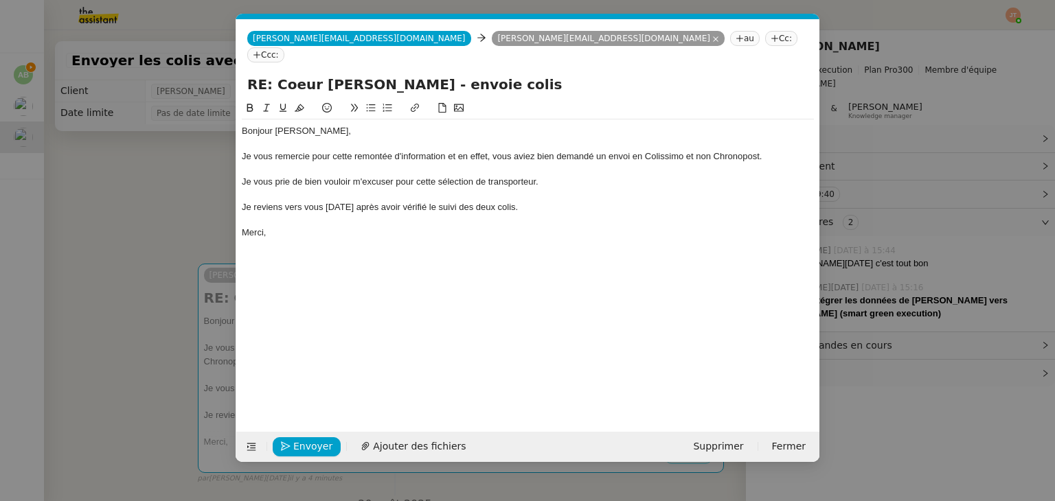
scroll to position [0, 29]
click at [715, 150] on div "Je vous remercie pour cette remontée d'information et en effet, vous aviez bien…" at bounding box center [528, 156] width 572 height 12
click at [327, 227] on div "Merci," at bounding box center [528, 233] width 572 height 12
click at [310, 443] on span "Envoyer" at bounding box center [312, 447] width 39 height 16
click at [310, 443] on span "Confirmer l'envoi" at bounding box center [334, 447] width 82 height 16
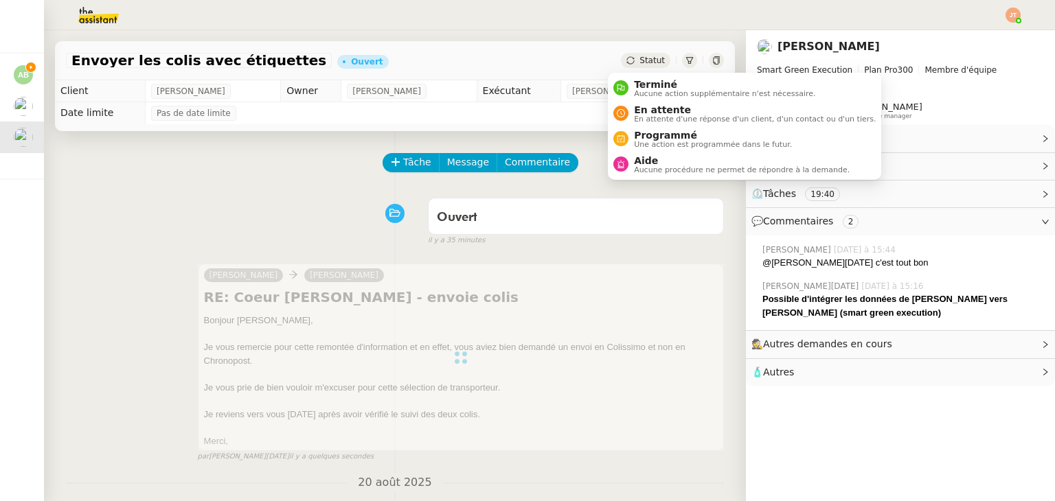
click at [640, 64] on span "Statut" at bounding box center [652, 61] width 25 height 10
click at [657, 149] on li "Programmé Une action est programmée dans le futur." at bounding box center [744, 138] width 273 height 25
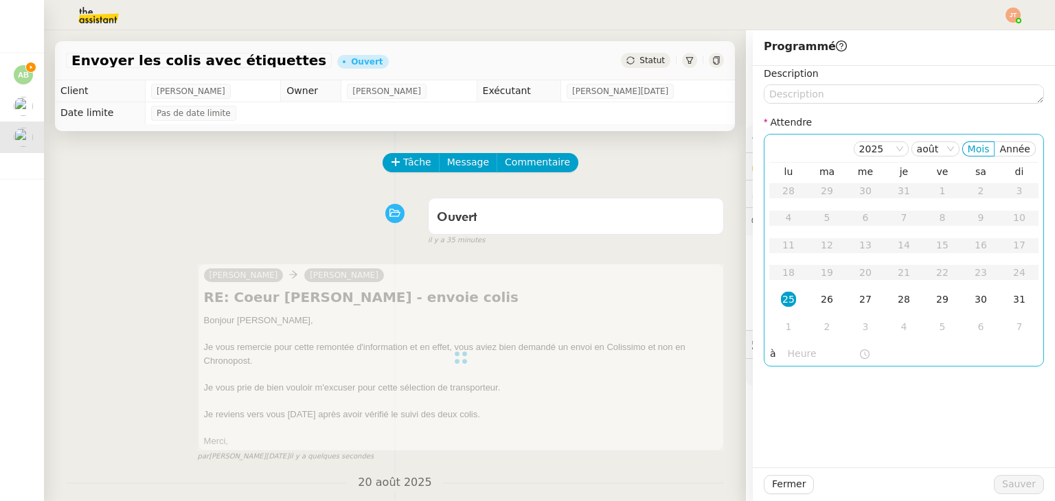
click at [788, 361] on input "text" at bounding box center [823, 354] width 71 height 16
click at [789, 256] on div "10" at bounding box center [788, 250] width 38 height 16
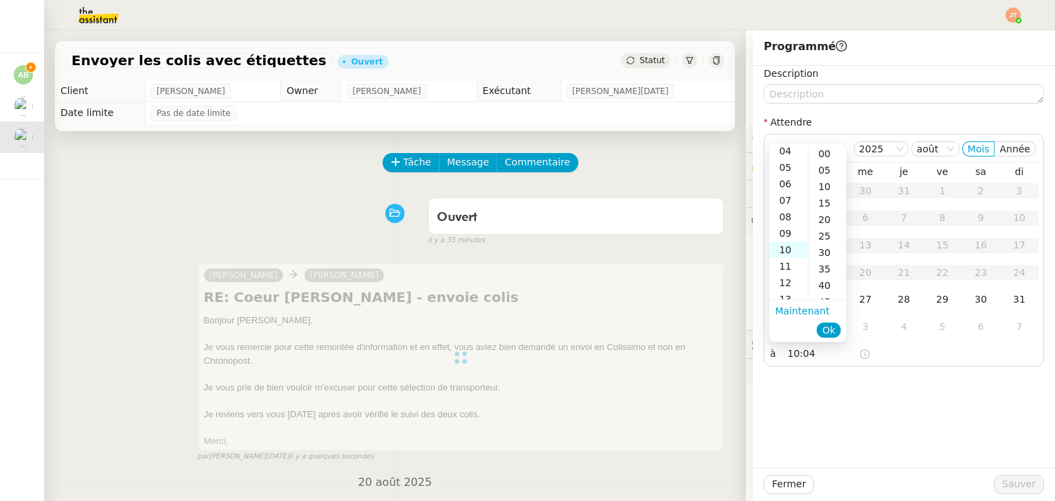
scroll to position [165, 0]
click at [824, 258] on div "30" at bounding box center [827, 253] width 38 height 16
type input "10:30"
click at [827, 332] on span "Ok" at bounding box center [828, 331] width 13 height 14
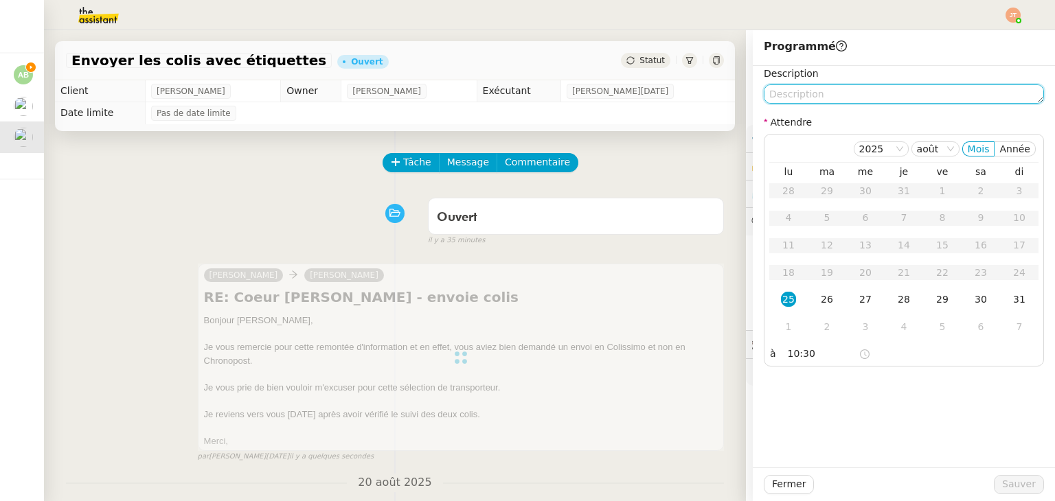
click at [798, 97] on textarea at bounding box center [904, 93] width 280 height 19
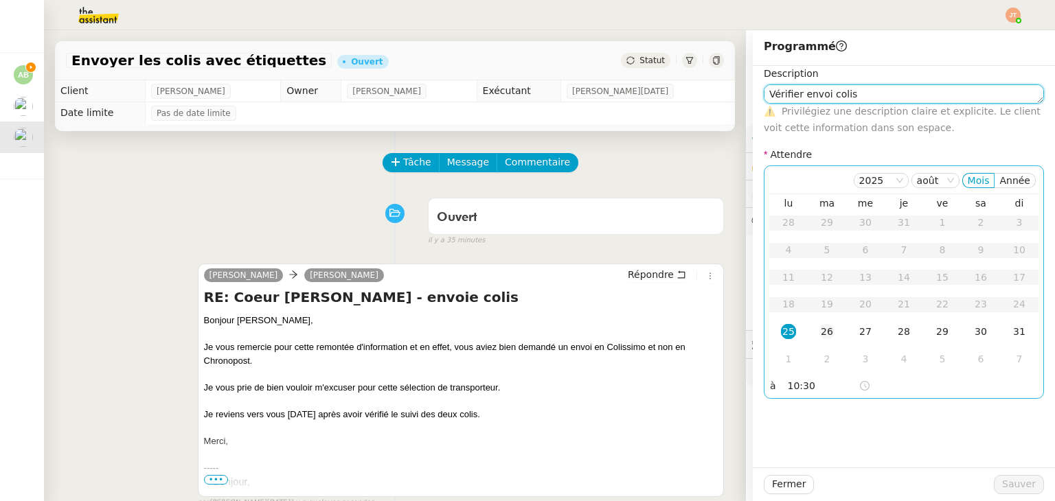
type textarea "Vérifier envoi colis"
click at [820, 336] on div "26" at bounding box center [826, 331] width 15 height 15
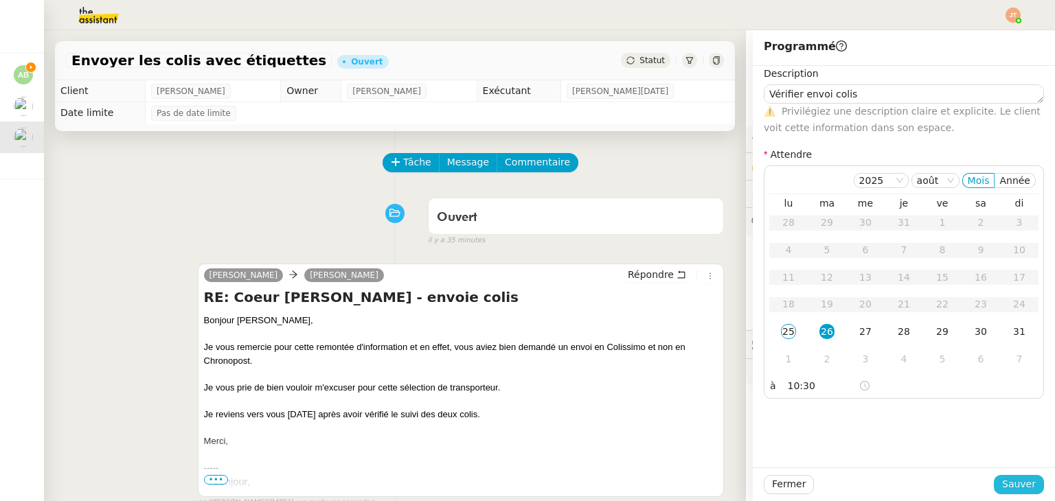
click at [1003, 487] on span "Sauver" at bounding box center [1019, 485] width 34 height 16
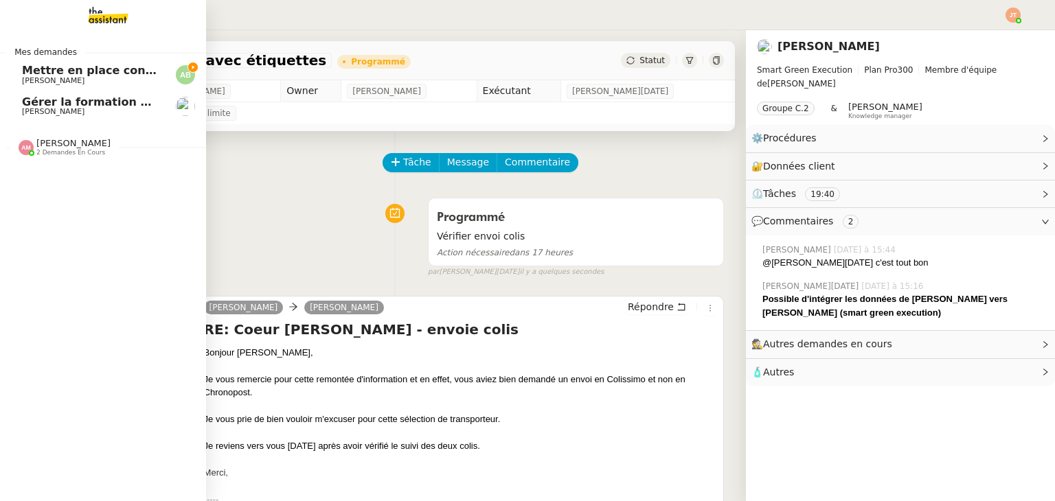
click at [93, 80] on span "[PERSON_NAME]" at bounding box center [91, 81] width 139 height 8
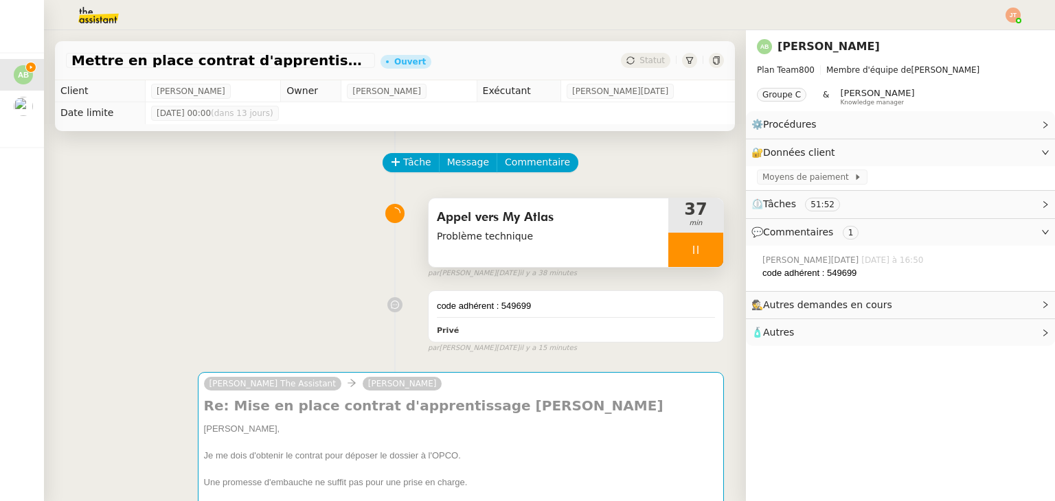
click at [518, 252] on div "Appel vers My Atlas Problème technique" at bounding box center [549, 233] width 240 height 69
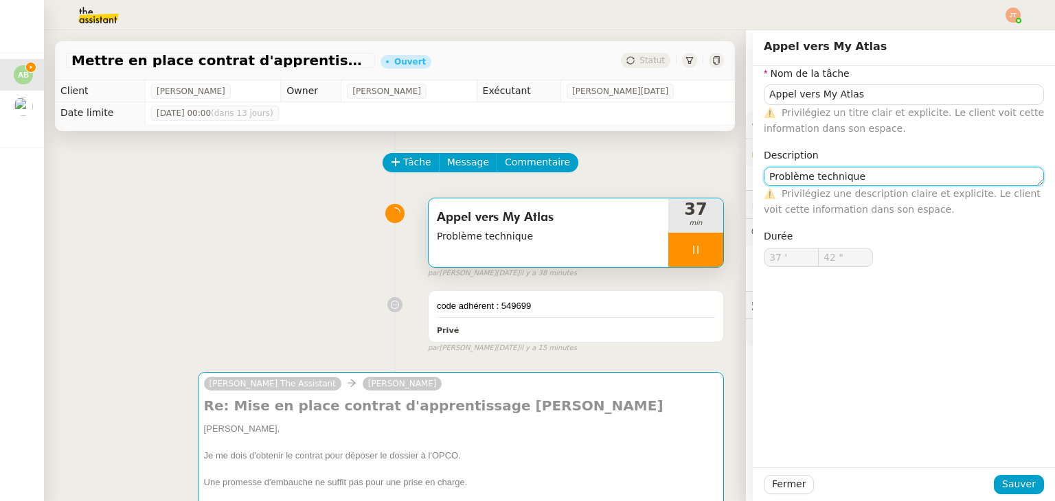
click at [870, 179] on textarea "Problème technique" at bounding box center [904, 176] width 280 height 19
type input "44 ""
type textarea "Problème technique pour dé"
type input "45 ""
type textarea "Problème technique pour dépôt dem"
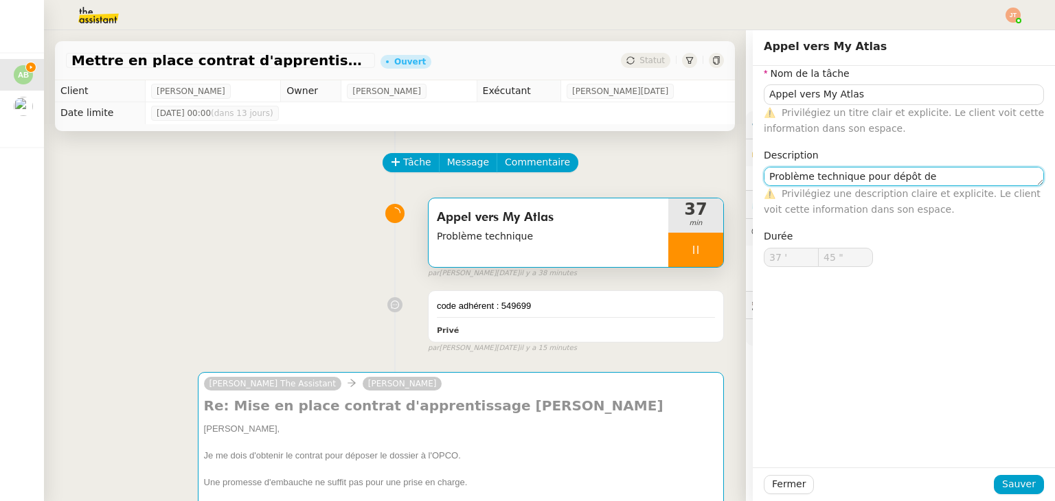
type input "46 ""
type textarea "Problème technique pour dépôt demande"
type input "47 ""
type textarea "Problème technique pour dépôt dem"
type input "48 ""
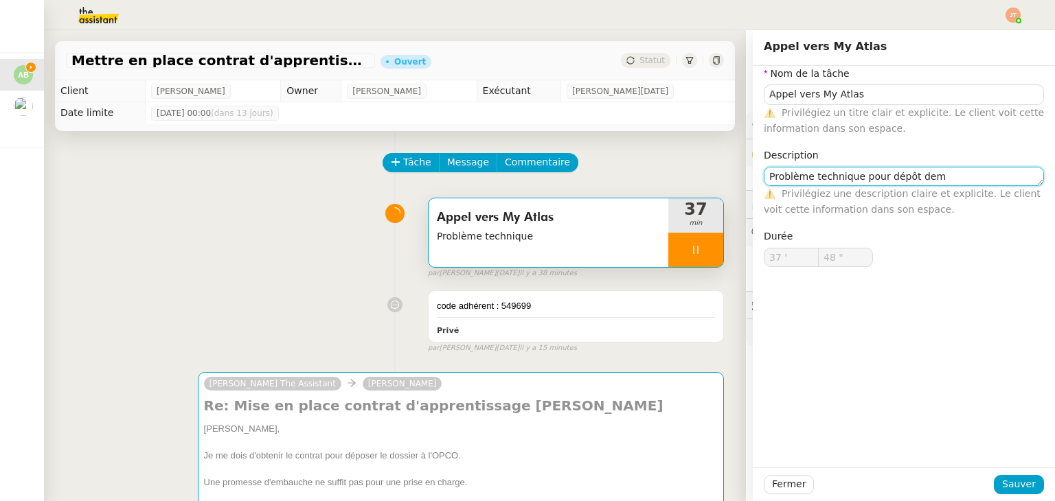
type textarea "Problème technique pour dépôt dema"
type input "49 ""
type textarea "Problème technique pour dépôt demande contr"
type input "50 ""
type textarea "Problème technique pour dépôt demande contrat altern"
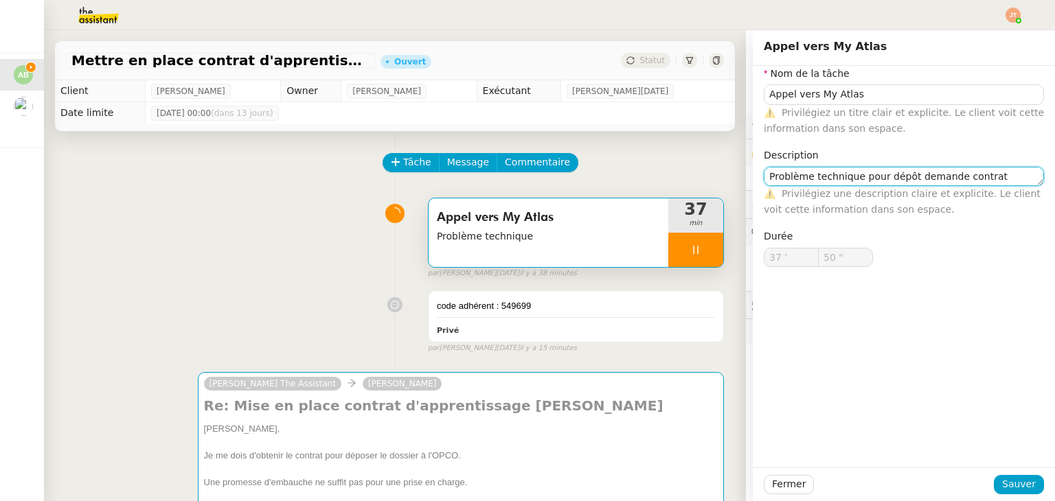
type input "51 ""
type textarea "Problème technique pour dépôt demande contrat alternance et f"
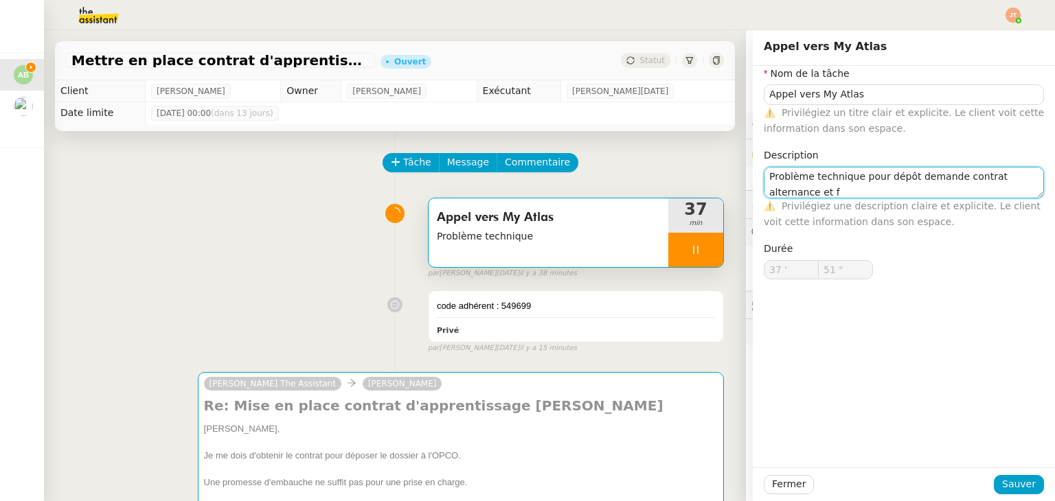
type input "52 ""
type textarea "Problème technique pour dépôt demande contrat alternance et formation"
type input "54 ""
type textarea "Problème technique pour dépôt demande contrat alternance et formation"
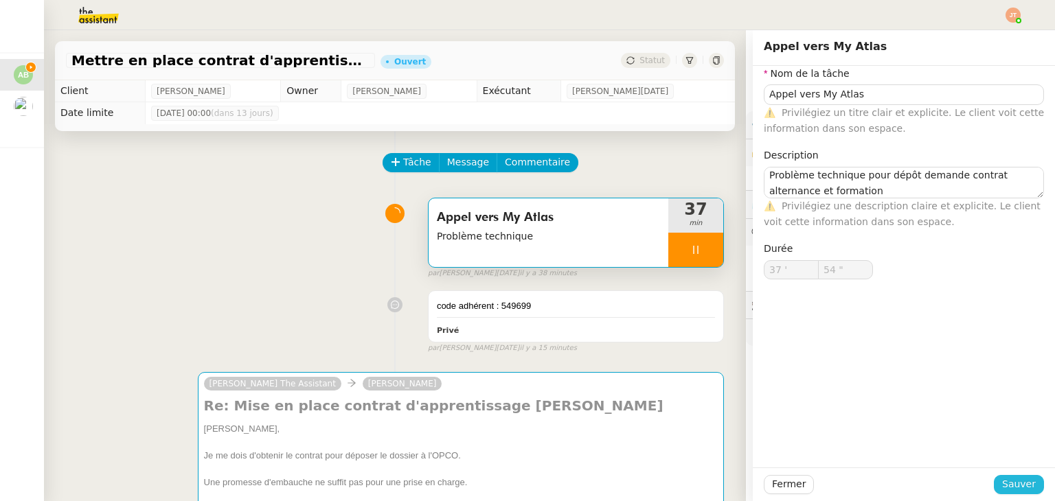
click at [1008, 488] on span "Sauver" at bounding box center [1019, 485] width 34 height 16
type input "55 ""
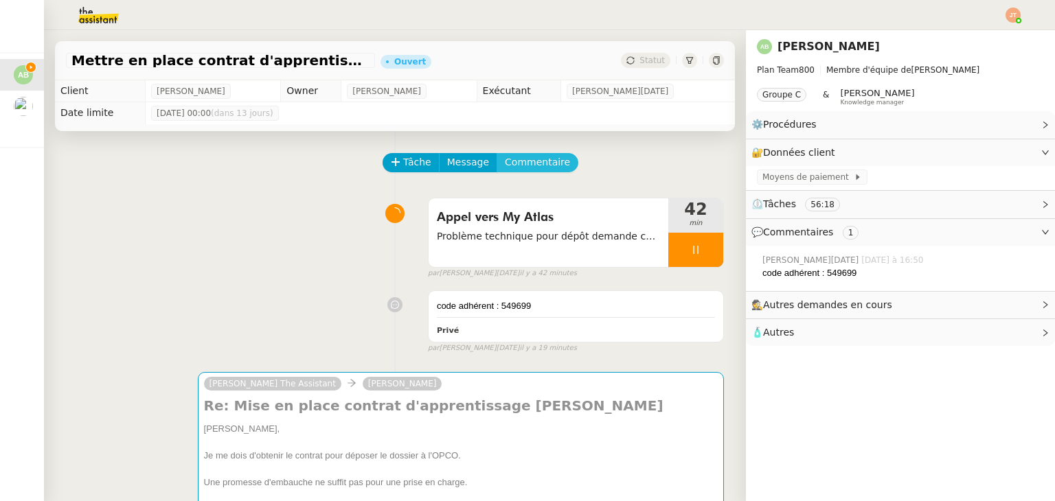
click at [527, 170] on span "Commentaire" at bounding box center [537, 163] width 65 height 16
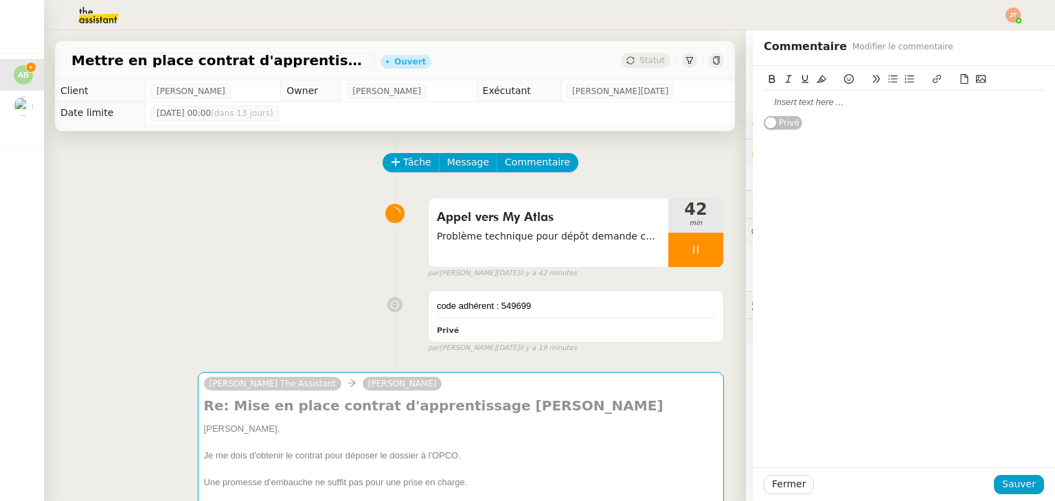
click at [804, 113] on div at bounding box center [904, 102] width 280 height 23
click at [1010, 485] on span "Sauver" at bounding box center [1019, 485] width 34 height 16
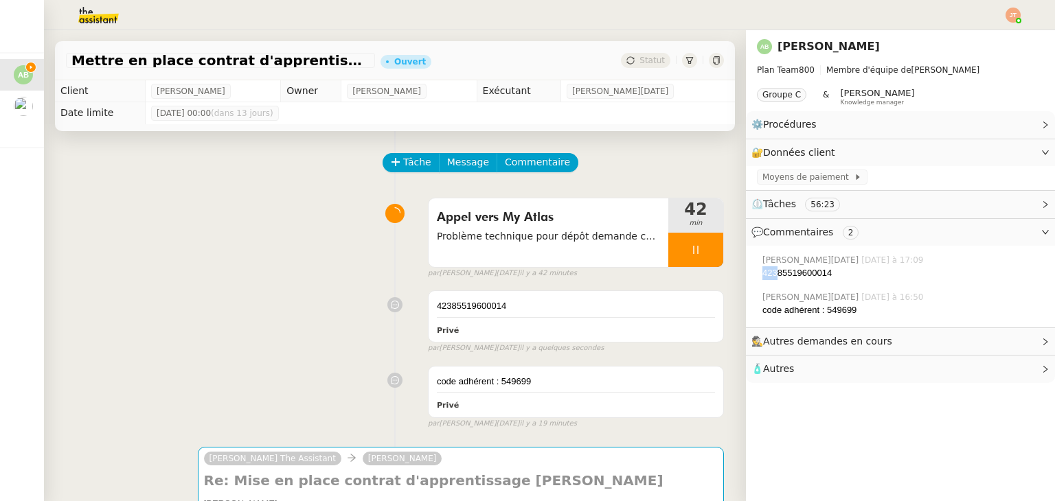
drag, startPoint x: 753, startPoint y: 278, endPoint x: 768, endPoint y: 280, distance: 15.3
click at [768, 280] on div "42385519600014" at bounding box center [903, 274] width 282 height 14
copy div "423"
click at [506, 321] on div "42385519600014 Privé" at bounding box center [576, 316] width 295 height 51
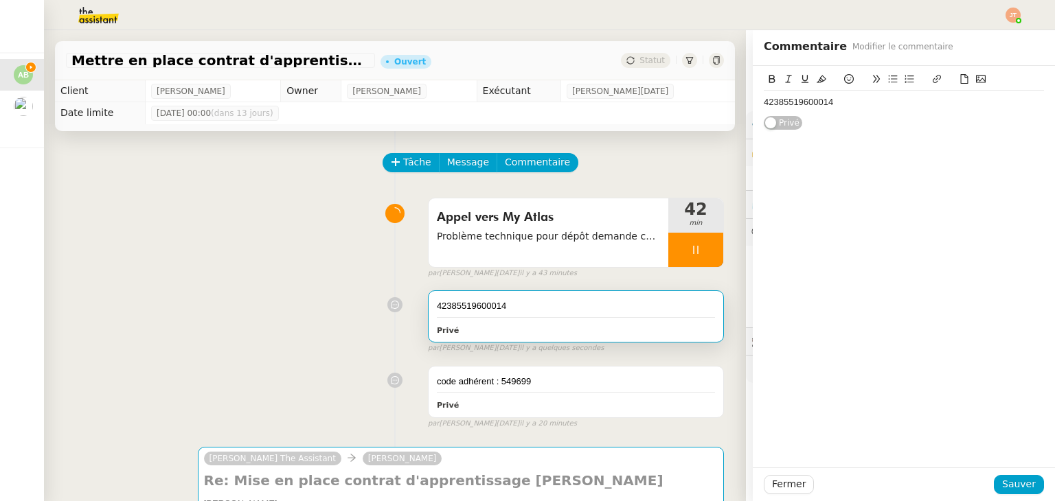
click at [838, 116] on div "42385519600014 Privé" at bounding box center [904, 98] width 280 height 65
click at [840, 105] on div "42385519600014" at bounding box center [904, 102] width 280 height 12
click at [1017, 485] on span "Sauver" at bounding box center [1019, 485] width 34 height 16
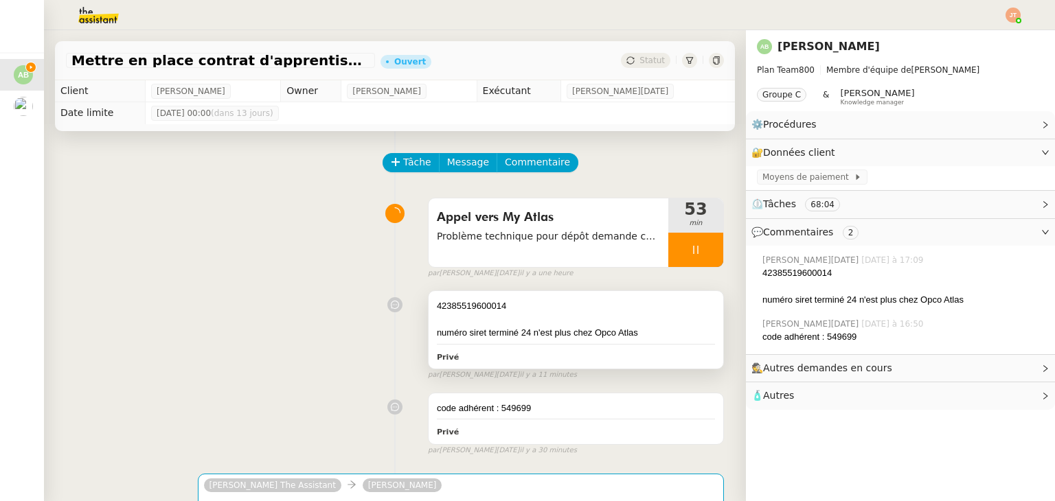
click at [481, 337] on div "numéro siret terminé 24 n'est plus chez Opco Atlas" at bounding box center [576, 333] width 278 height 14
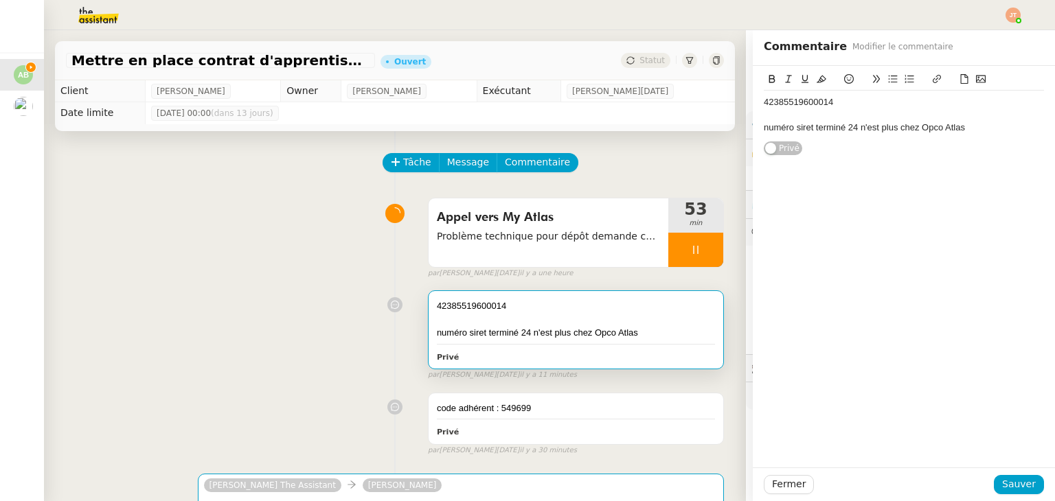
click at [824, 104] on div "42385519600014" at bounding box center [904, 102] width 280 height 12
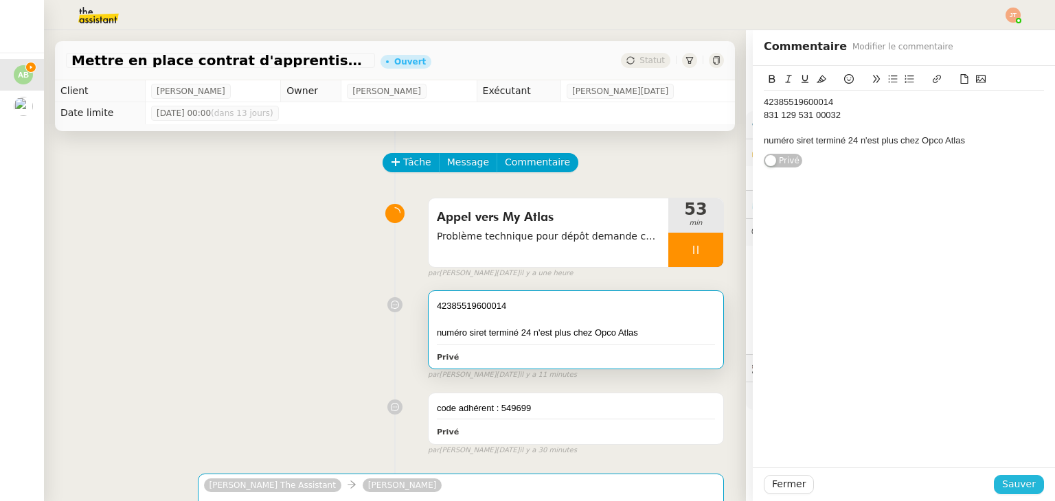
click at [1012, 482] on span "Sauver" at bounding box center [1019, 485] width 34 height 16
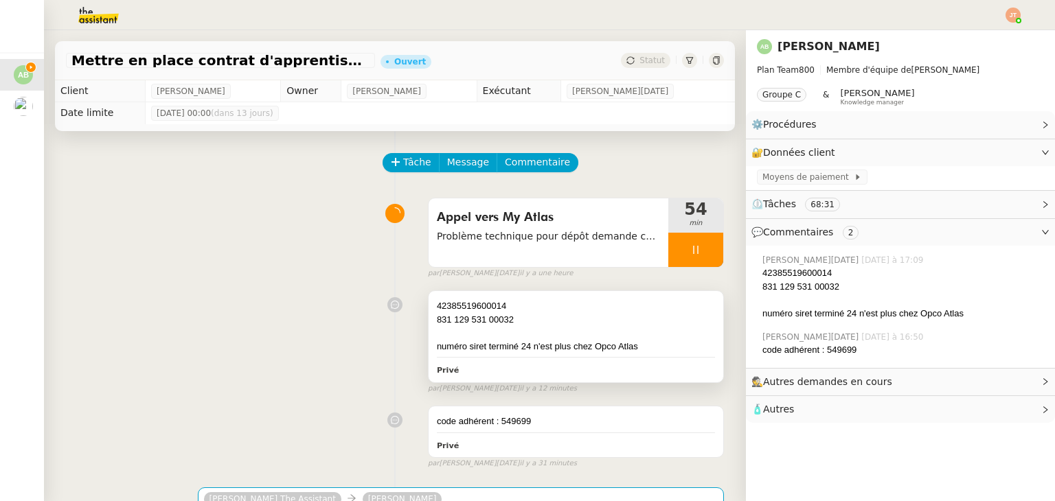
click at [503, 344] on div "numéro siret terminé 24 n'est plus chez Opco Atlas" at bounding box center [576, 347] width 278 height 14
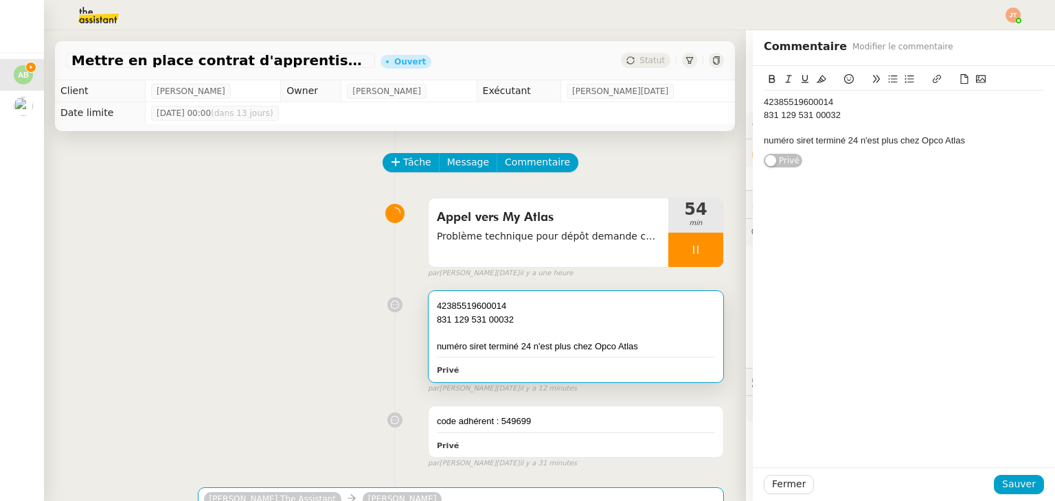
click at [966, 149] on div "42385519600014 831 129 531 00032 numéro siret terminé 24 n'est plus chez Opco A…" at bounding box center [904, 122] width 280 height 62
click at [1019, 487] on span "Sauver" at bounding box center [1019, 485] width 34 height 16
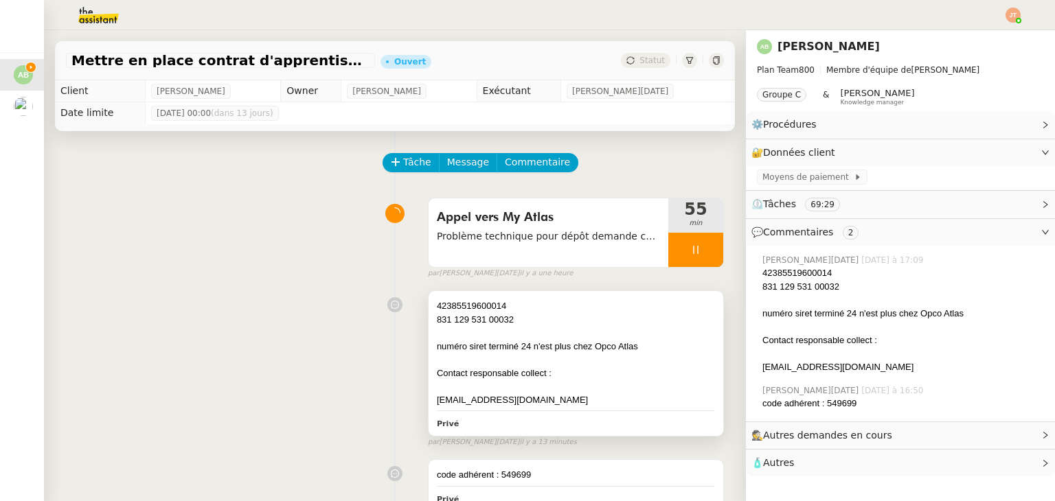
click at [537, 388] on div at bounding box center [576, 387] width 278 height 14
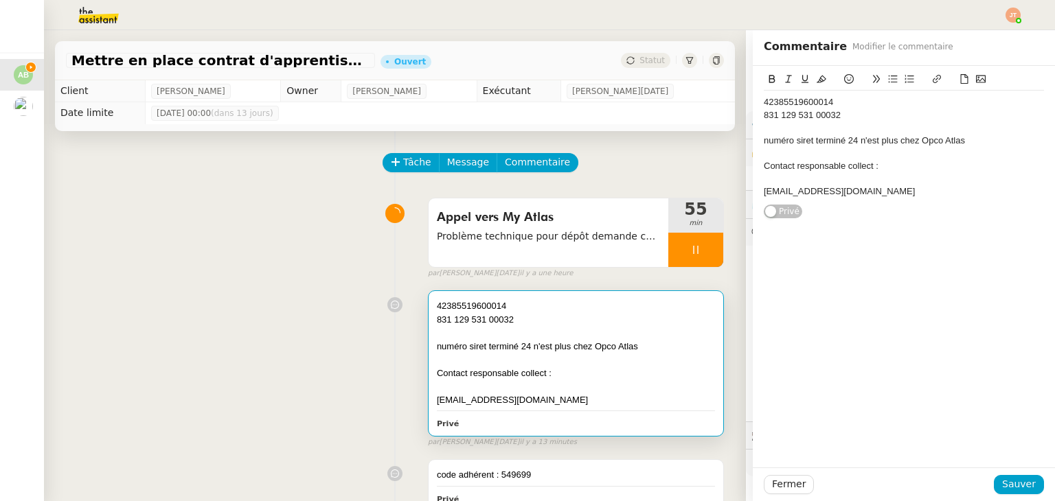
click at [851, 190] on div "[EMAIL_ADDRESS][DOMAIN_NAME]" at bounding box center [904, 191] width 280 height 12
click at [892, 214] on div "Envoyer Kbis de 3 mois, société apaprait hors champ." at bounding box center [904, 216] width 280 height 12
click at [0, 0] on lt-strong "paraît" at bounding box center [0, 0] width 0 height 0
click at [1002, 489] on span "Sauver" at bounding box center [1019, 485] width 34 height 16
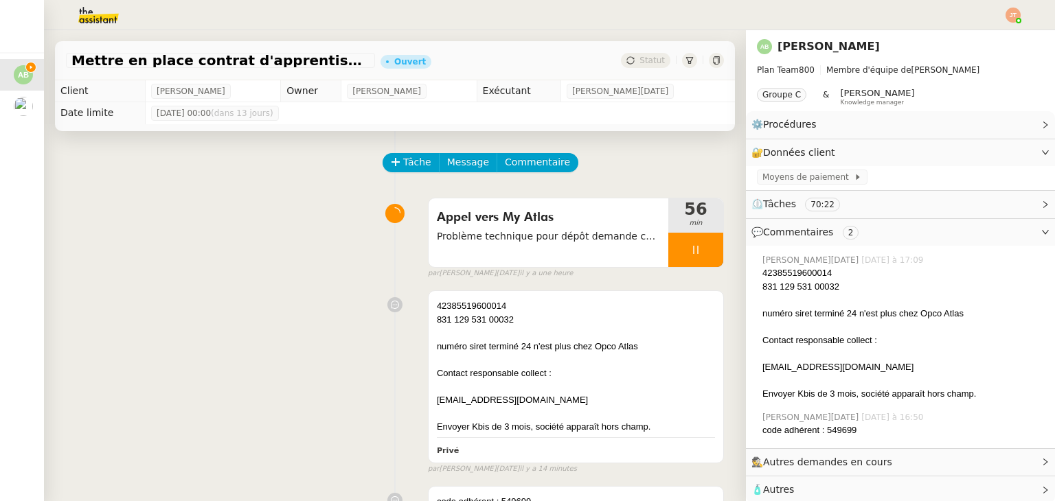
click at [666, 269] on div "par [PERSON_NAME][DATE] il y a une heure" at bounding box center [576, 274] width 296 height 12
click at [703, 260] on div at bounding box center [695, 250] width 55 height 34
click at [696, 257] on button at bounding box center [709, 250] width 27 height 34
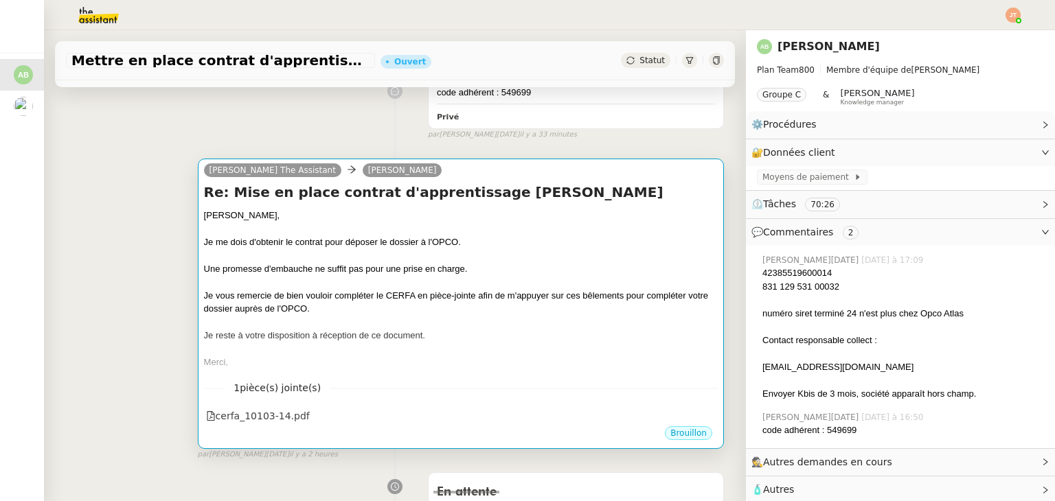
scroll to position [412, 0]
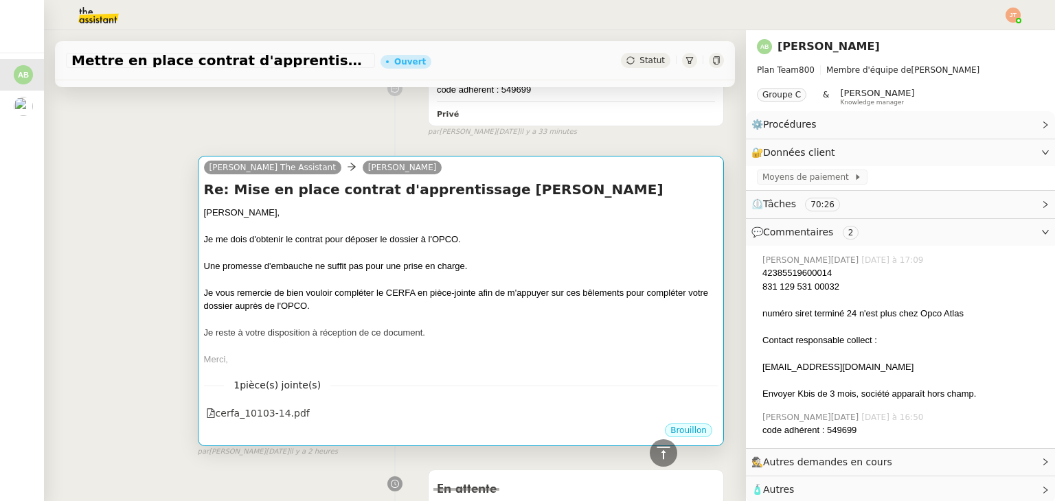
click at [372, 284] on div at bounding box center [461, 280] width 514 height 14
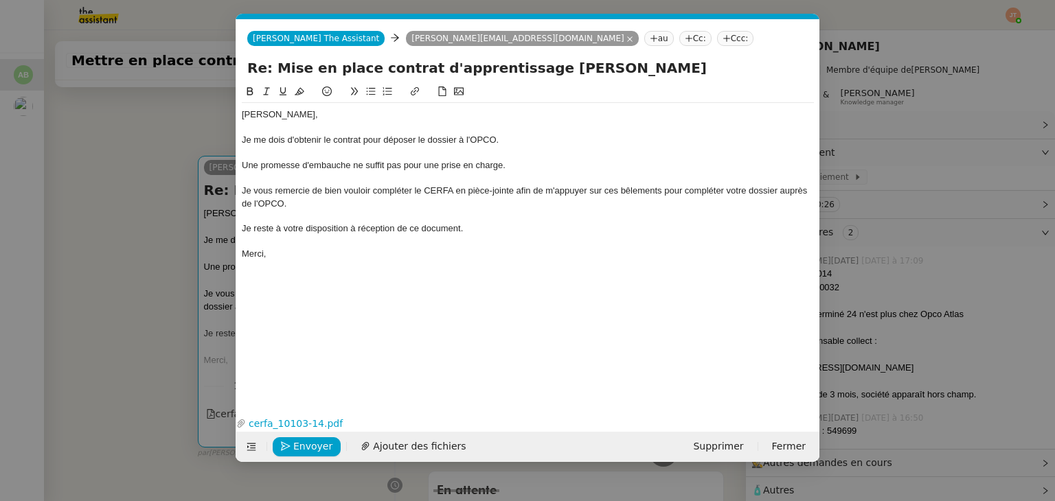
scroll to position [0, 29]
click at [473, 233] on div "Je reste à votre disposition à réception de ce document." at bounding box center [528, 229] width 572 height 12
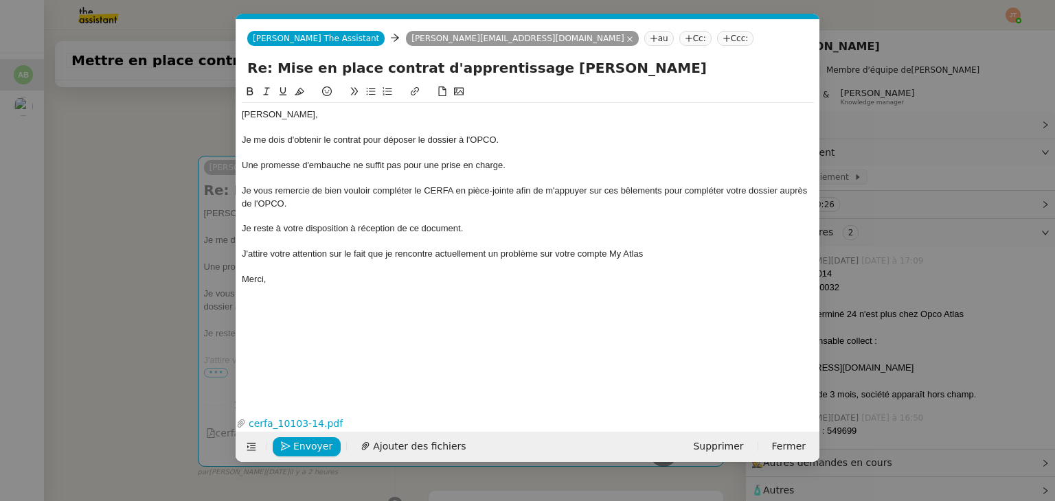
click at [672, 257] on div "J'attire votre attention sur le fait que je rencontre actuellement un problème …" at bounding box center [528, 254] width 572 height 12
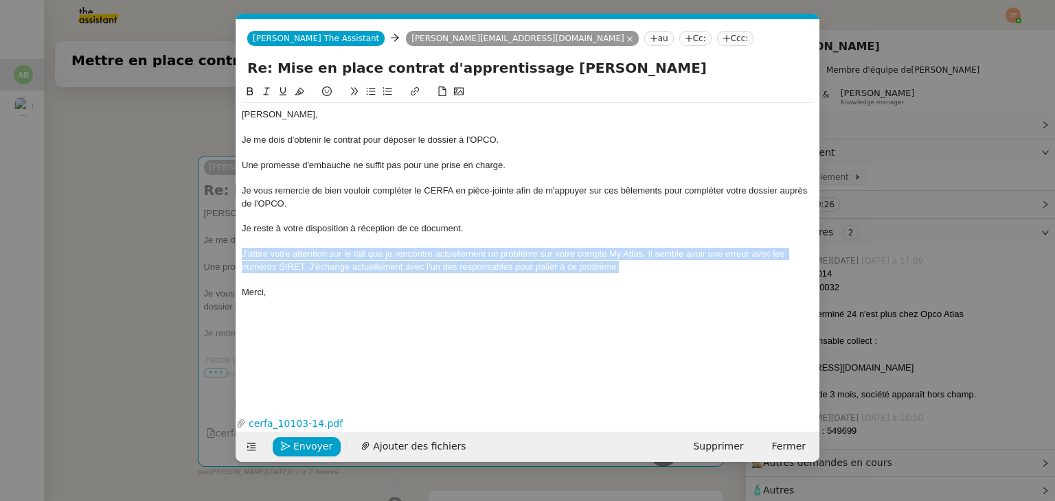
drag, startPoint x: 620, startPoint y: 269, endPoint x: 286, endPoint y: 112, distance: 368.7
click at [238, 248] on nz-spin "[PERSON_NAME], Je me dois d'obtenir le contrat pour déposer le dossier à l'OPCO…" at bounding box center [527, 240] width 583 height 313
click at [269, 98] on button at bounding box center [266, 92] width 16 height 16
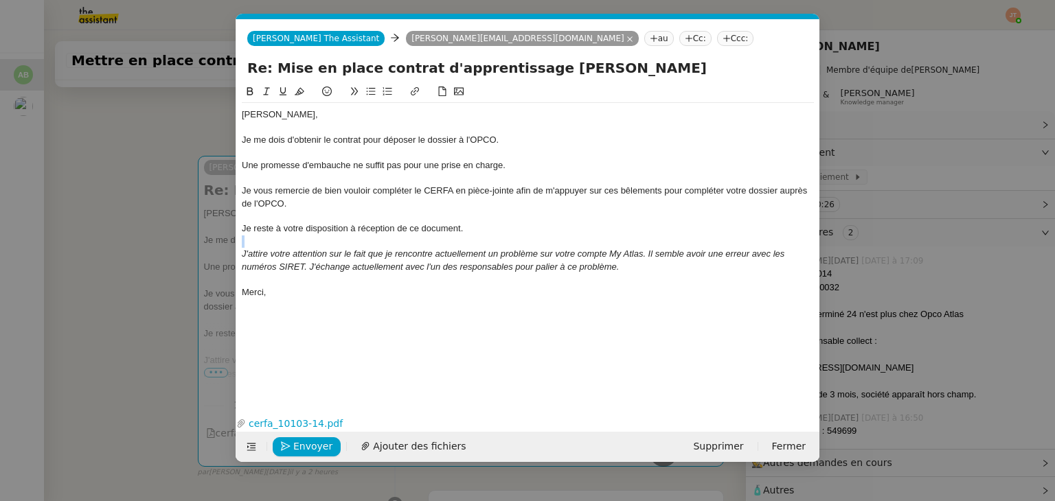
click at [514, 238] on div at bounding box center [528, 242] width 572 height 12
click at [362, 269] on em "J'attire votre attention sur le fait que je rencontre actuellement un problème …" at bounding box center [514, 260] width 545 height 23
click at [0, 0] on lt-span "présentement" at bounding box center [0, 0] width 0 height 0
click at [489, 188] on div "Je vous remercie de bien vouloir compléter le CERFA en pièce-jointe afin de m'a…" at bounding box center [528, 197] width 572 height 25
click at [489, 194] on div "Je vous remercie de bien vouloir compléter le CERFA en pièce-jointe afin de m'a…" at bounding box center [528, 197] width 572 height 25
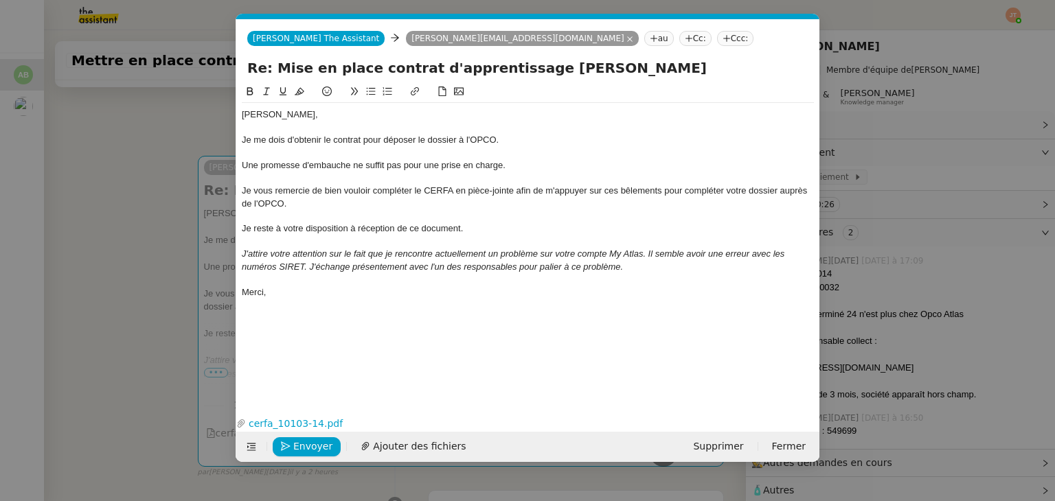
click at [489, 194] on div "Je vous remercie de bien vouloir compléter le CERFA en pièce-jointe afin de m'a…" at bounding box center [528, 197] width 572 height 25
drag, startPoint x: 488, startPoint y: 223, endPoint x: 488, endPoint y: 193, distance: 30.2
click at [488, 222] on div "[PERSON_NAME], Je me dois d'obtenir le contrat pour déposer le dossier à l'OPCO…" at bounding box center [528, 203] width 572 height 201
click at [488, 190] on div "Je vous remercie de bien vouloir compléter le CERFA en pièce-jointe afin de m'a…" at bounding box center [528, 197] width 572 height 25
click at [478, 196] on div "Je vous remercie de bien vouloir compléter le CERFA en pièce-jointe afin de m'a…" at bounding box center [528, 197] width 572 height 25
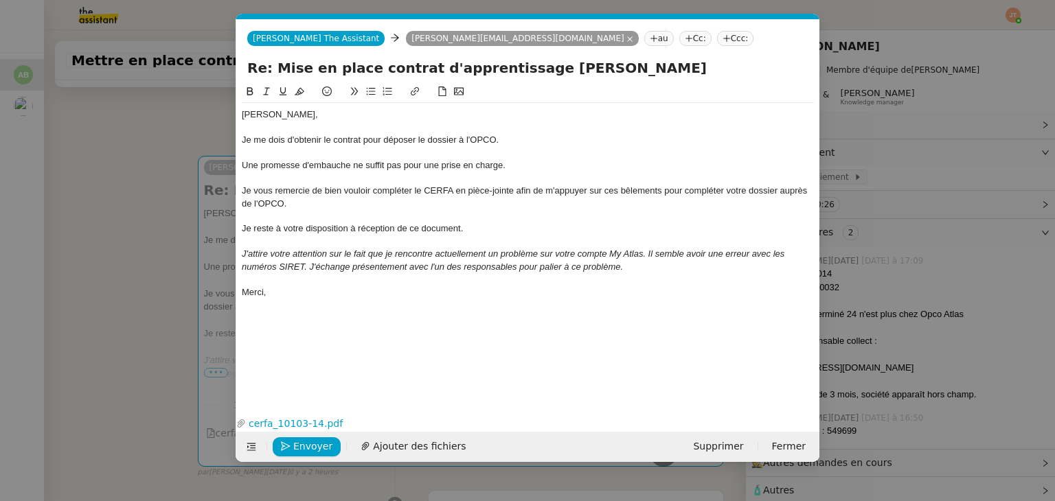
click at [497, 200] on div "Je vous remercie de bien vouloir compléter le CERFA en pièce-jointe afin de m'a…" at bounding box center [528, 197] width 572 height 25
click at [497, 193] on div "Je vous remercie de bien vouloir compléter le CERFA en pièce-jointe afin de m'a…" at bounding box center [528, 197] width 572 height 25
click at [470, 260] on div "J'attire votre attention sur le fait que je rencontre actuellement un problème …" at bounding box center [528, 260] width 572 height 25
click at [634, 273] on div "J'attire votre attention sur le fait que je rencontre actuellement un problème …" at bounding box center [528, 260] width 572 height 25
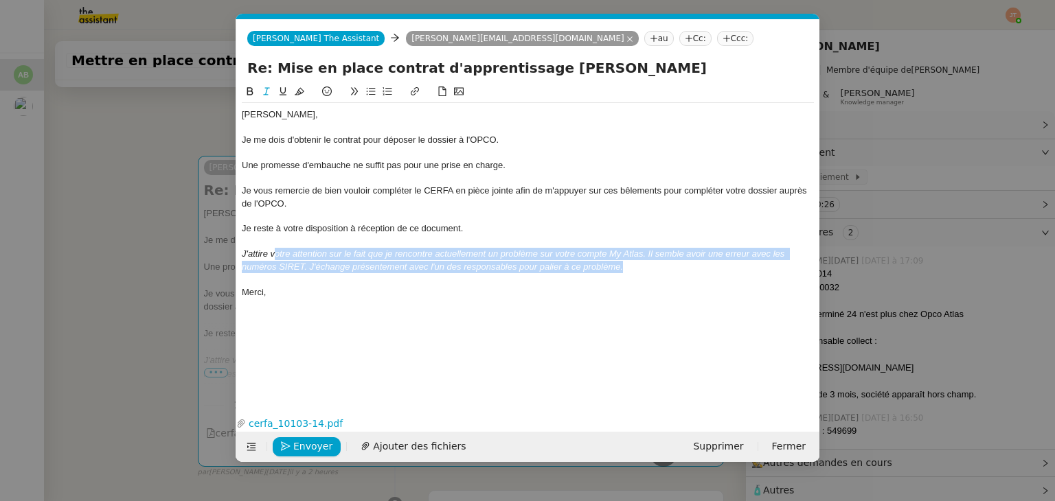
drag, startPoint x: 631, startPoint y: 272, endPoint x: 273, endPoint y: 259, distance: 358.1
click at [273, 259] on div "J'attire votre attention sur le fait que je rencontre actuellement un problème …" at bounding box center [528, 260] width 572 height 25
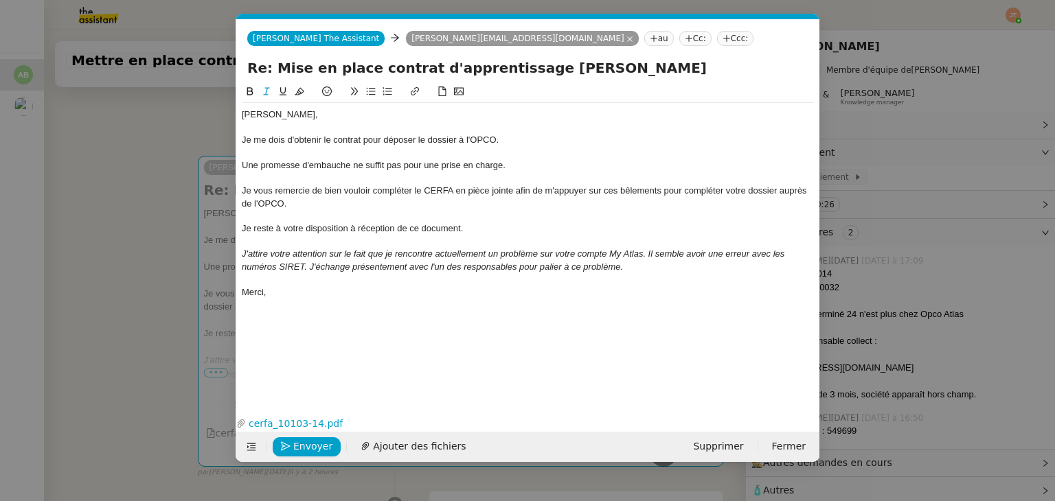
click at [349, 306] on div "[PERSON_NAME], Je me dois d'obtenir le contrat pour déposer le dossier à l'OPCO…" at bounding box center [528, 238] width 572 height 308
click at [315, 449] on span "Envoyer" at bounding box center [312, 447] width 39 height 16
click at [315, 449] on span "Confirmer l'envoi" at bounding box center [334, 447] width 82 height 16
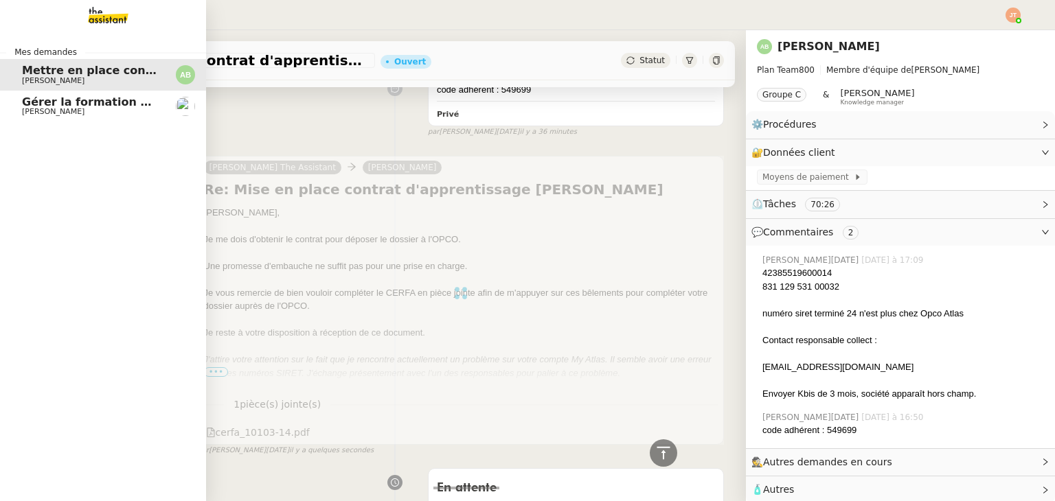
click at [59, 113] on span "[PERSON_NAME]" at bounding box center [53, 111] width 63 height 9
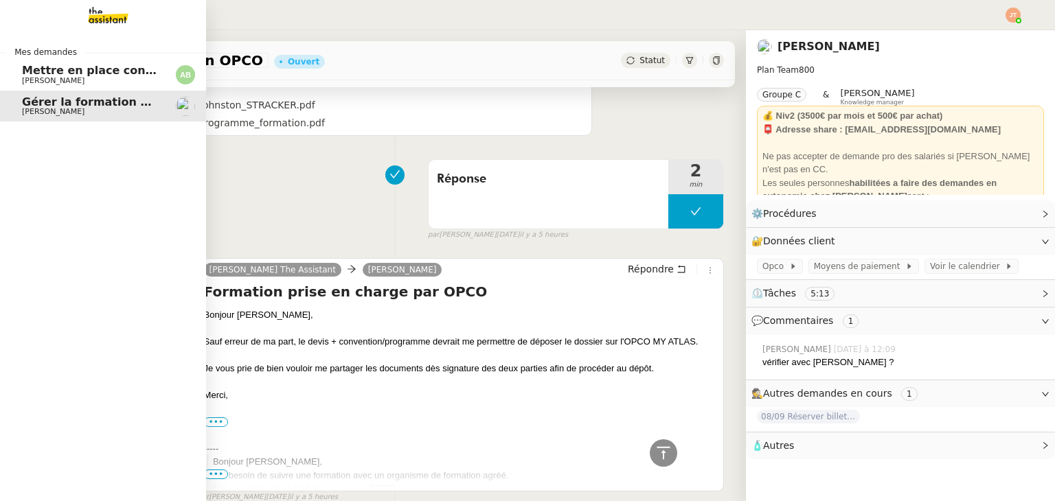
scroll to position [385, 0]
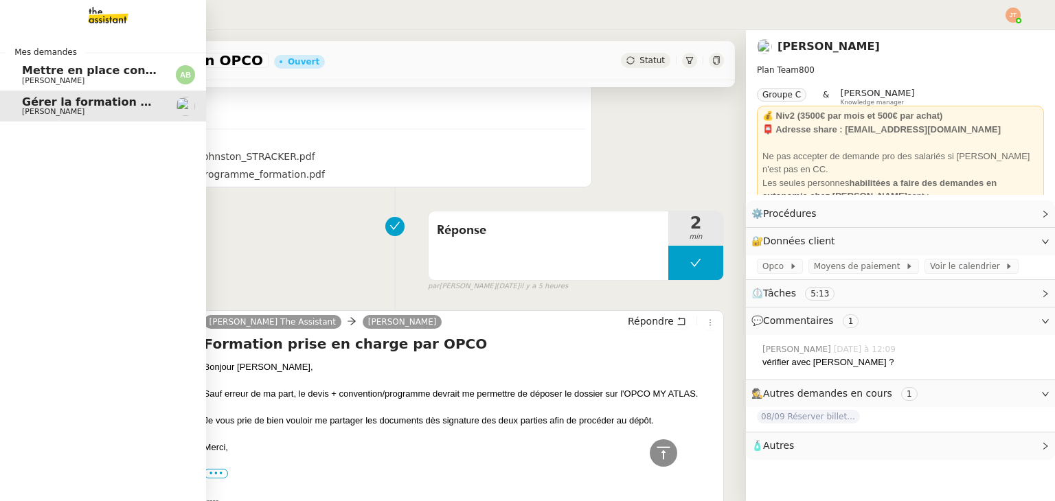
click at [44, 77] on span "[PERSON_NAME]" at bounding box center [53, 80] width 63 height 9
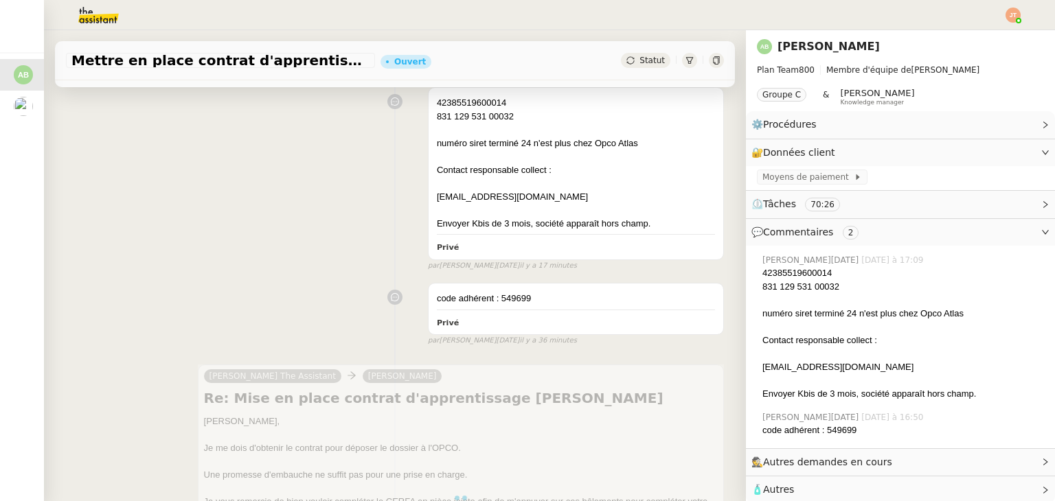
scroll to position [317, 0]
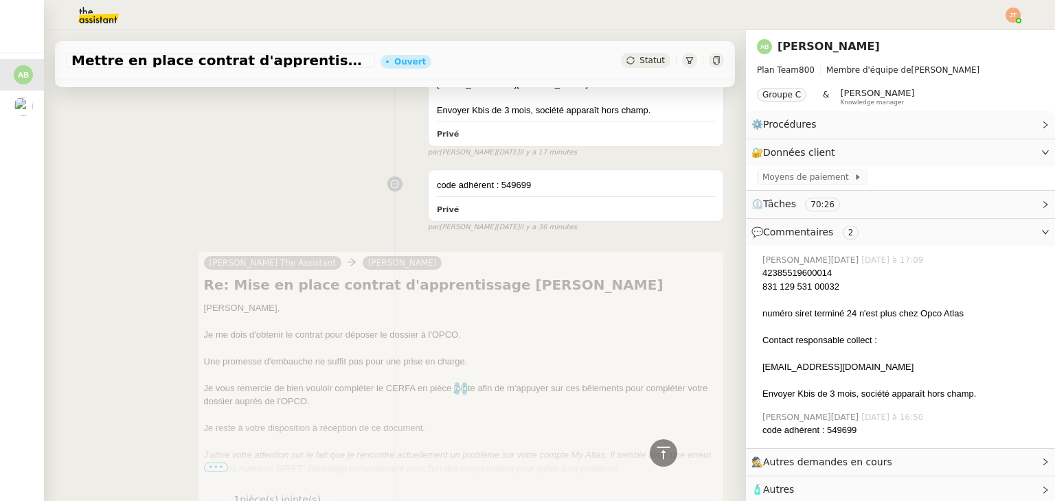
click at [352, 330] on div at bounding box center [461, 388] width 526 height 275
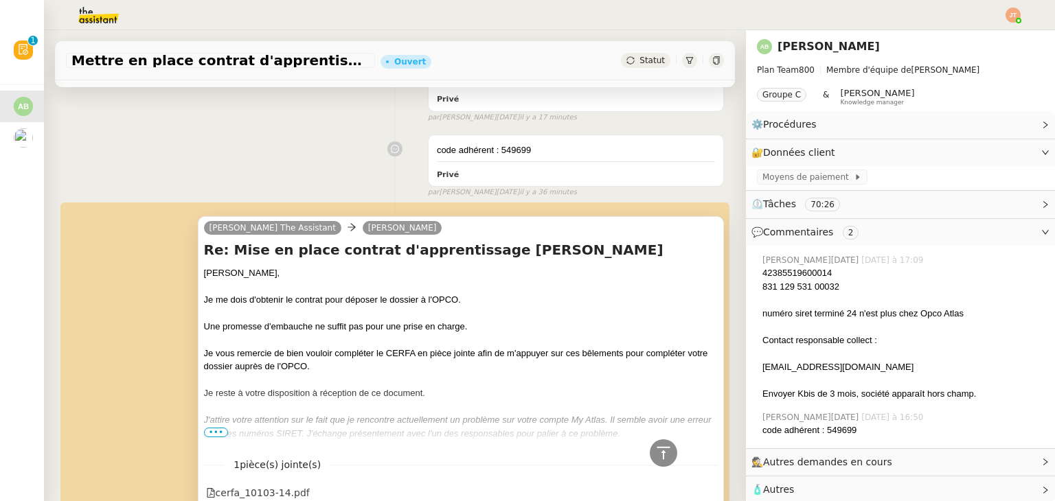
scroll to position [591, 0]
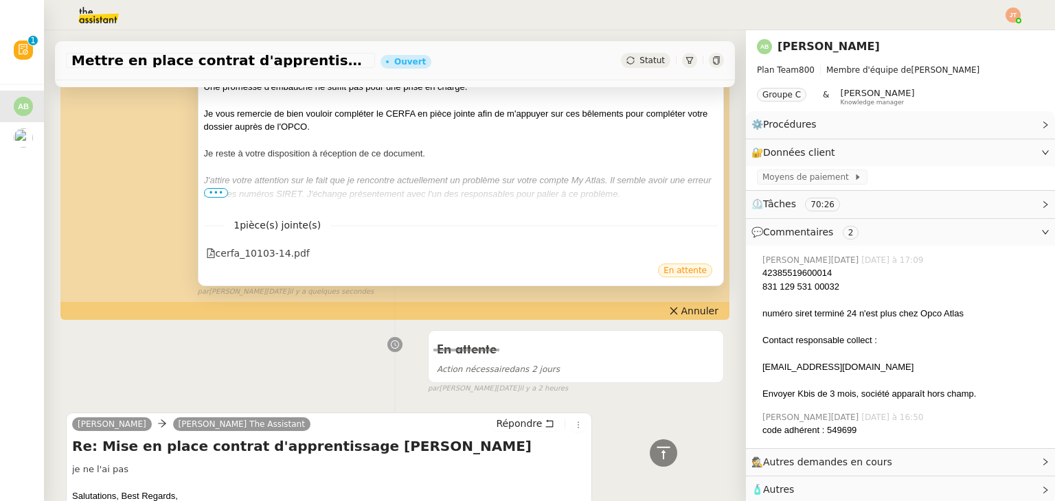
click at [295, 177] on em "J'attire votre attention sur le fait que je rencontre actuellement un problème …" at bounding box center [458, 187] width 508 height 24
click at [211, 201] on div "J'attire votre attention sur le fait que je rencontre actuellement un problème …" at bounding box center [461, 187] width 514 height 27
click at [212, 196] on span "•••" at bounding box center [216, 193] width 25 height 10
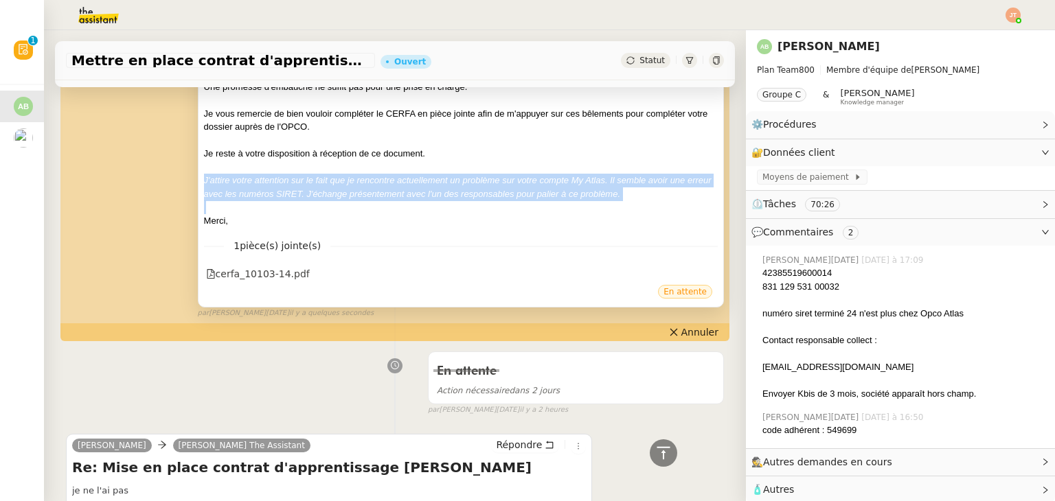
drag, startPoint x: 201, startPoint y: 182, endPoint x: 700, endPoint y: 199, distance: 499.6
click at [703, 203] on div "[PERSON_NAME] The Assistant [PERSON_NAME] Re: Mise en place contrat d'apprentis…" at bounding box center [461, 142] width 526 height 331
copy em "J'attire votre attention sur le fait que je rencontre actuellement un problème …"
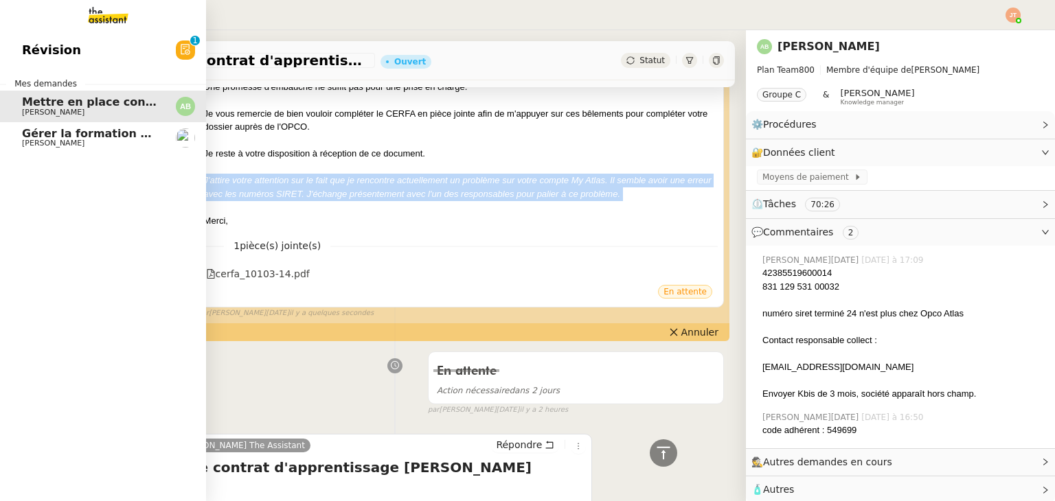
click at [45, 144] on span "[PERSON_NAME]" at bounding box center [53, 143] width 63 height 9
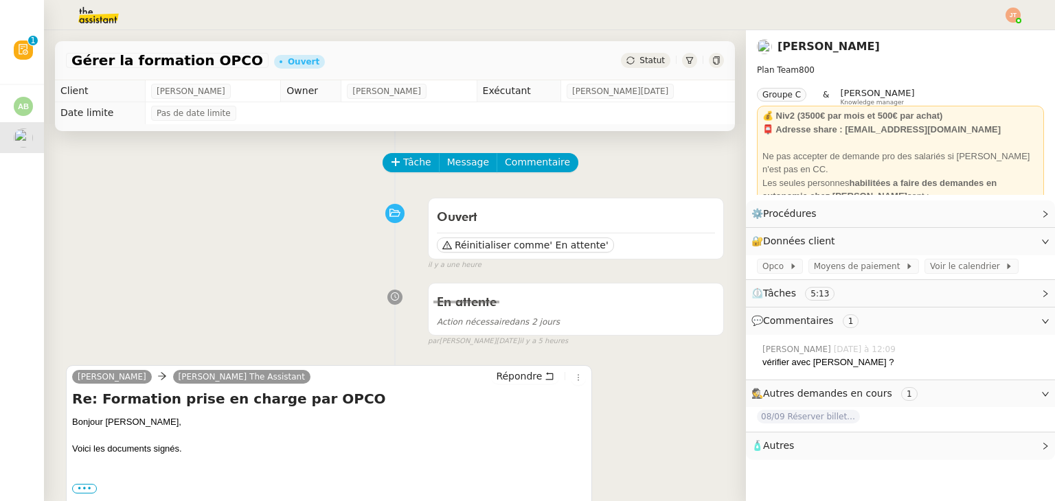
click at [502, 388] on div "[PERSON_NAME] The Assistant Répondre" at bounding box center [329, 379] width 514 height 21
click at [509, 377] on span "Répondre" at bounding box center [519, 377] width 46 height 14
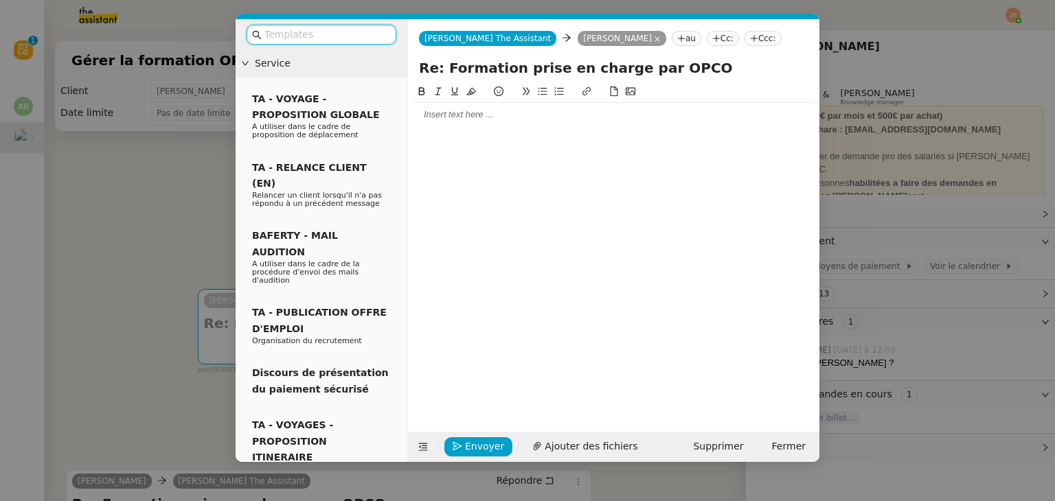
click at [453, 126] on div at bounding box center [614, 114] width 400 height 23
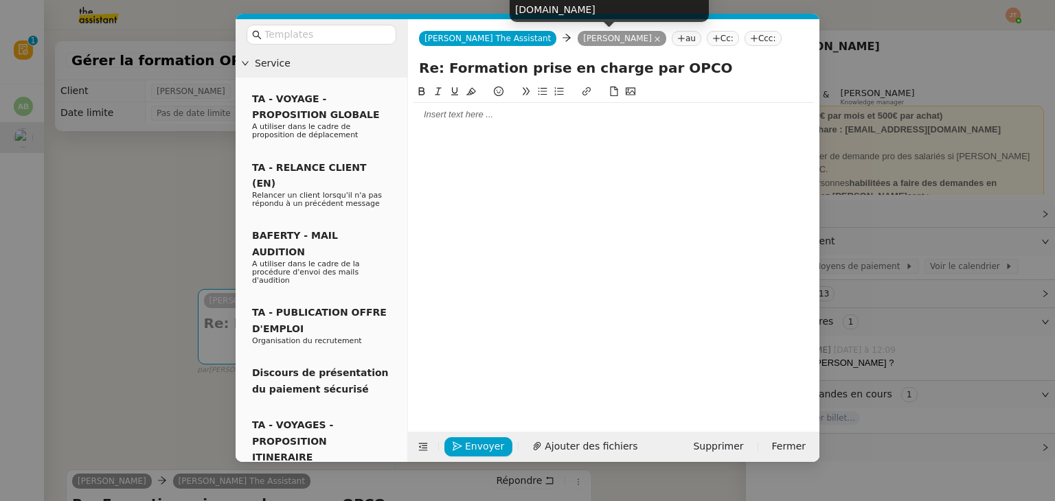
click at [654, 42] on icon at bounding box center [657, 39] width 7 height 7
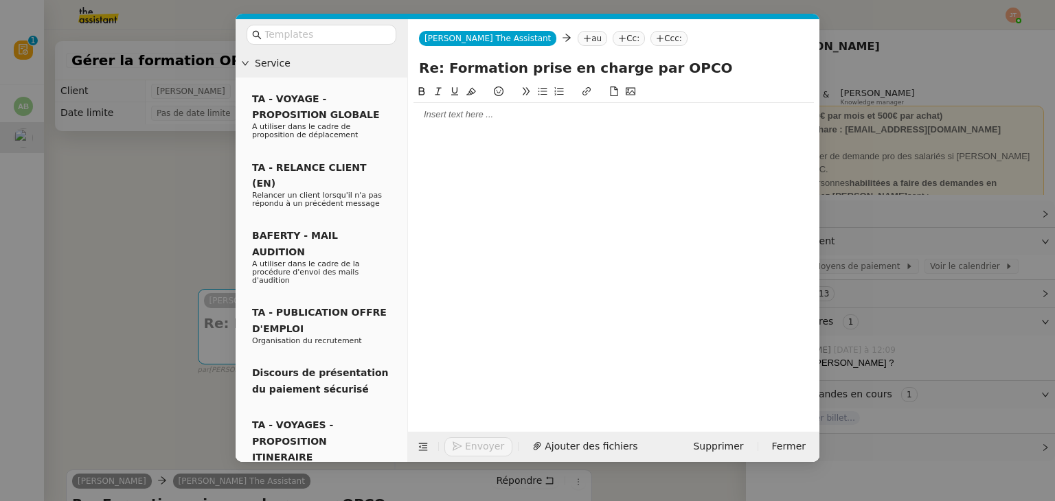
click at [578, 42] on nz-tag "au" at bounding box center [593, 38] width 30 height 15
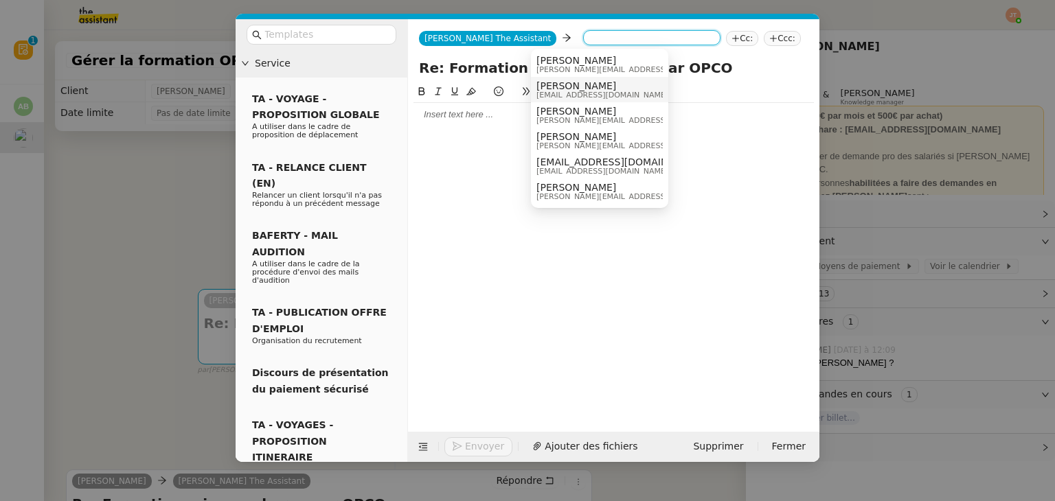
drag, startPoint x: 559, startPoint y: 101, endPoint x: 517, endPoint y: 100, distance: 42.6
click at [559, 101] on nz-option-item "[PERSON_NAME] [PERSON_NAME][EMAIL_ADDRESS][DOMAIN_NAME]" at bounding box center [599, 89] width 137 height 25
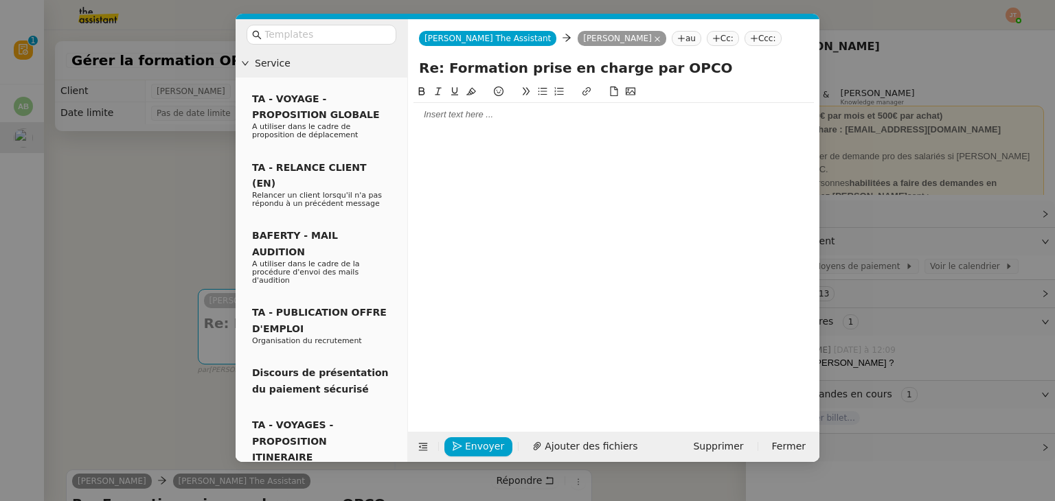
click at [469, 130] on div at bounding box center [614, 247] width 400 height 327
click at [469, 121] on div at bounding box center [614, 115] width 400 height 12
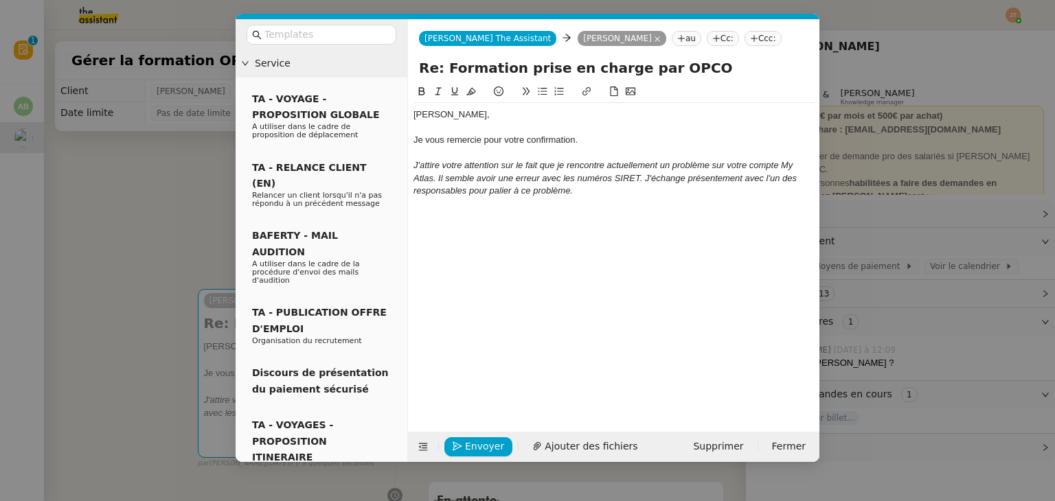
click at [607, 195] on div "J'attire votre attention sur le fait que je rencontre actuellement un problème …" at bounding box center [614, 178] width 400 height 38
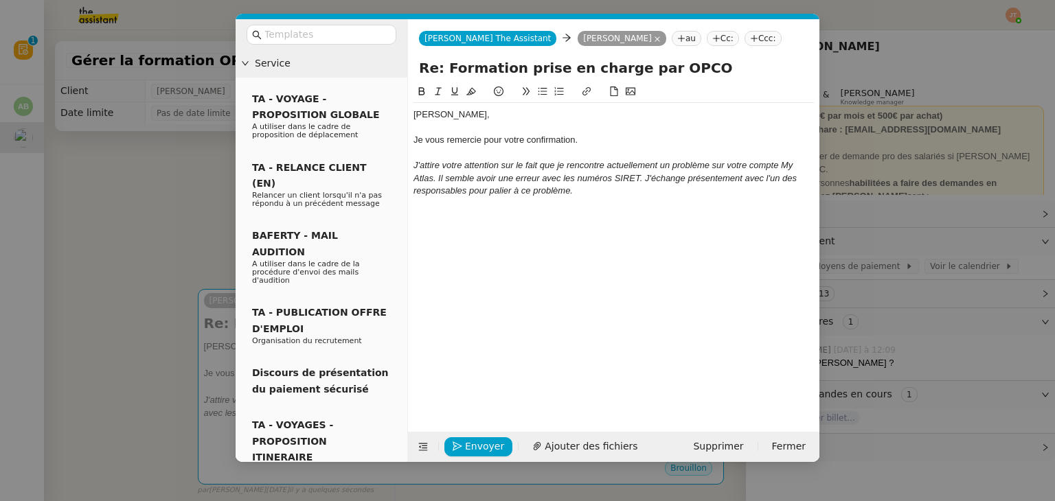
click at [543, 95] on icon at bounding box center [543, 92] width 10 height 10
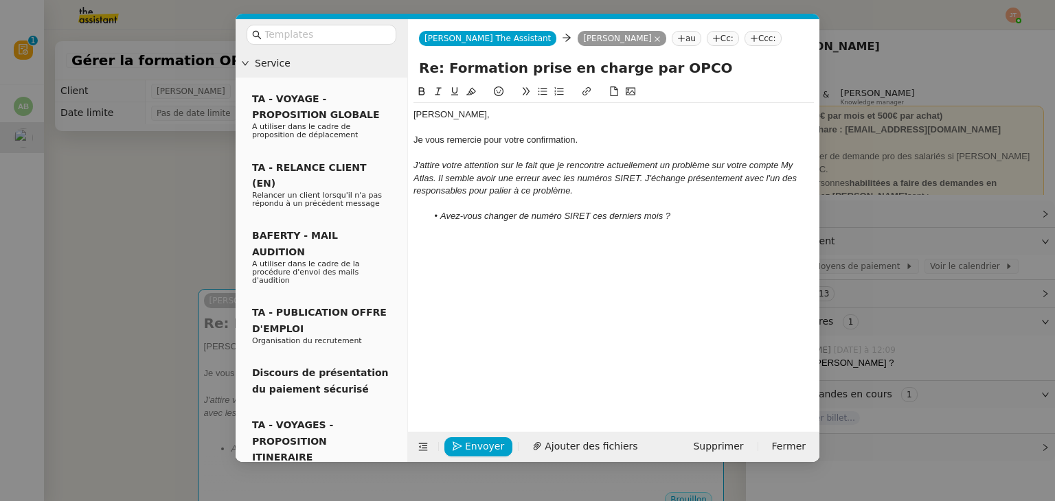
click at [542, 96] on icon at bounding box center [543, 92] width 10 height 10
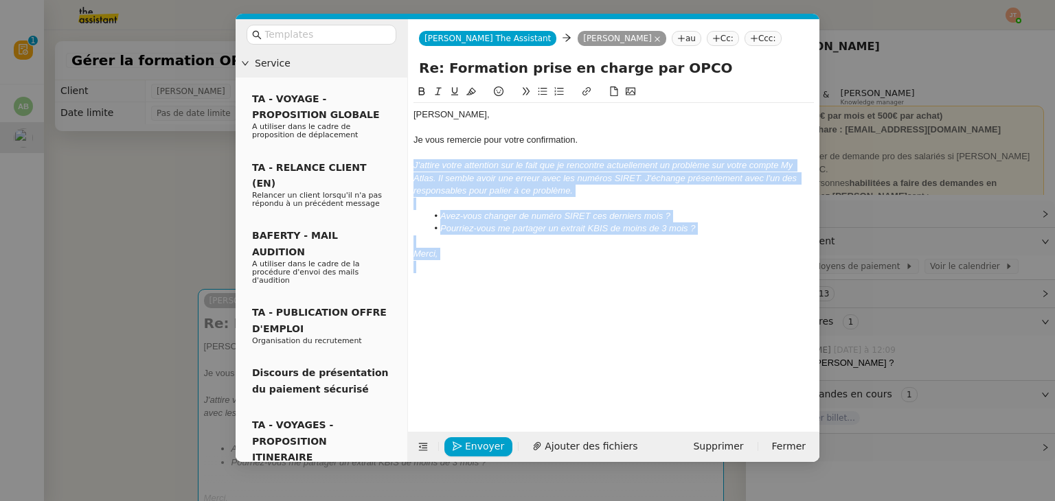
drag, startPoint x: 485, startPoint y: 267, endPoint x: 407, endPoint y: 152, distance: 138.3
click at [403, 159] on nz-layout "Service TA - VOYAGE - PROPOSITION GLOBALE A utiliser dans le cadre de propositi…" at bounding box center [528, 240] width 584 height 443
click at [437, 95] on icon at bounding box center [438, 92] width 6 height 8
click at [512, 242] on div at bounding box center [614, 242] width 400 height 12
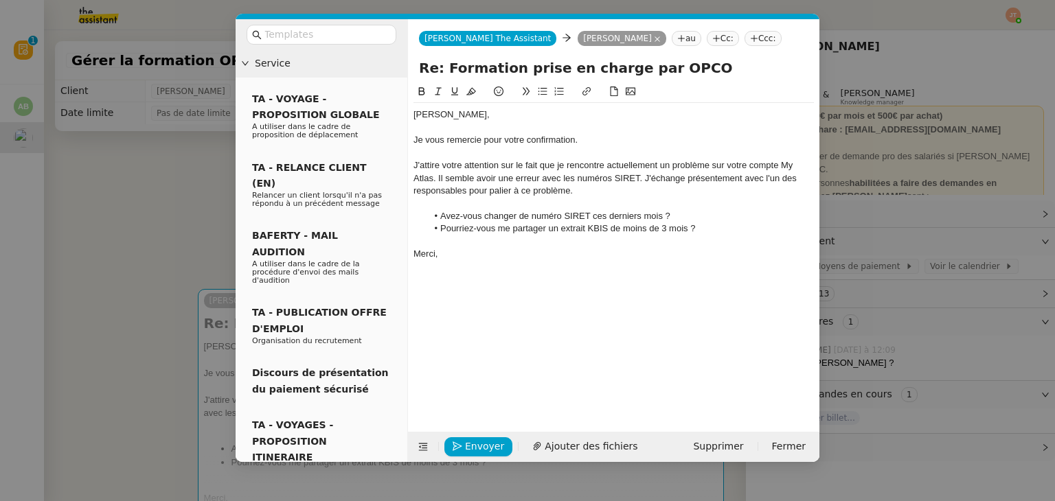
click at [643, 180] on div "J'attire votre attention sur le fait que je rencontre actuellement un problème …" at bounding box center [614, 178] width 400 height 38
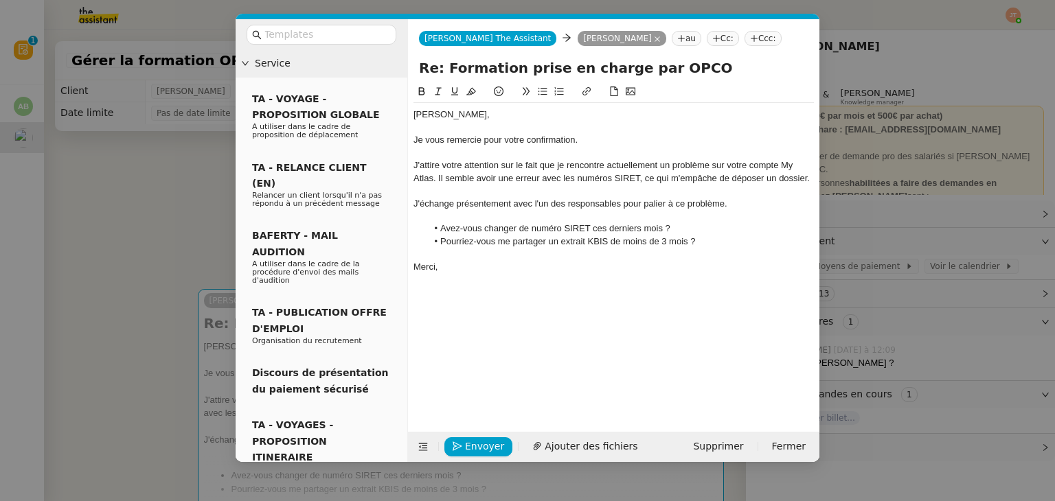
click at [499, 229] on li "Avez-vous changer de numéro SIRET ces derniers mois ?" at bounding box center [620, 229] width 387 height 12
click at [0, 0] on lt-strong "é" at bounding box center [0, 0] width 0 height 0
click at [517, 267] on div "Merci," at bounding box center [614, 267] width 400 height 12
click at [486, 442] on span "Envoyer" at bounding box center [484, 447] width 39 height 16
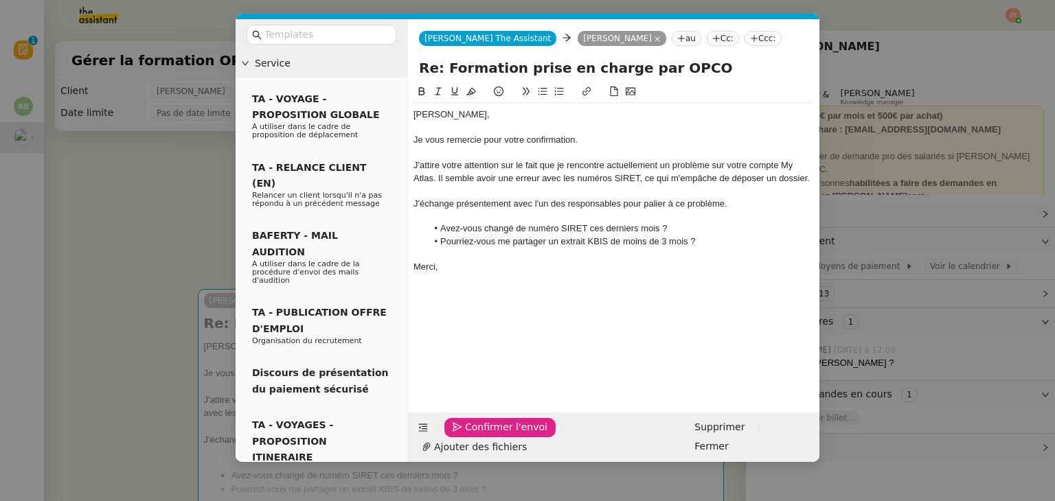
click at [486, 435] on span "Confirmer l'envoi" at bounding box center [506, 428] width 82 height 16
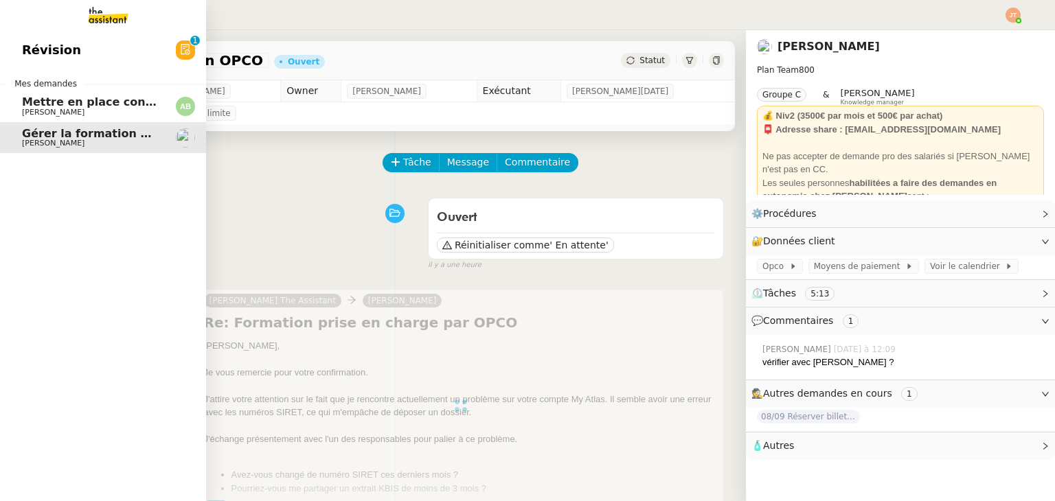
click at [109, 110] on span "[PERSON_NAME]" at bounding box center [91, 113] width 139 height 8
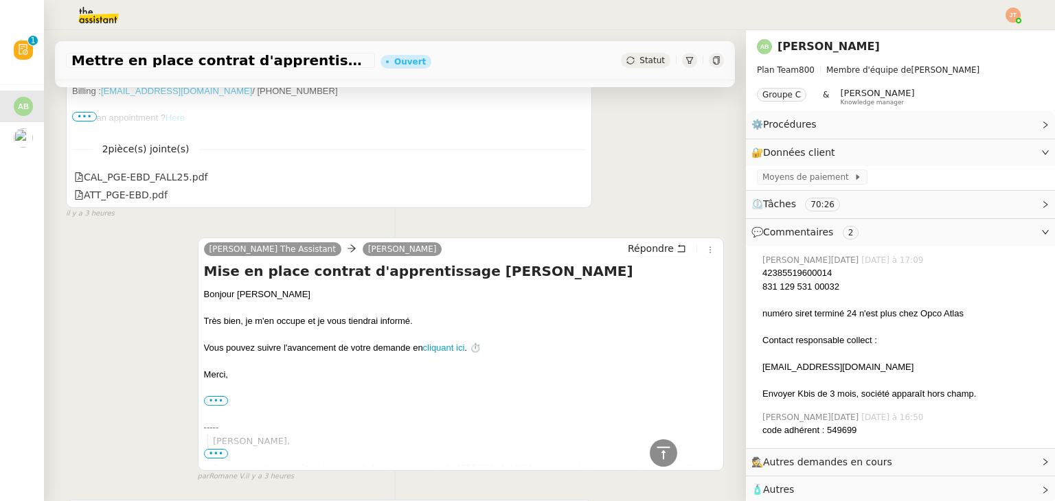
scroll to position [2106, 0]
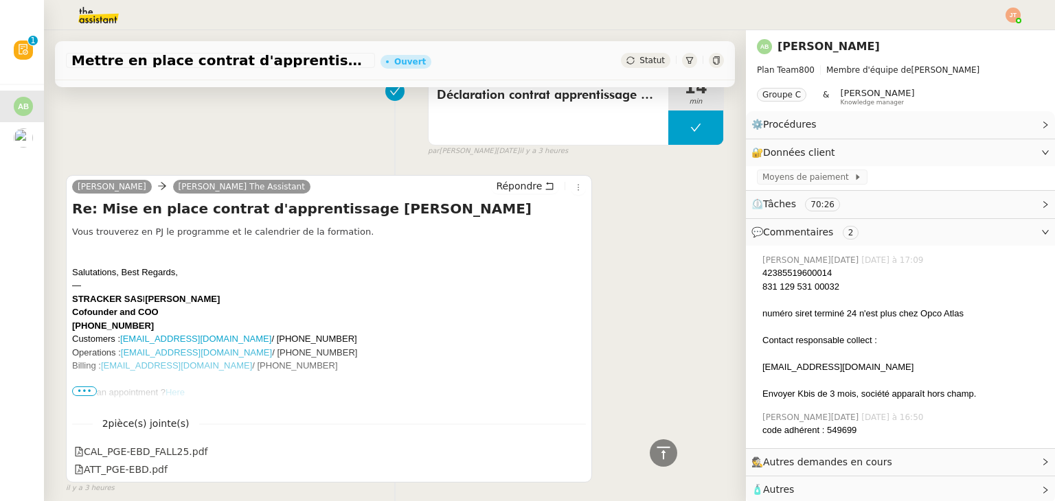
click at [559, 267] on div "Salutations, Best Regards," at bounding box center [329, 273] width 514 height 14
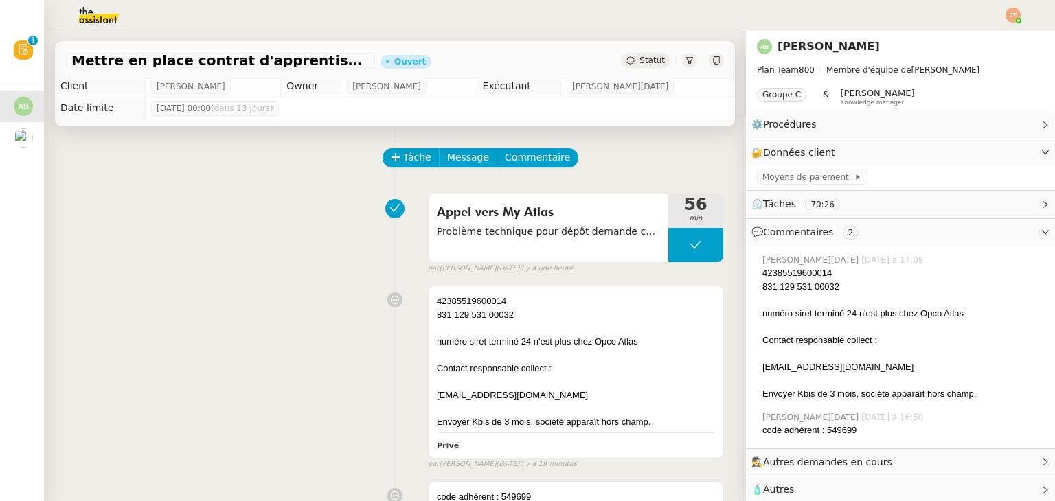
scroll to position [0, 0]
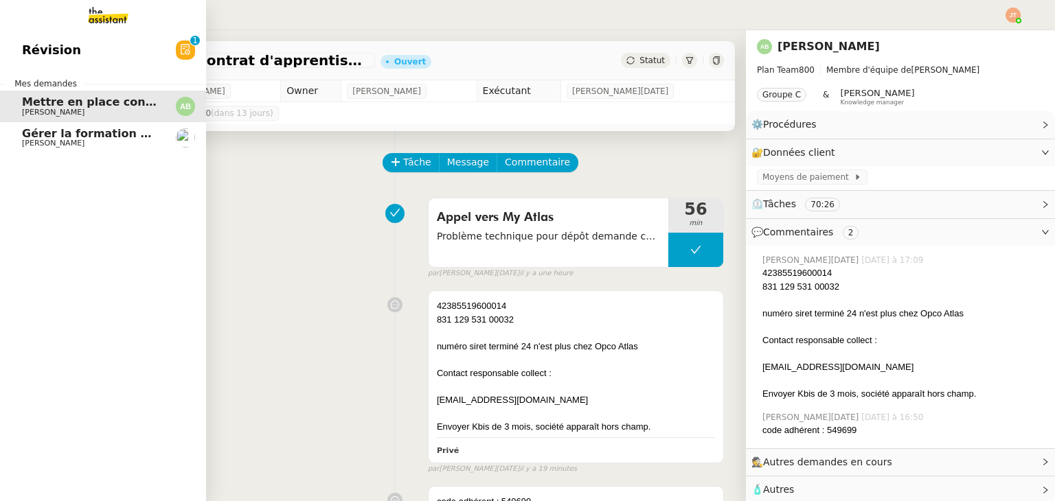
click at [50, 149] on link "Gérer la formation OPCO [PERSON_NAME]" at bounding box center [103, 138] width 206 height 32
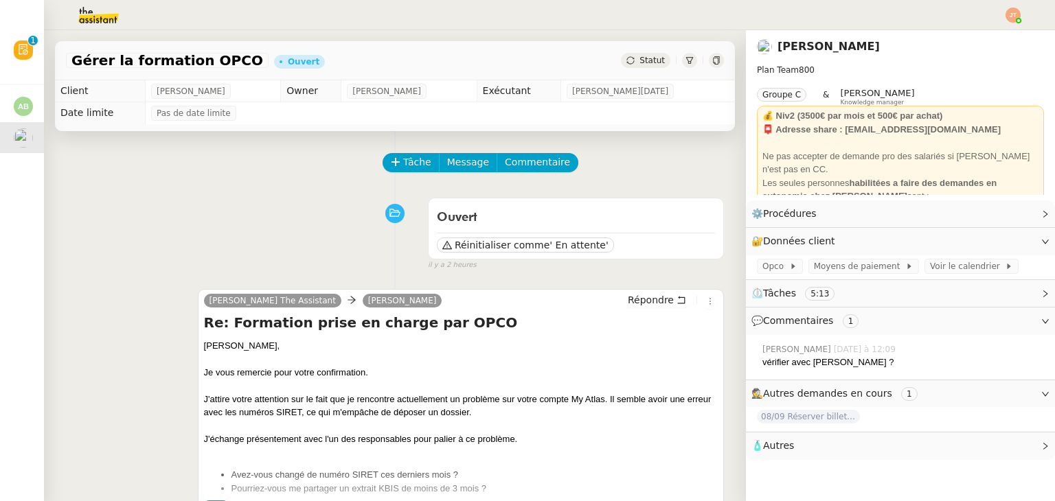
click at [621, 70] on div "Gérer la formation OPCO Ouvert Statut" at bounding box center [395, 60] width 680 height 39
click at [640, 64] on span "Statut" at bounding box center [652, 61] width 25 height 10
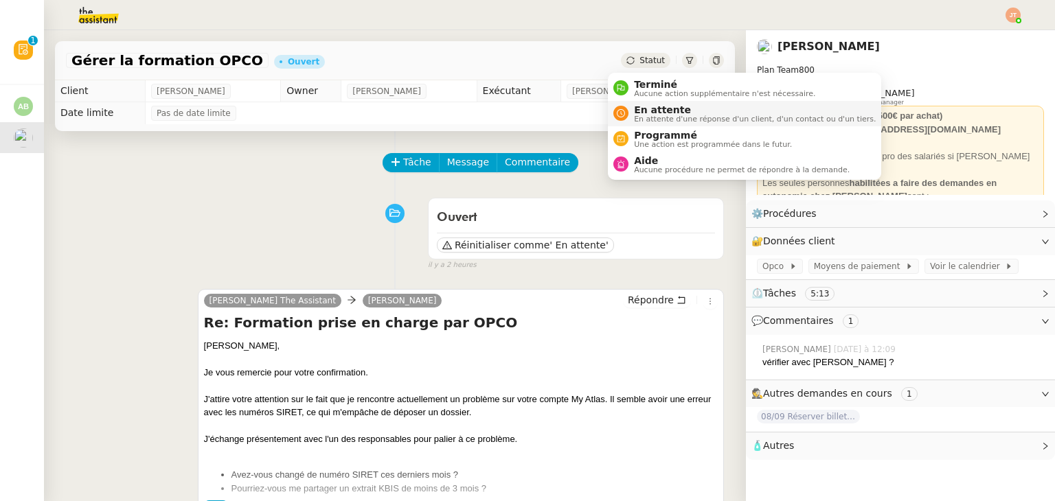
click at [649, 121] on span "En attente d'une réponse d'un client, d'un contact ou d'un tiers." at bounding box center [755, 119] width 242 height 8
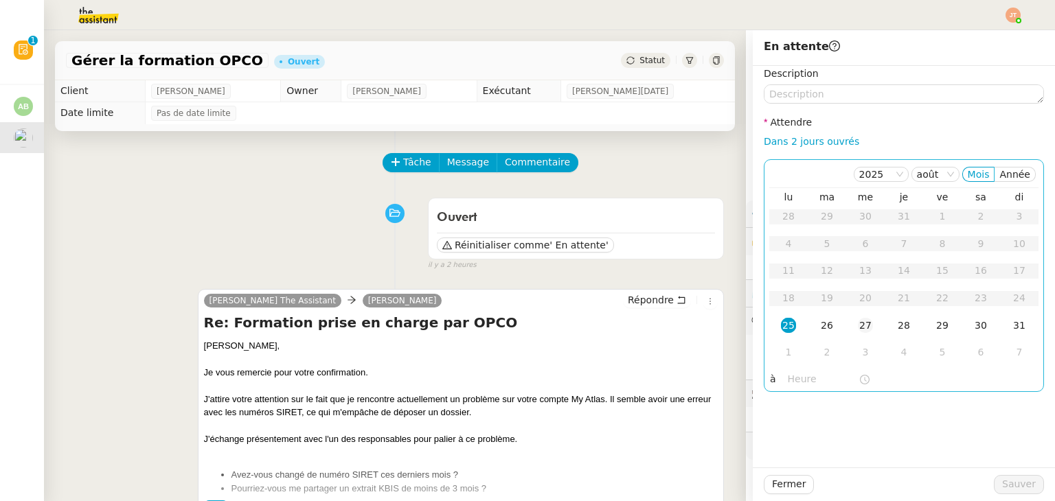
click at [858, 332] on div "27" at bounding box center [865, 325] width 15 height 15
click at [788, 384] on input "text" at bounding box center [823, 380] width 71 height 16
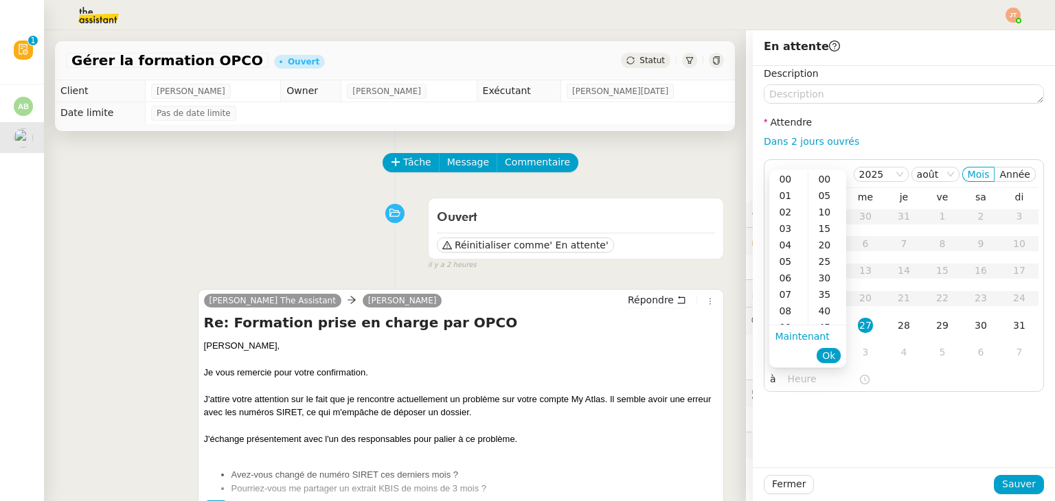
click at [789, 328] on li "Maintenant" at bounding box center [802, 336] width 54 height 19
click at [786, 324] on div "09" at bounding box center [788, 327] width 38 height 16
click at [824, 182] on div "00" at bounding box center [827, 179] width 38 height 16
type input "09:00"
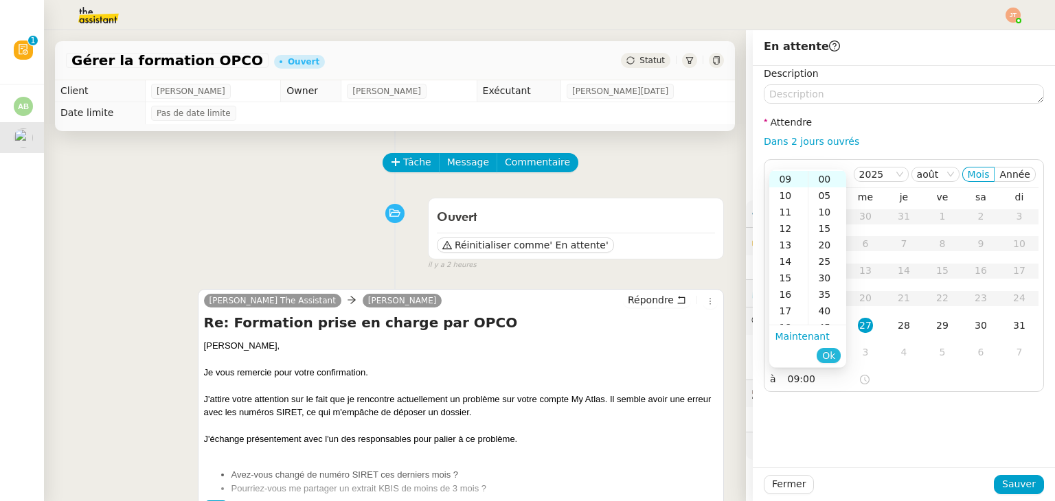
click at [833, 355] on span "Ok" at bounding box center [828, 356] width 13 height 14
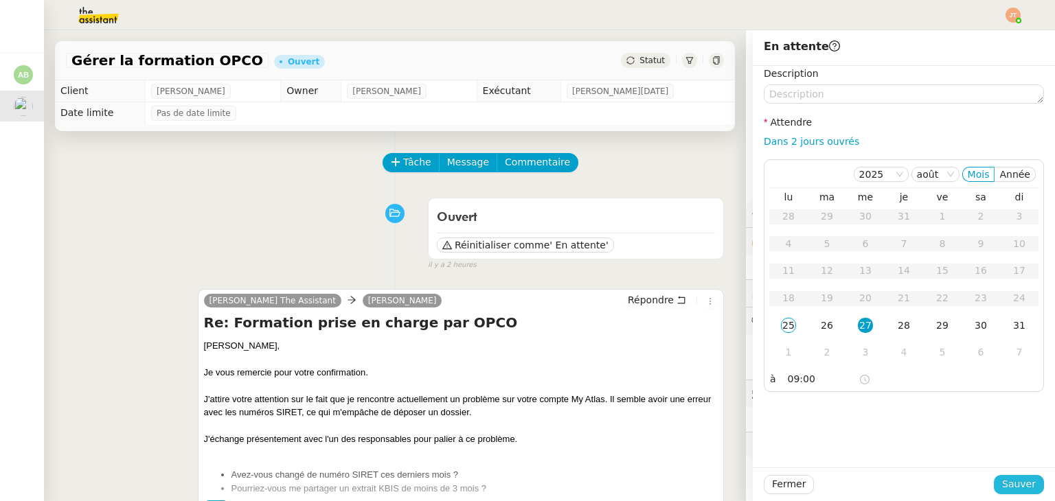
click at [1002, 484] on span "Sauver" at bounding box center [1019, 485] width 34 height 16
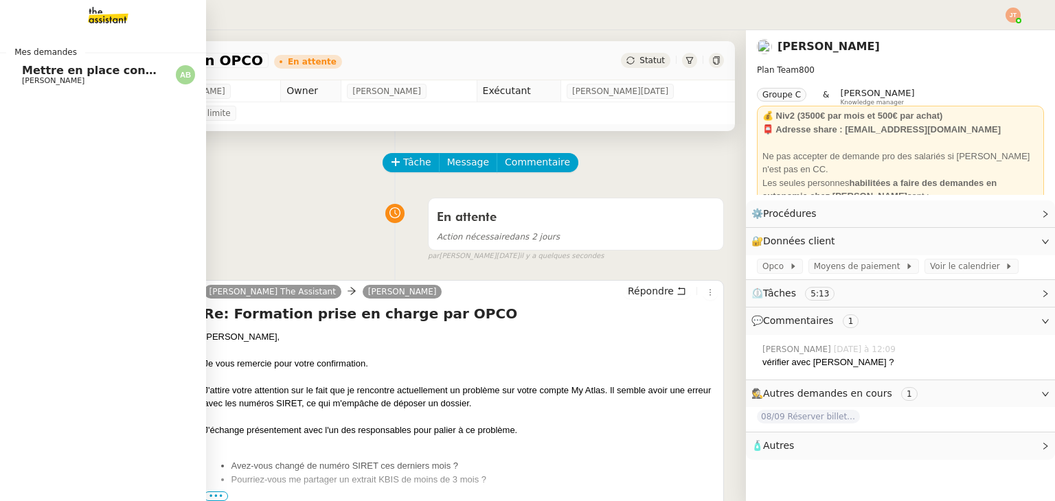
click at [55, 83] on span "[PERSON_NAME]" at bounding box center [53, 80] width 63 height 9
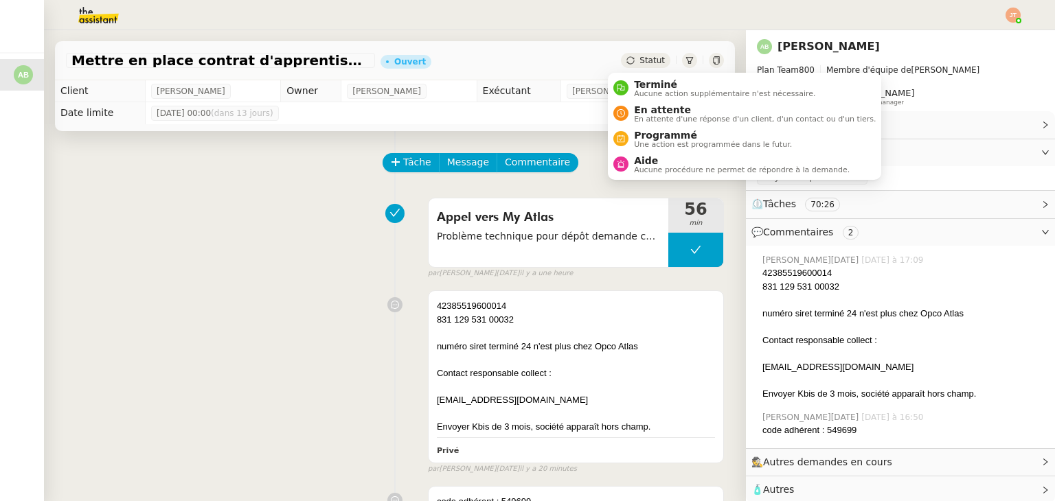
click at [640, 64] on span "Statut" at bounding box center [652, 61] width 25 height 10
click at [651, 124] on li "En attente En attente d'une réponse d'un client, d'un contact ou d'un tiers." at bounding box center [744, 113] width 273 height 25
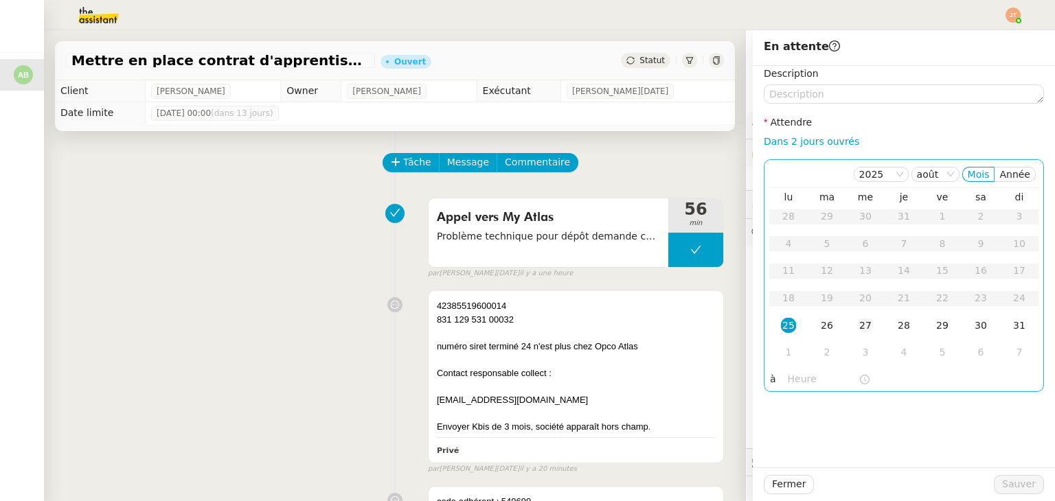
click at [860, 328] on div "27" at bounding box center [865, 325] width 15 height 15
click at [776, 389] on div "[DATE] [PERSON_NAME] lu ma me je ve sa di 28 29 30 31 1 2 3 4 5 6 7 8 9 10 11 1…" at bounding box center [904, 275] width 280 height 233
click at [788, 386] on input "text" at bounding box center [823, 380] width 71 height 16
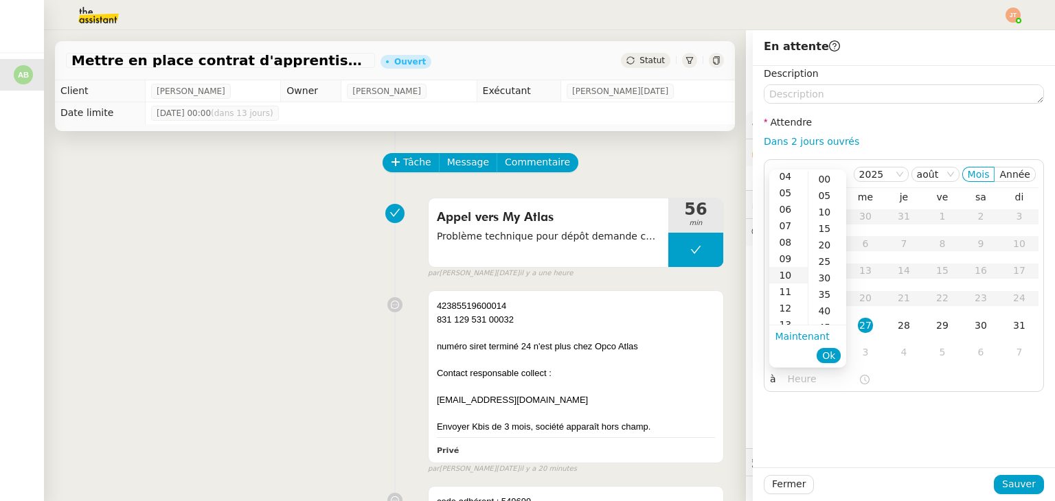
click at [786, 280] on div "10" at bounding box center [788, 275] width 38 height 16
click at [826, 183] on div "00" at bounding box center [827, 179] width 38 height 16
type input "10:00"
click at [833, 361] on span "Ok" at bounding box center [828, 356] width 13 height 14
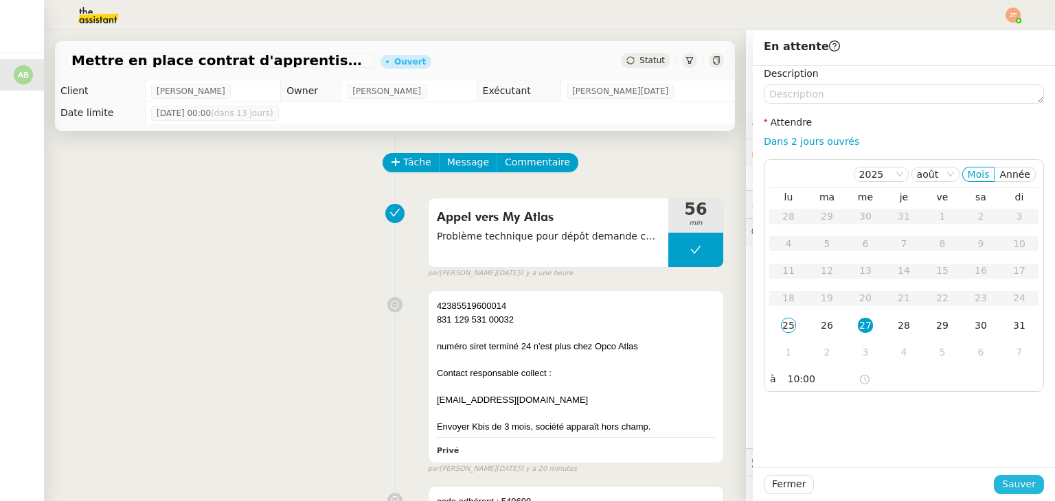
click at [1010, 493] on span "Sauver" at bounding box center [1019, 485] width 34 height 16
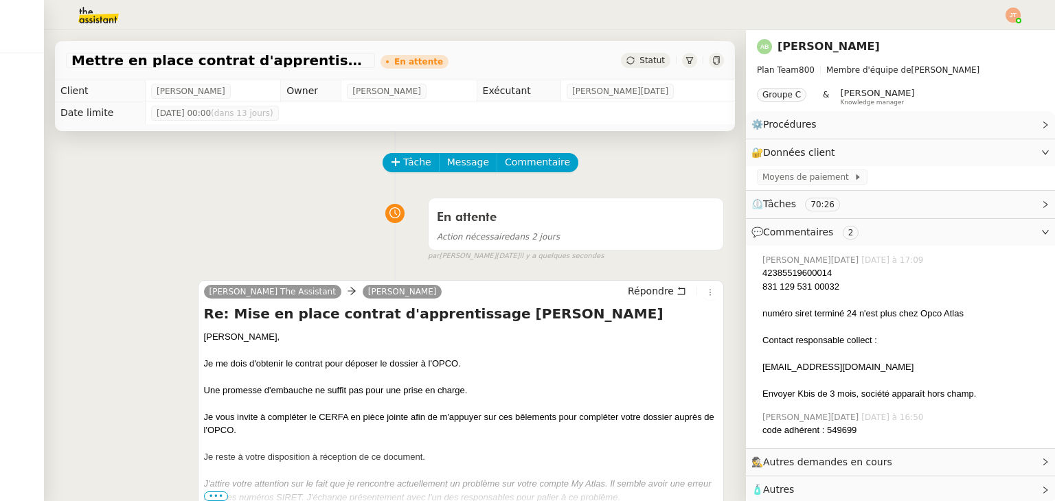
click at [1021, 17] on nz-header at bounding box center [527, 15] width 1055 height 30
click at [1011, 20] on img at bounding box center [1013, 15] width 15 height 15
click at [964, 43] on span "Suivi" at bounding box center [964, 39] width 23 height 11
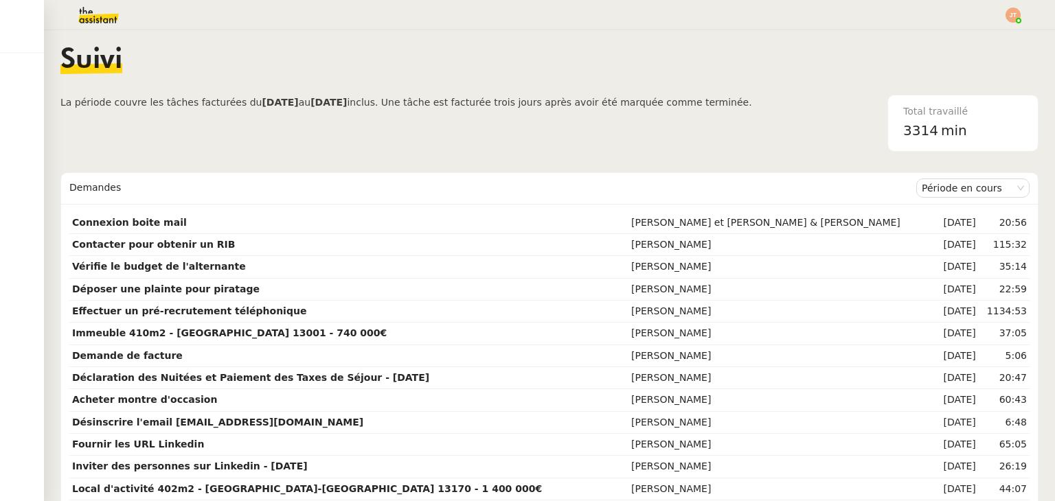
click at [157, 77] on div "Suivi" at bounding box center [549, 71] width 978 height 48
